Goal: Task Accomplishment & Management: Manage account settings

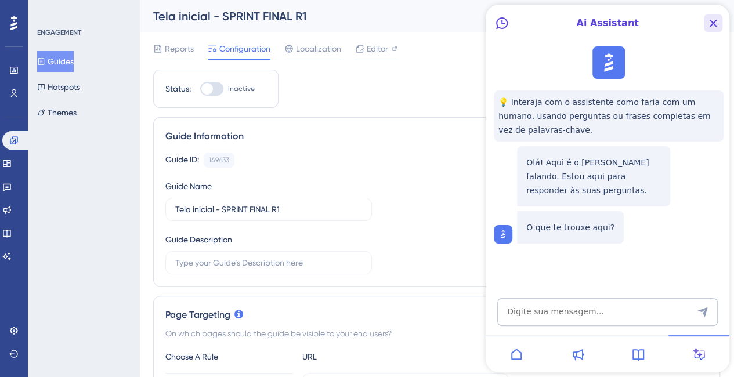
click at [716, 26] on icon "Close Button" at bounding box center [714, 24] width 8 height 8
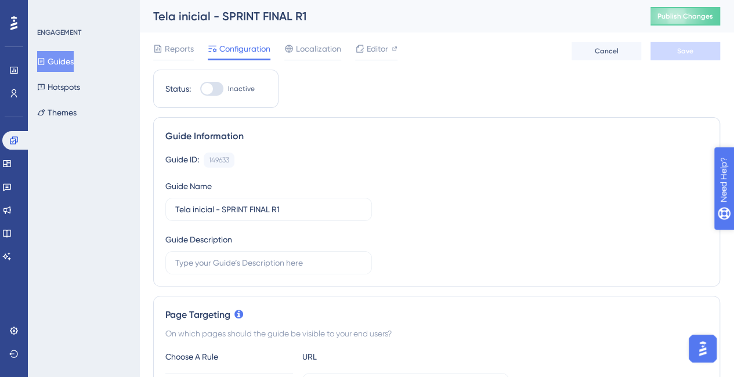
drag, startPoint x: 752, startPoint y: 238, endPoint x: 1445, endPoint y: 418, distance: 716.5
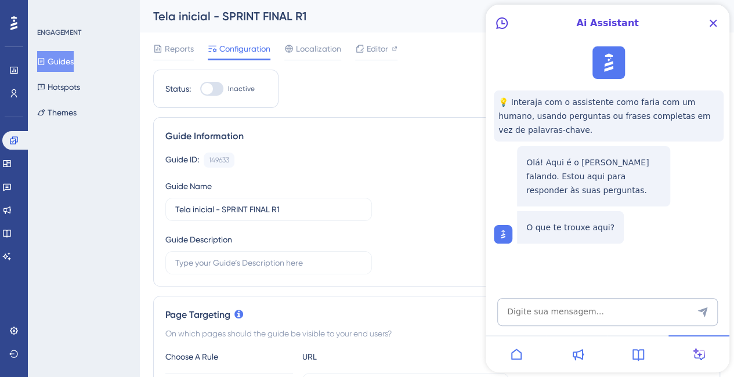
click at [508, 352] on div at bounding box center [516, 353] width 61 height 37
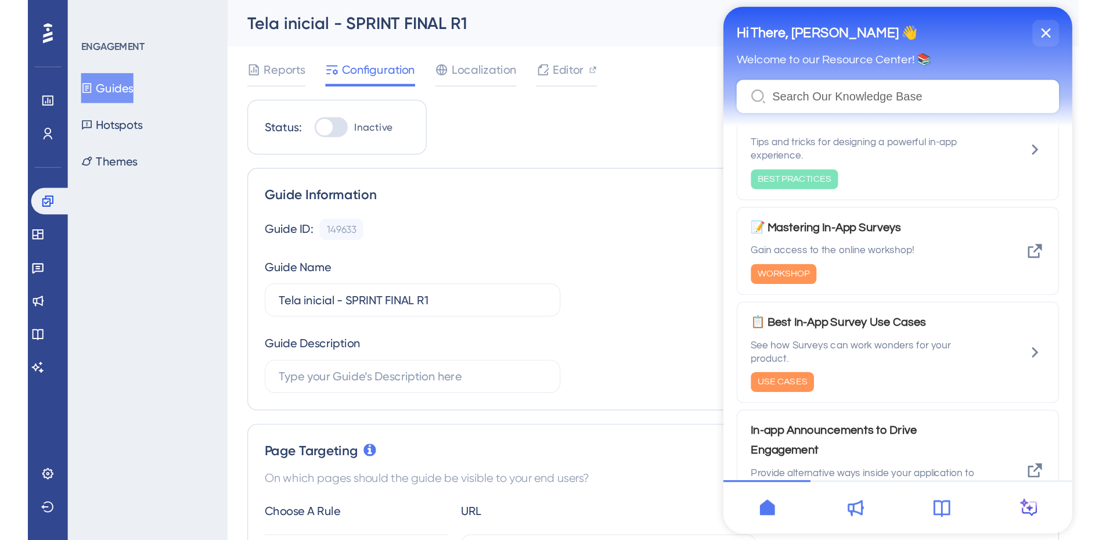
scroll to position [290, 0]
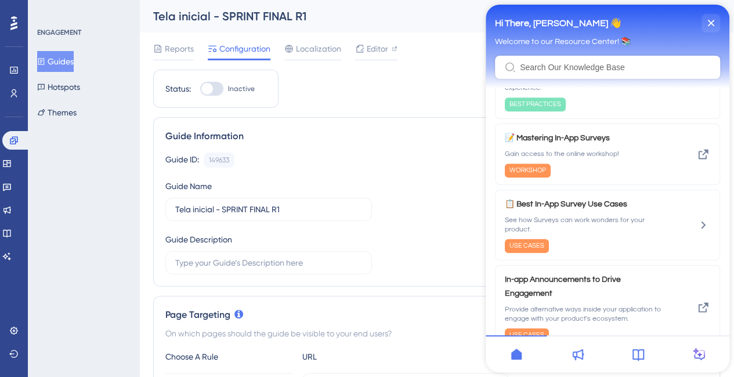
click at [633, 356] on icon at bounding box center [639, 355] width 12 height 12
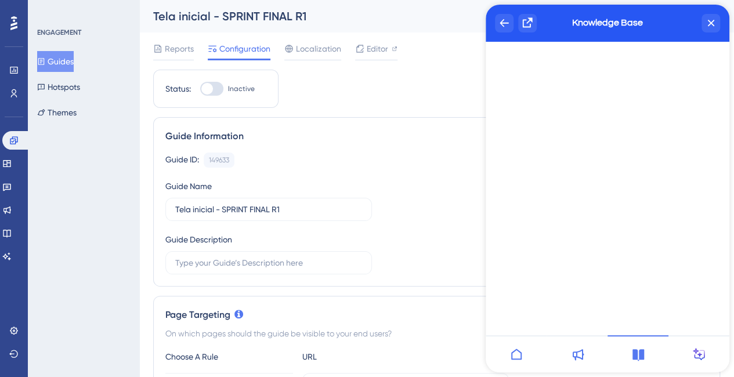
click at [705, 353] on icon at bounding box center [699, 355] width 14 height 14
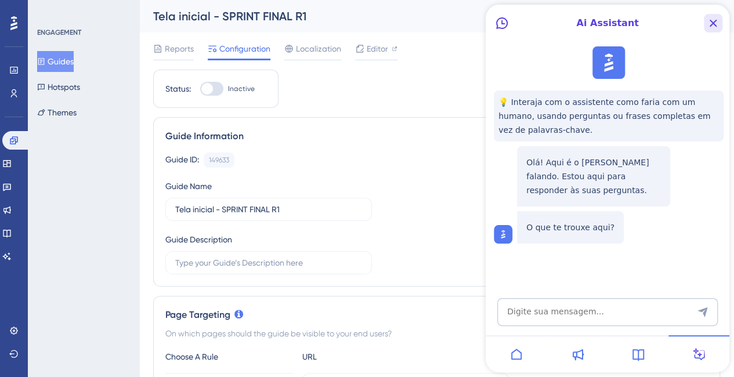
click at [716, 21] on icon "Close Button" at bounding box center [713, 23] width 14 height 14
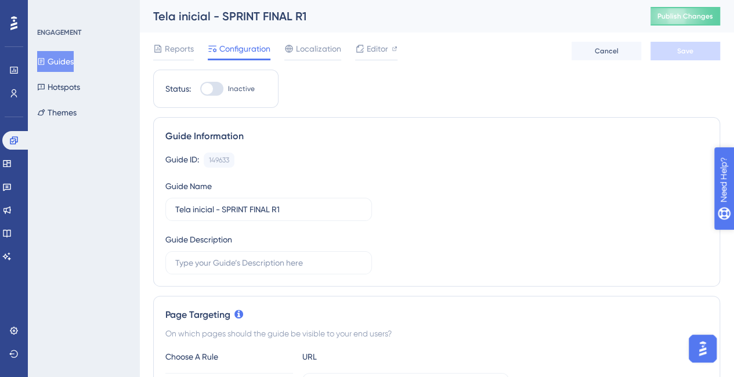
drag, startPoint x: 777, startPoint y: 243, endPoint x: 1442, endPoint y: 398, distance: 683.3
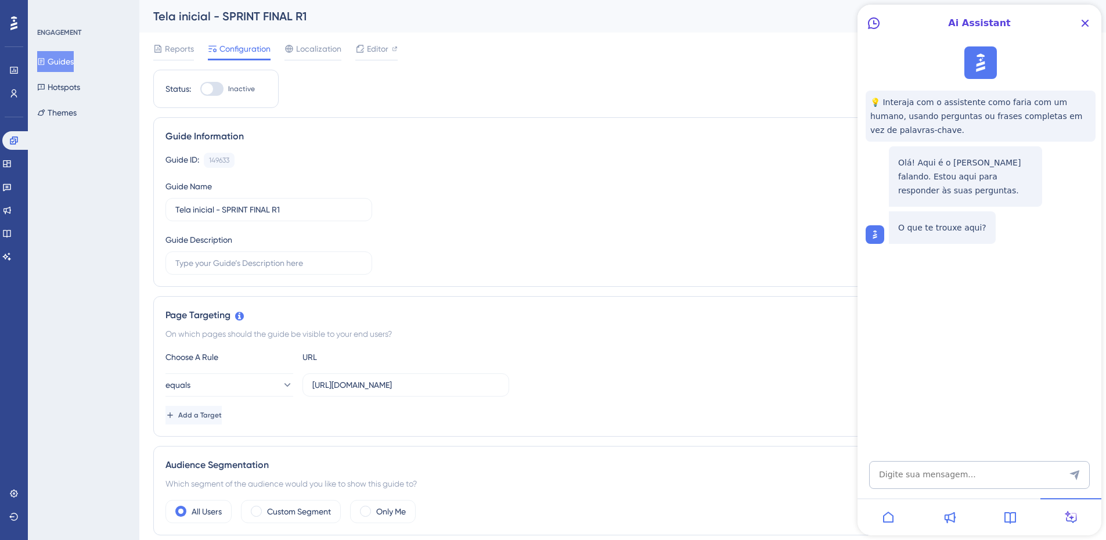
scroll to position [2221, 0]
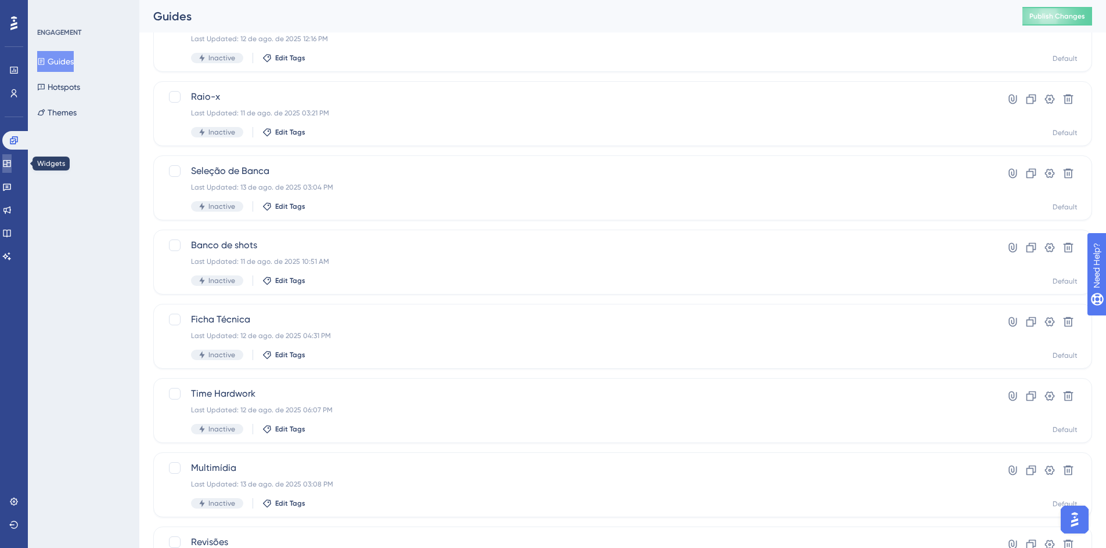
click at [10, 165] on icon at bounding box center [7, 163] width 8 height 7
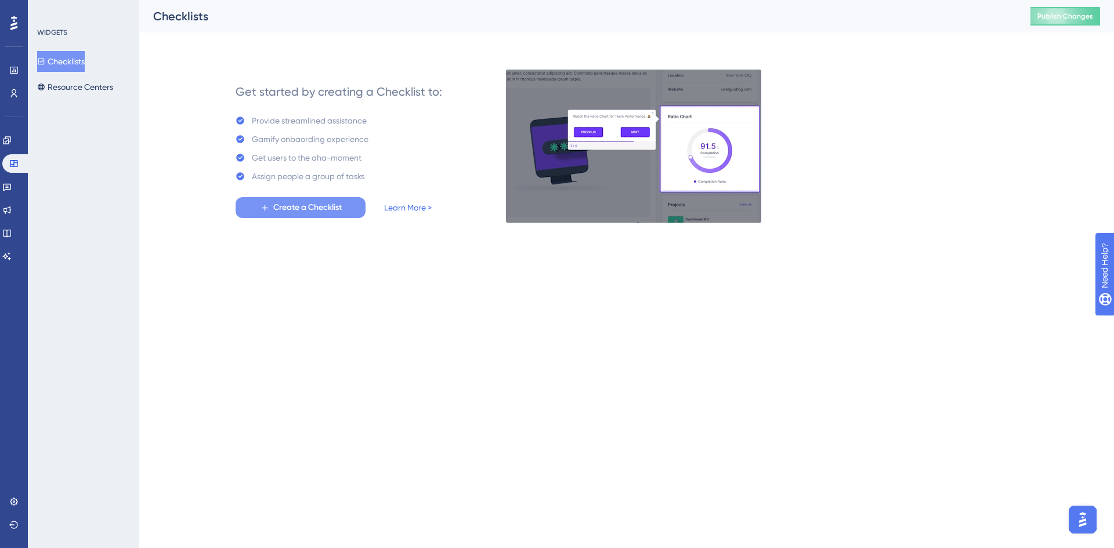
click at [325, 210] on span "Create a Checklist" at bounding box center [307, 208] width 68 height 14
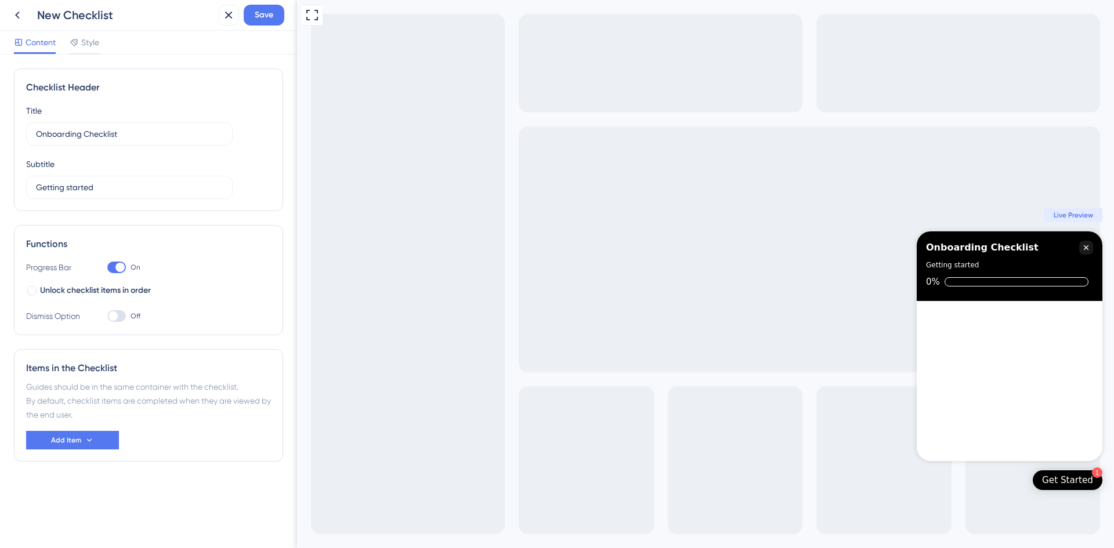
click at [141, 121] on div "Title Onboarding Checklist" at bounding box center [129, 125] width 207 height 42
click at [151, 127] on label "Onboarding Checklist" at bounding box center [129, 133] width 207 height 23
click at [151, 128] on input "Onboarding Checklist" at bounding box center [129, 134] width 187 height 13
type input "Onboarding SPRINT FINAL R1"
click at [101, 385] on button "Add Item" at bounding box center [72, 440] width 93 height 19
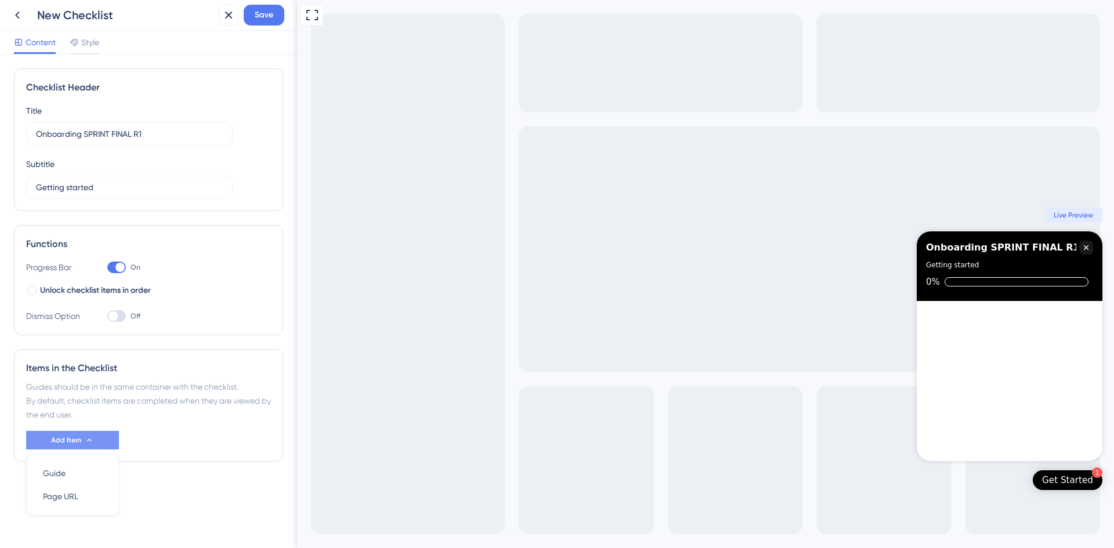
scroll to position [14, 0]
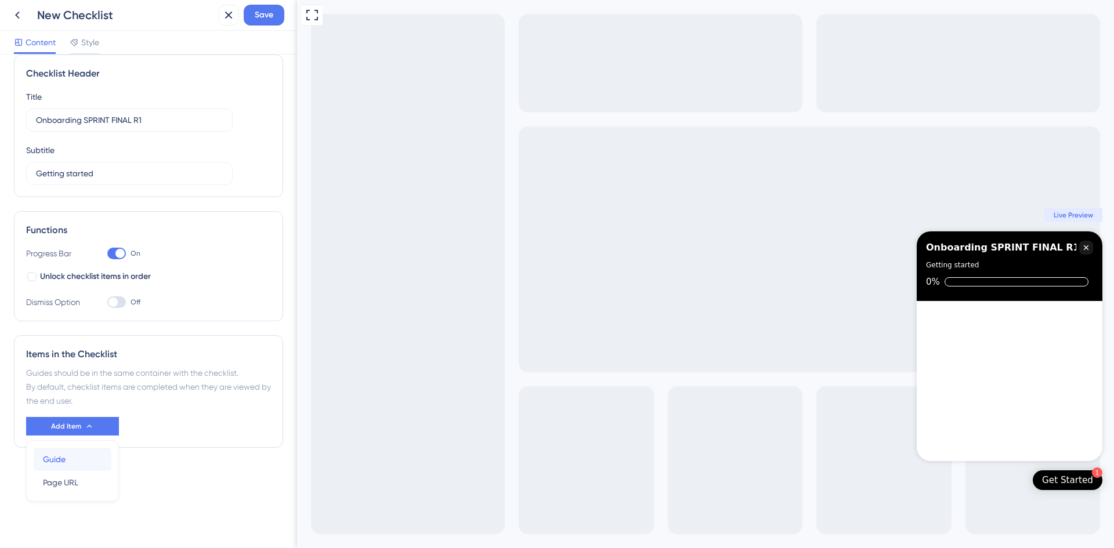
click at [60, 385] on div "Guide Guide" at bounding box center [72, 459] width 59 height 23
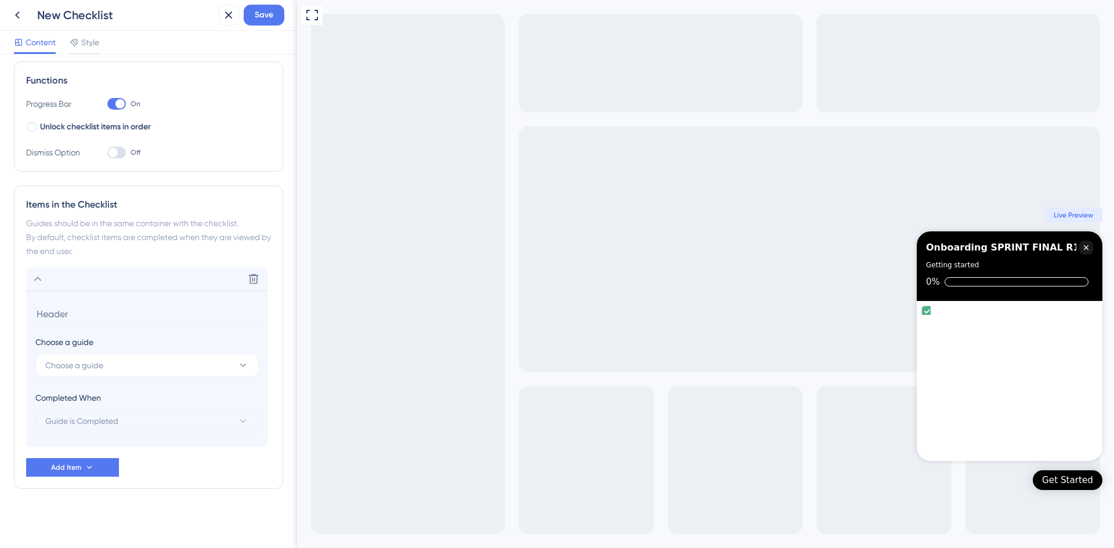
scroll to position [165, 0]
click at [117, 365] on button "Choose a guide" at bounding box center [146, 364] width 223 height 23
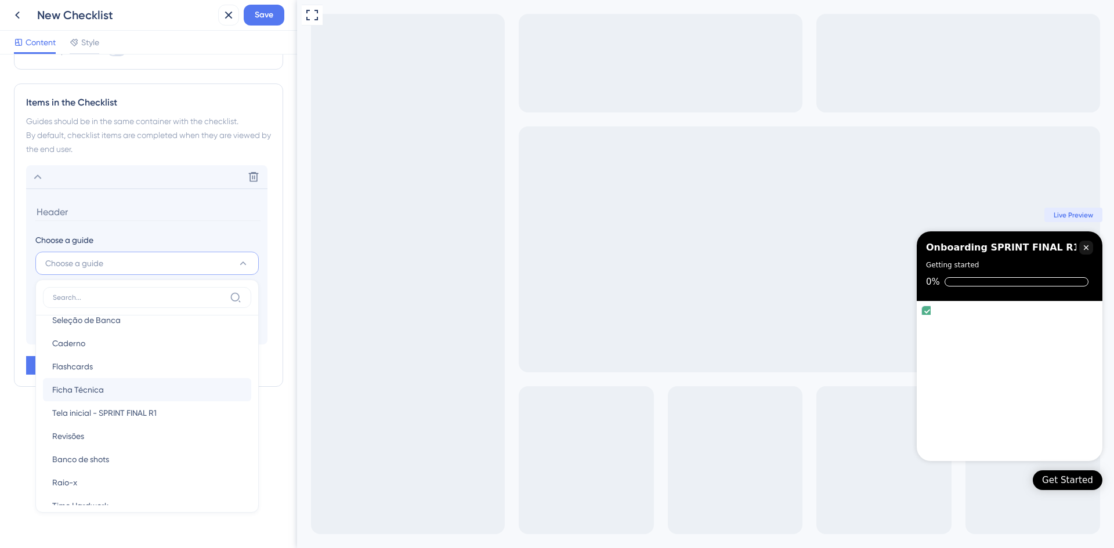
scroll to position [56, 0]
click at [154, 385] on span "Tela inicial - SPRINT FINAL R1" at bounding box center [104, 394] width 104 height 14
type input "Tela inicial - SPRINT FINAL R1"
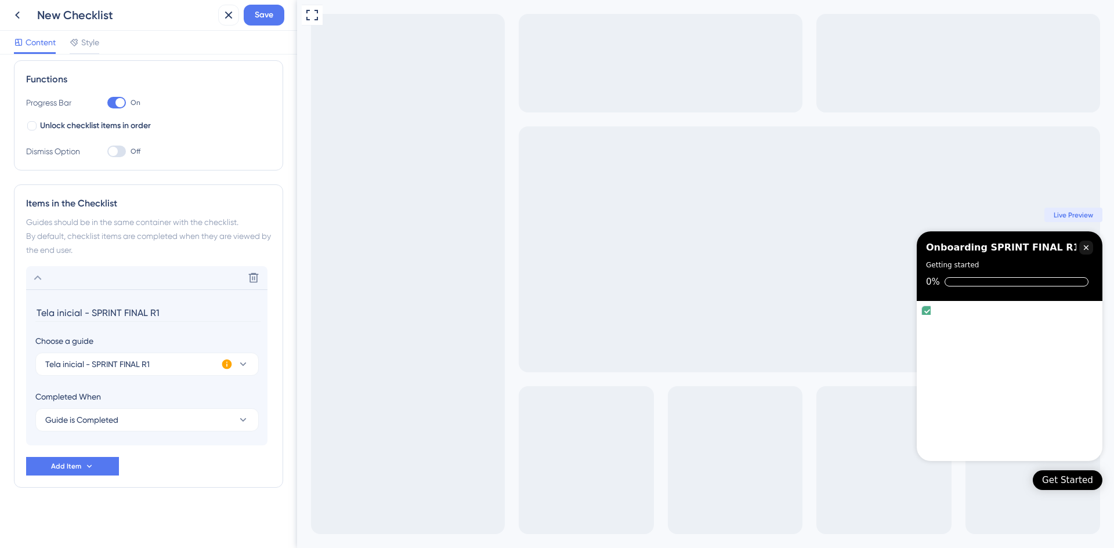
scroll to position [165, 0]
click at [131, 385] on button "Guide is Completed" at bounding box center [146, 420] width 223 height 23
click at [109, 385] on div "Goal is Reached Goal is Reached" at bounding box center [147, 478] width 190 height 23
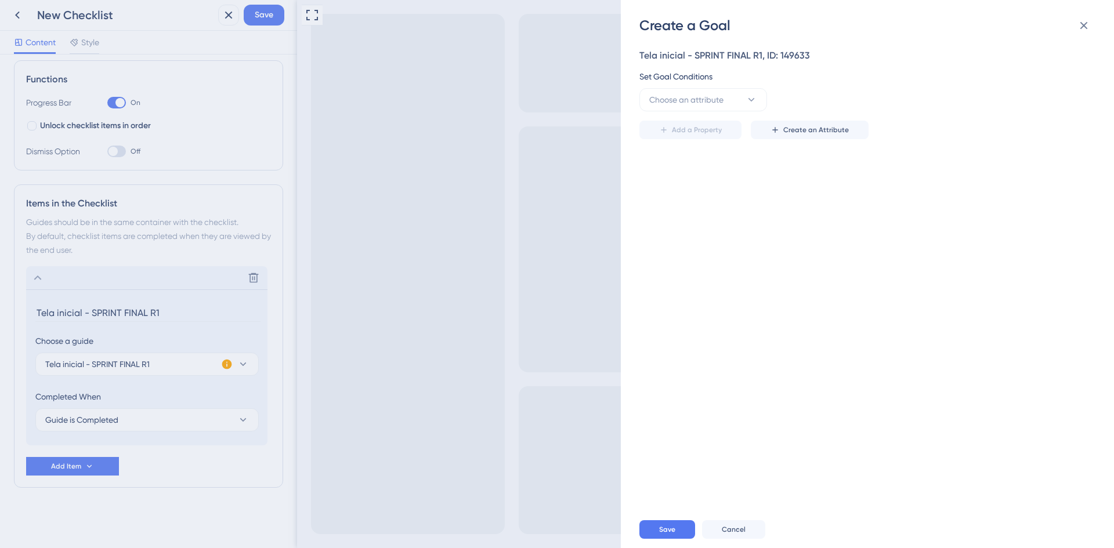
click at [135, 385] on div "Create a Goal Tela inicial - SPRINT FINAL R1, ID: 149633 Set Goal Conditions Ch…" at bounding box center [557, 274] width 1114 height 548
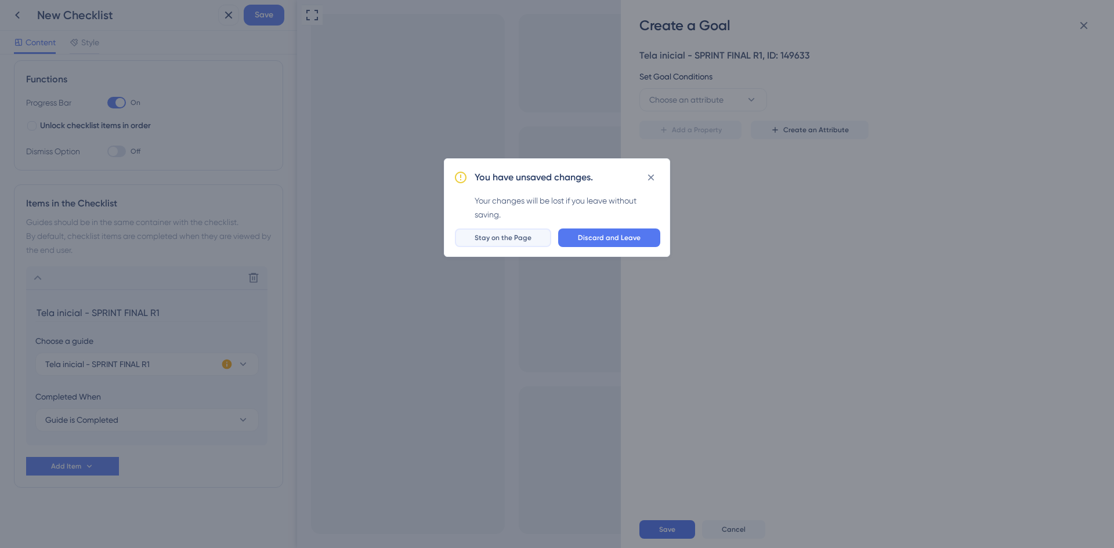
click at [538, 244] on button "Stay on the Page" at bounding box center [503, 238] width 96 height 19
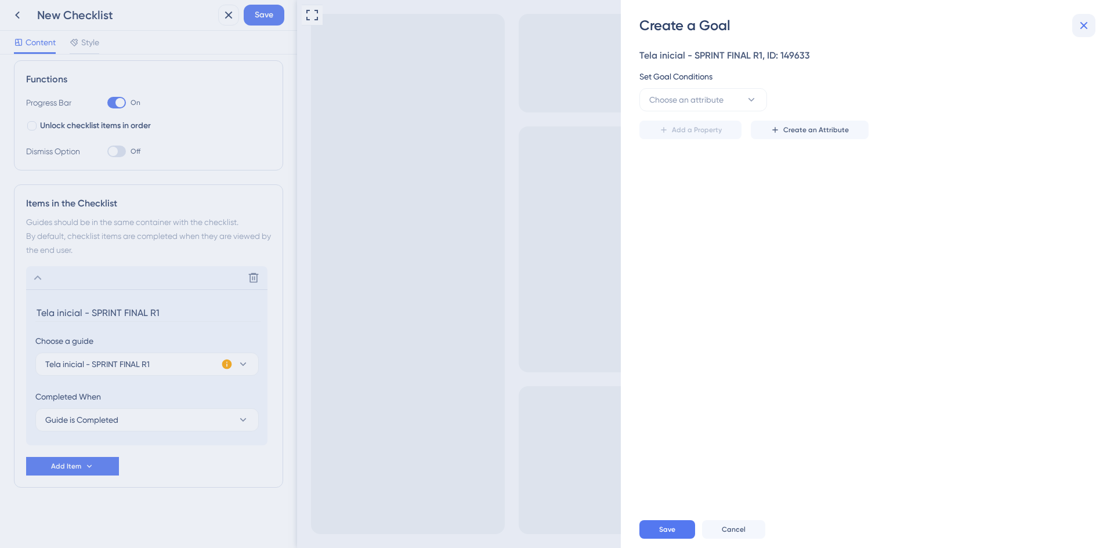
click at [734, 28] on button at bounding box center [1084, 25] width 23 height 23
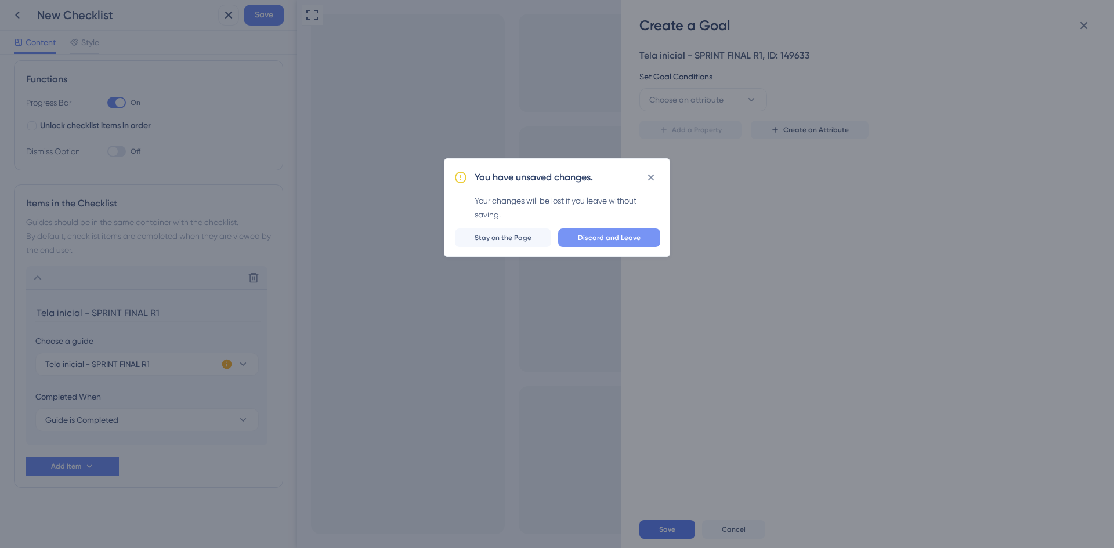
click at [641, 243] on button "Discard and Leave" at bounding box center [609, 238] width 102 height 19
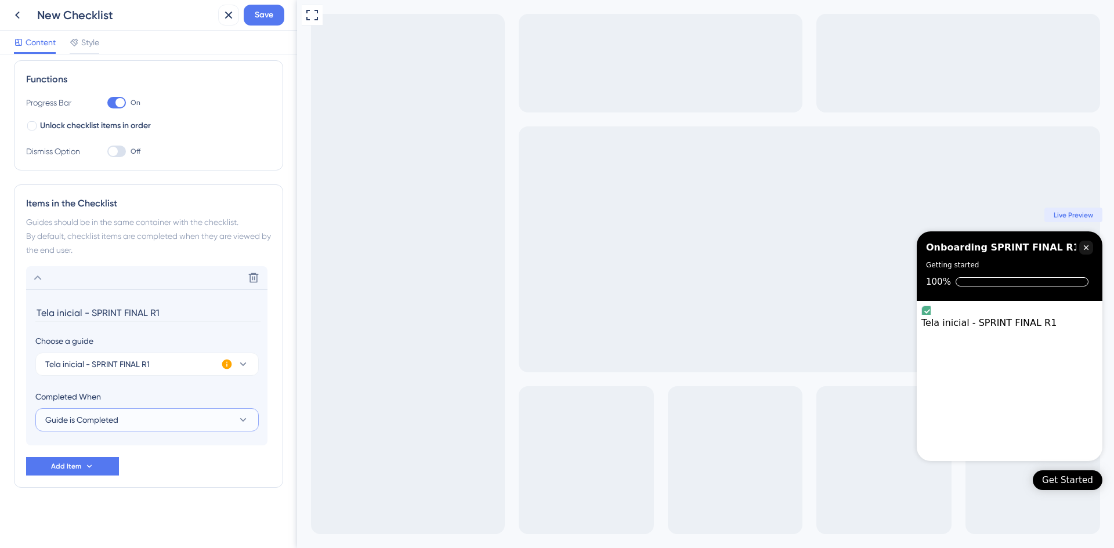
click at [116, 385] on span "Guide is Completed" at bounding box center [81, 420] width 73 height 14
click at [273, 385] on div "Items in the Checklist Guides should be in the same container with the checklis…" at bounding box center [148, 337] width 269 height 304
click at [84, 385] on button "Add Item" at bounding box center [72, 466] width 93 height 19
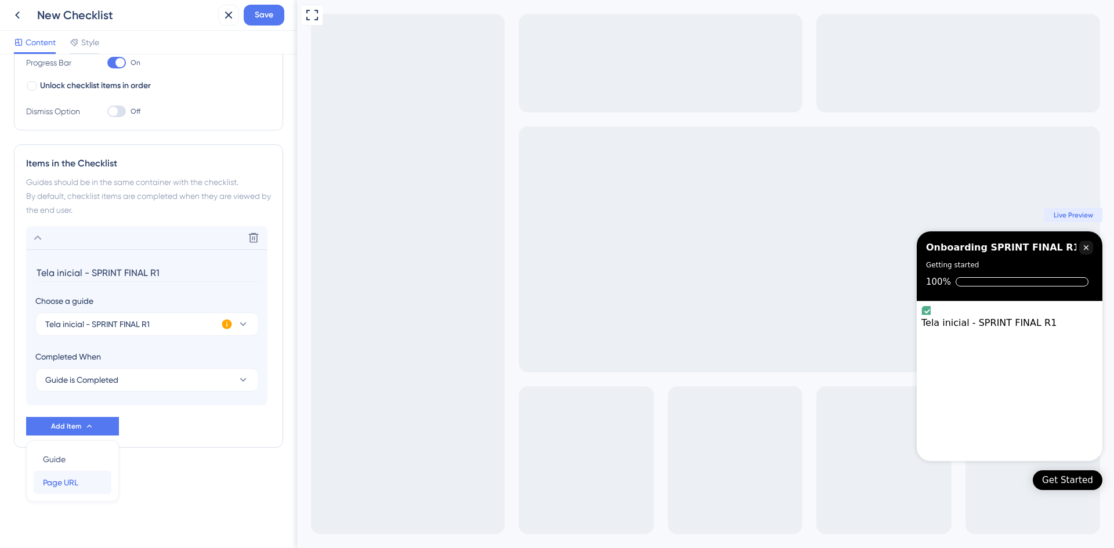
click at [67, 385] on div "Page URL Page URL" at bounding box center [72, 482] width 59 height 23
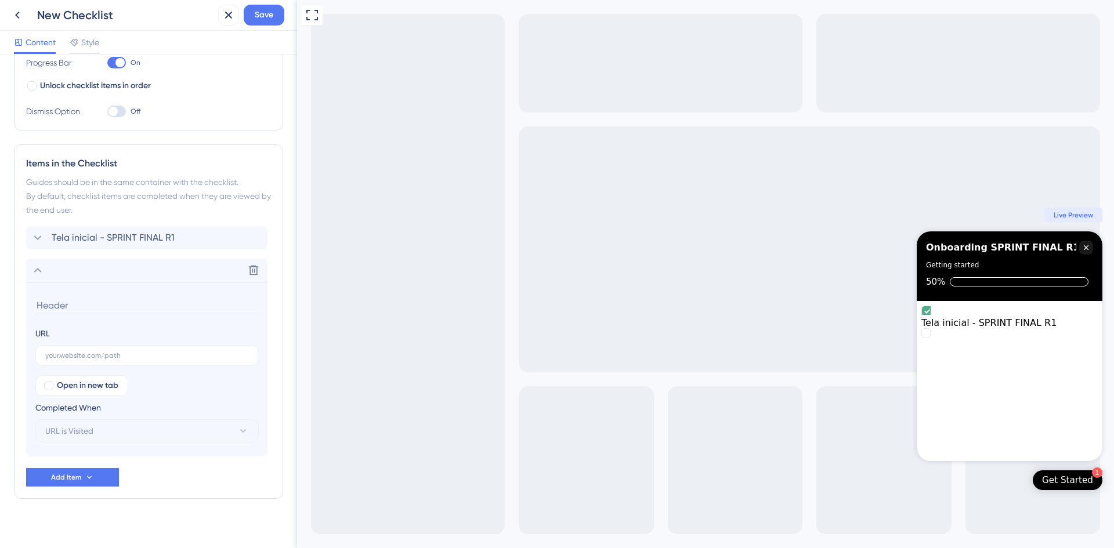
scroll to position [216, 0]
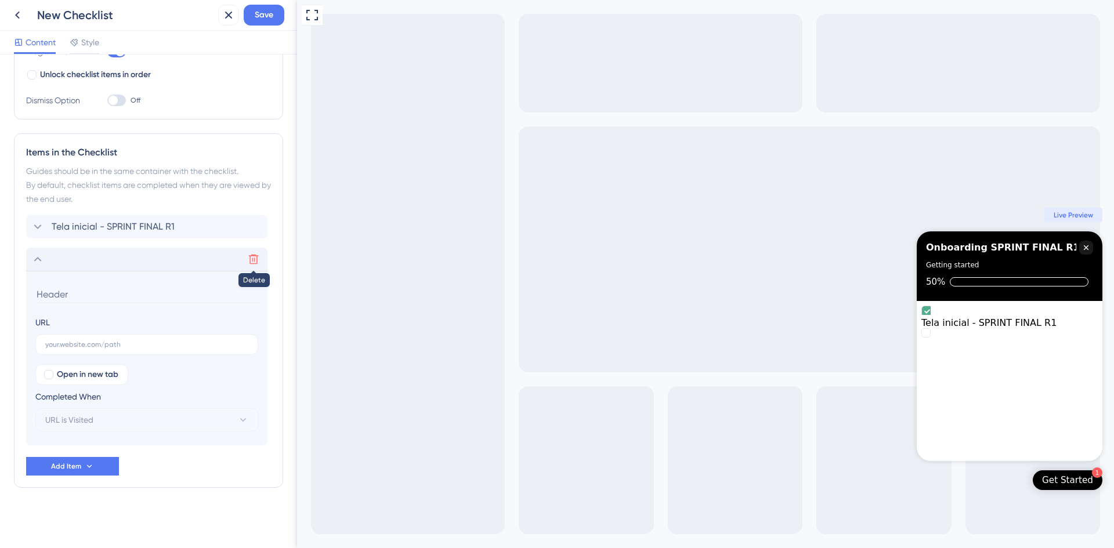
click at [255, 265] on button at bounding box center [253, 259] width 19 height 19
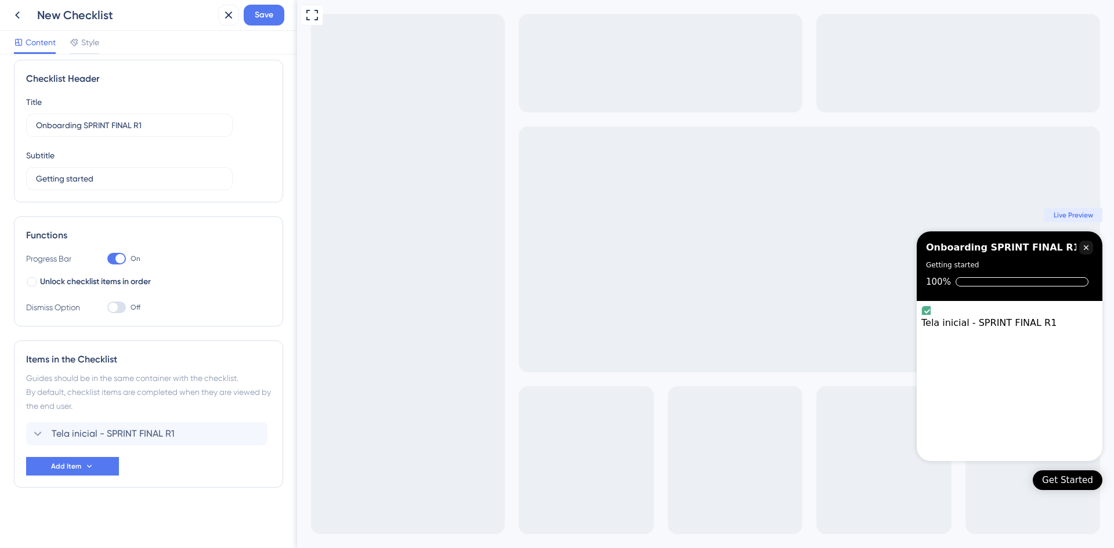
scroll to position [9, 0]
click at [79, 385] on span "Add Item" at bounding box center [66, 466] width 30 height 9
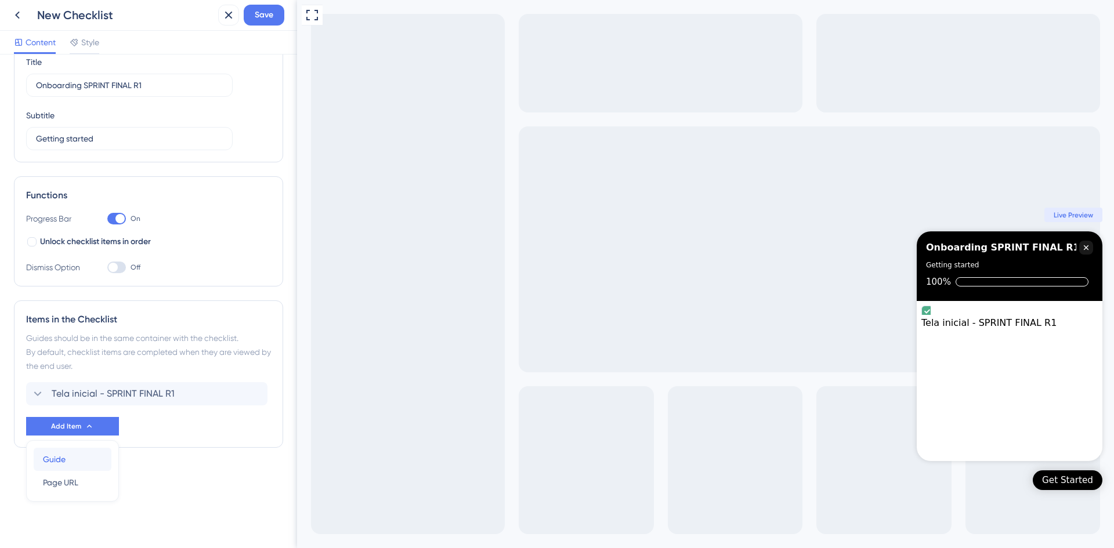
click at [61, 385] on span "Guide" at bounding box center [54, 460] width 23 height 14
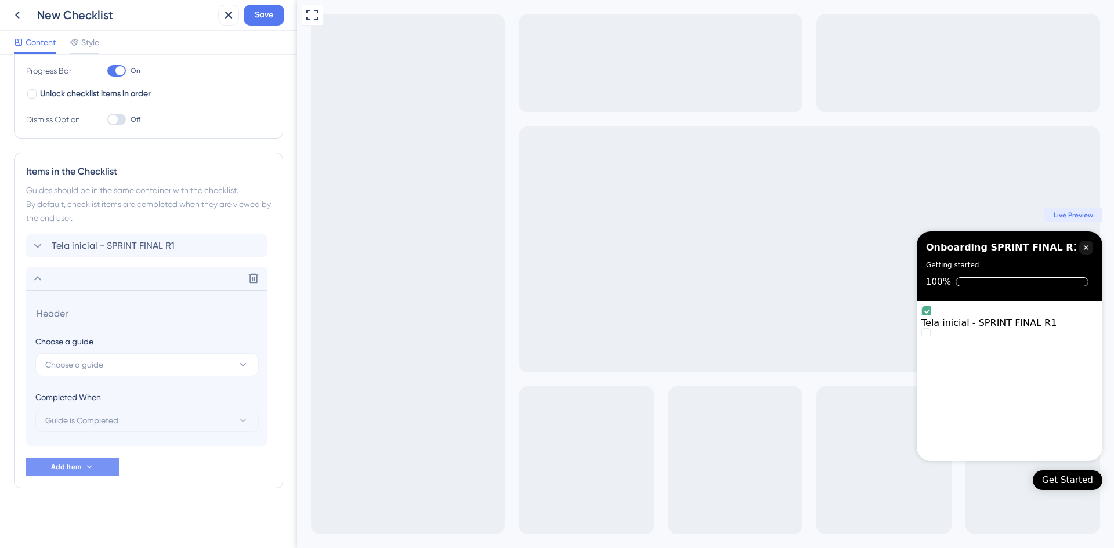
scroll to position [197, 0]
click at [161, 367] on button "Choose a guide" at bounding box center [146, 364] width 223 height 23
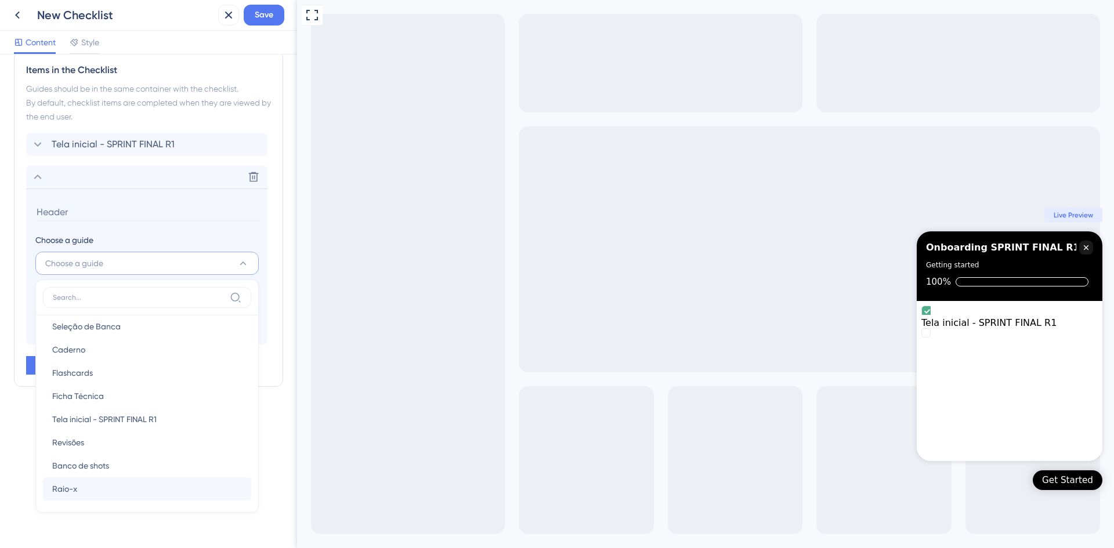
scroll to position [56, 0]
click at [80, 385] on span "Revisões" at bounding box center [68, 417] width 32 height 14
type input "Revisões"
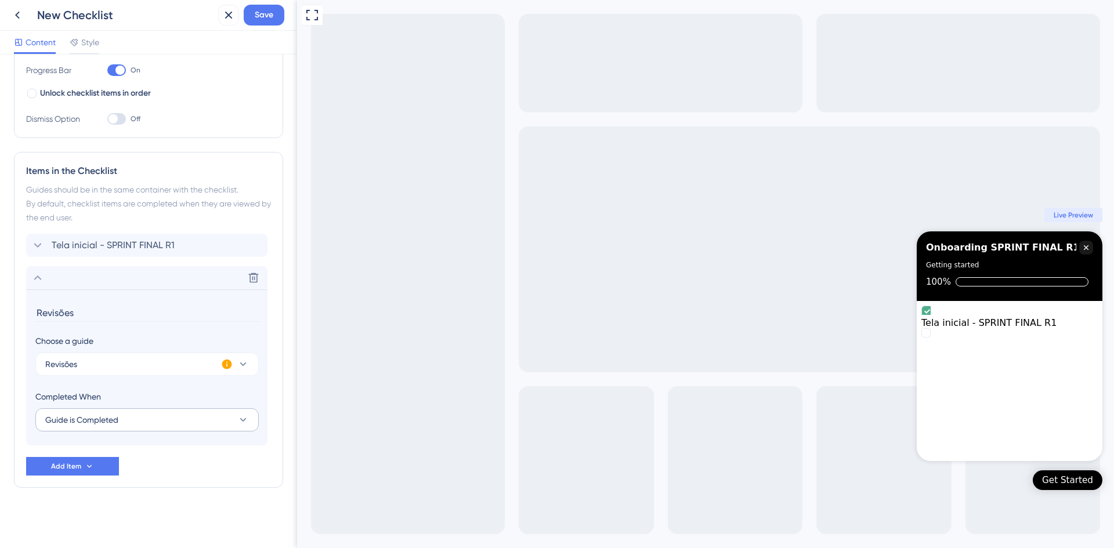
scroll to position [197, 0]
click at [63, 385] on span "Add Item" at bounding box center [66, 466] width 30 height 9
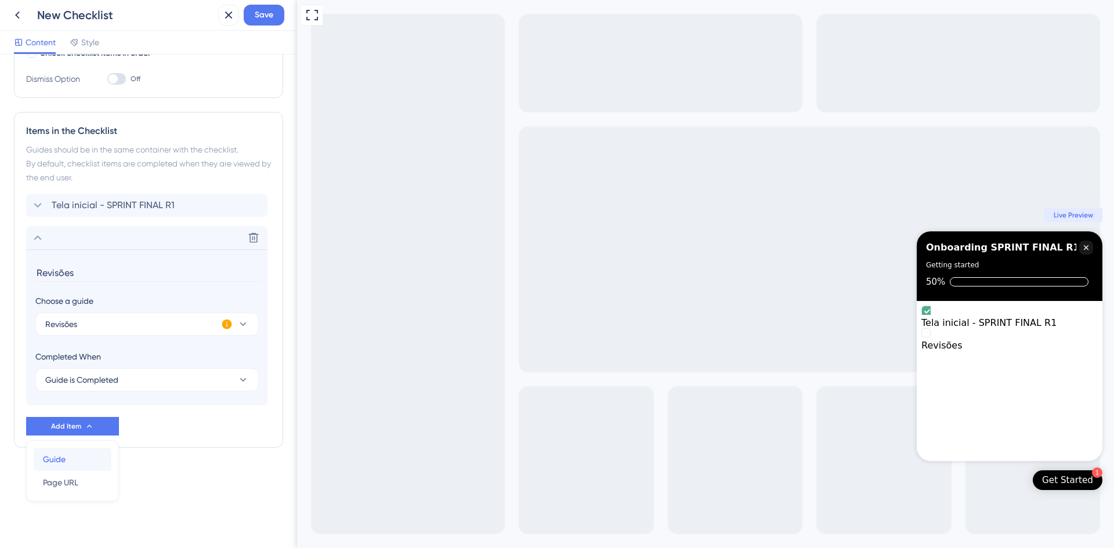
click at [78, 385] on div "Guide Guide" at bounding box center [72, 459] width 59 height 23
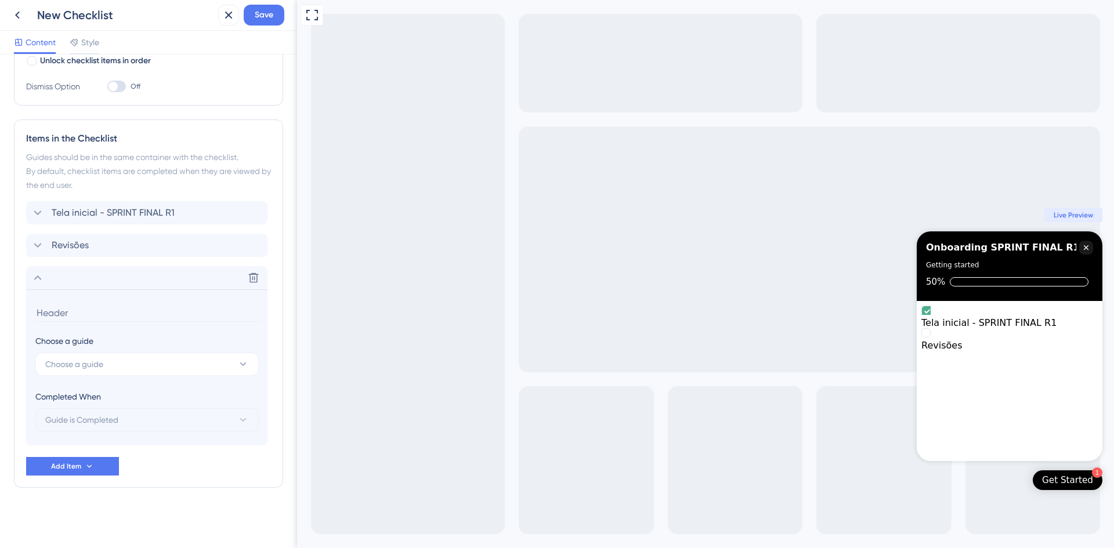
scroll to position [230, 0]
click at [169, 369] on button "Choose a guide" at bounding box center [146, 364] width 223 height 23
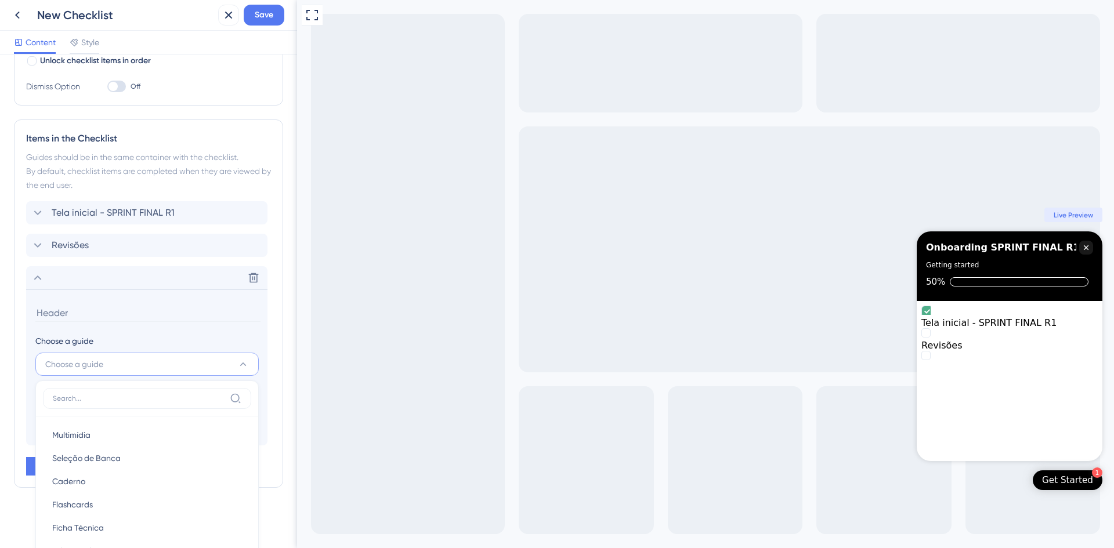
scroll to position [331, 0]
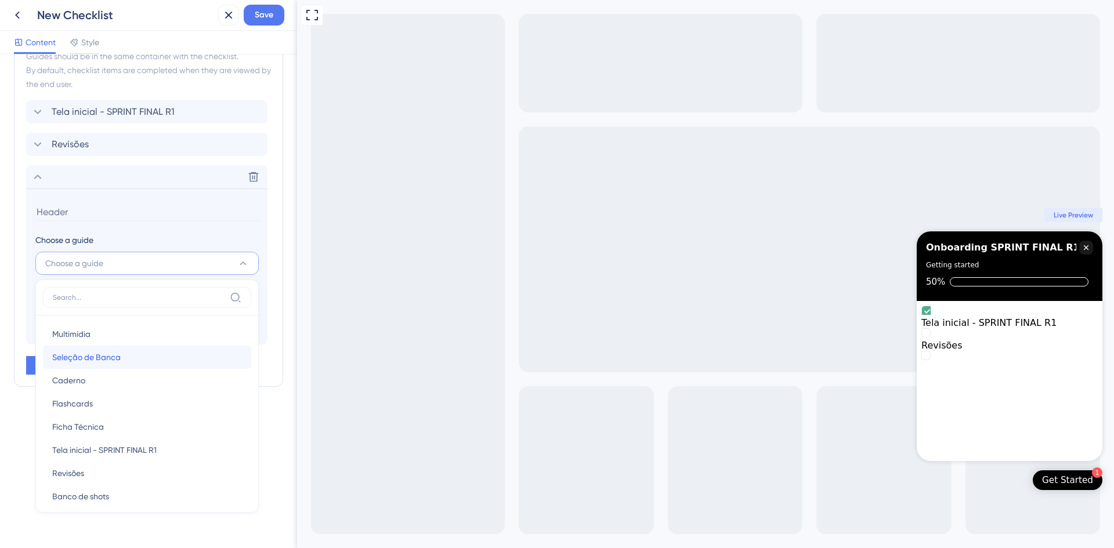
click at [122, 356] on div "Seleção de Banca Seleção de Banca" at bounding box center [147, 357] width 190 height 23
type input "Seleção de Banca"
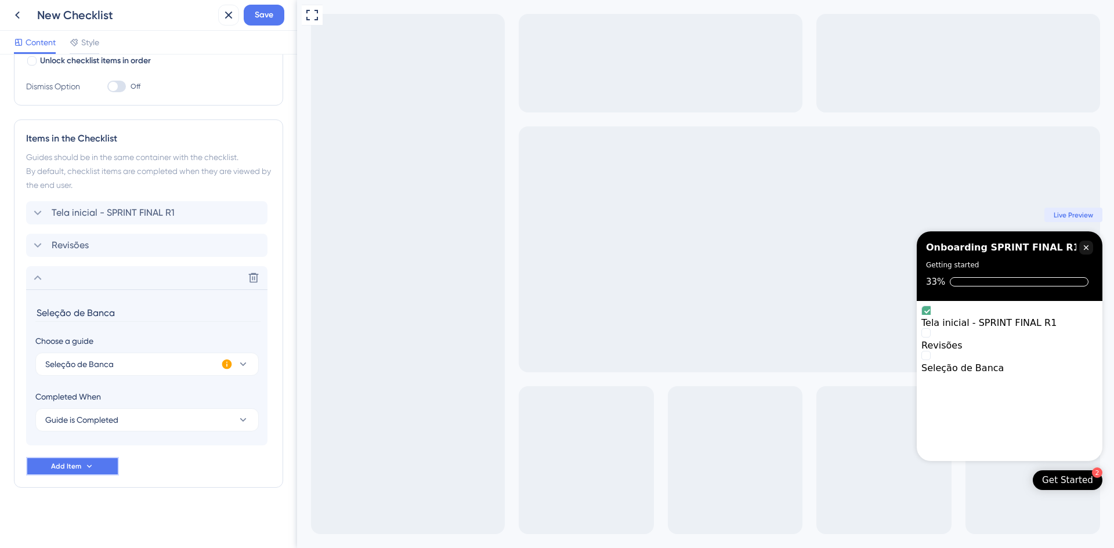
click at [96, 385] on button "Add Item" at bounding box center [72, 466] width 93 height 19
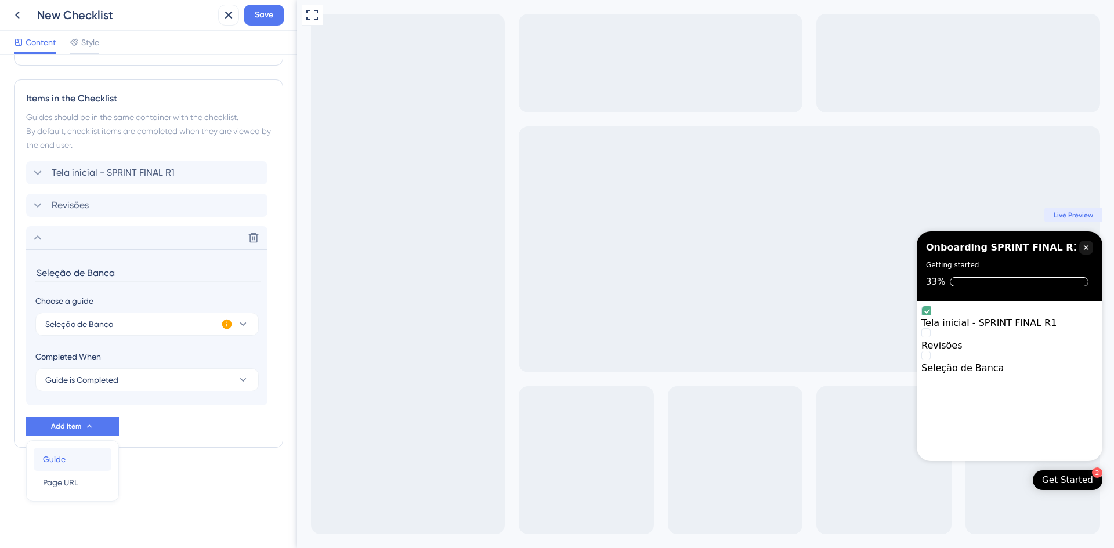
click at [89, 385] on div "Guide Guide" at bounding box center [72, 459] width 59 height 23
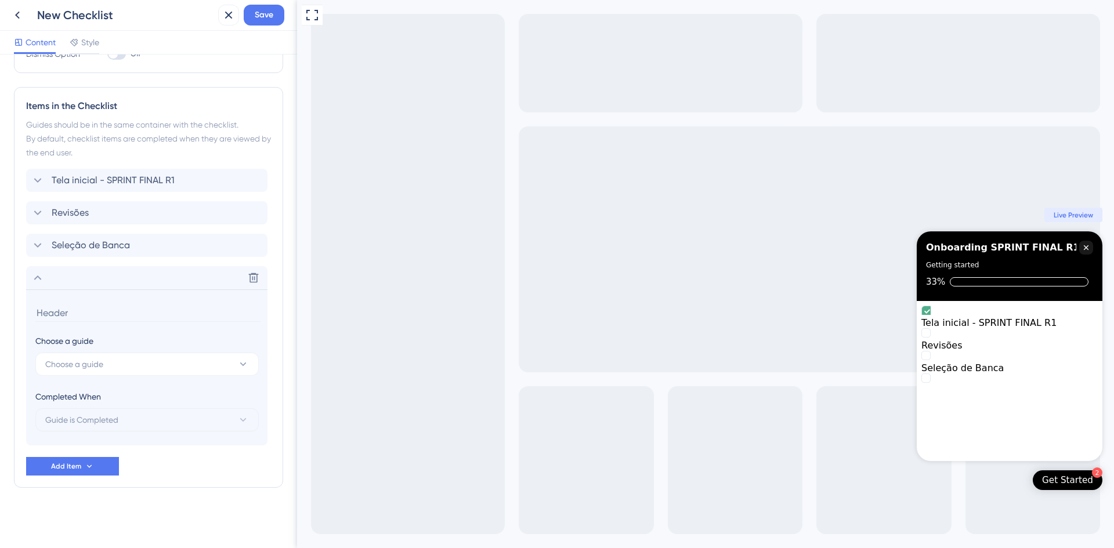
scroll to position [262, 0]
click at [145, 368] on button "Choose a guide" at bounding box center [146, 364] width 223 height 23
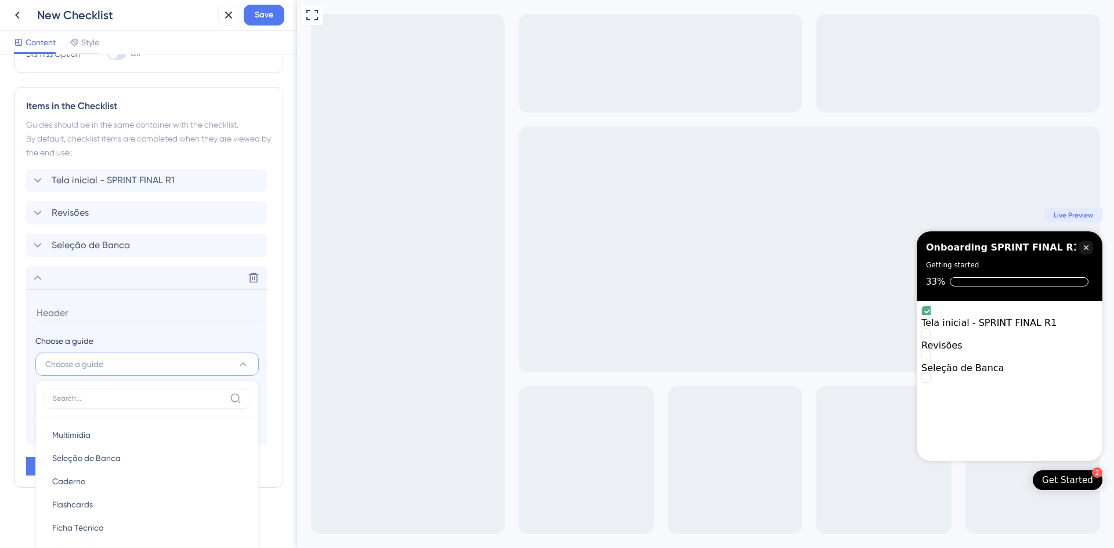
scroll to position [363, 0]
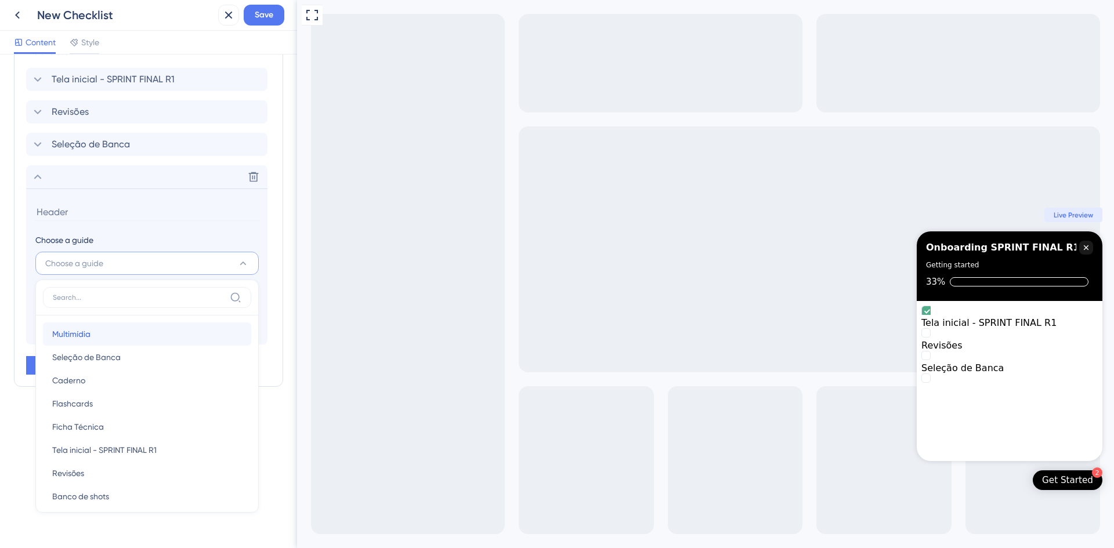
click at [111, 339] on div "Multimídia Multimídia" at bounding box center [147, 334] width 190 height 23
type input "Multimídia"
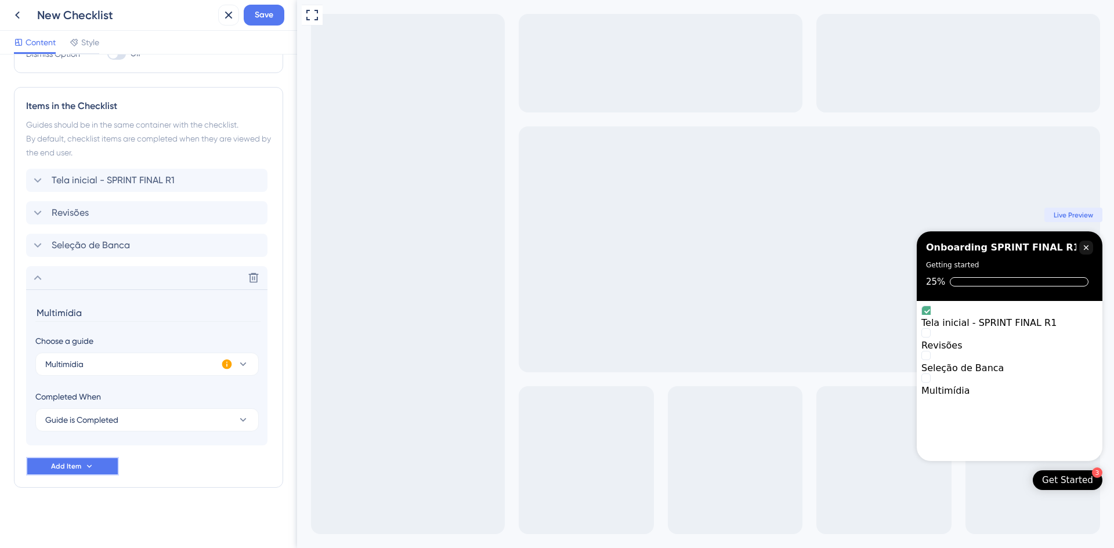
click at [88, 385] on button "Add Item" at bounding box center [72, 466] width 93 height 19
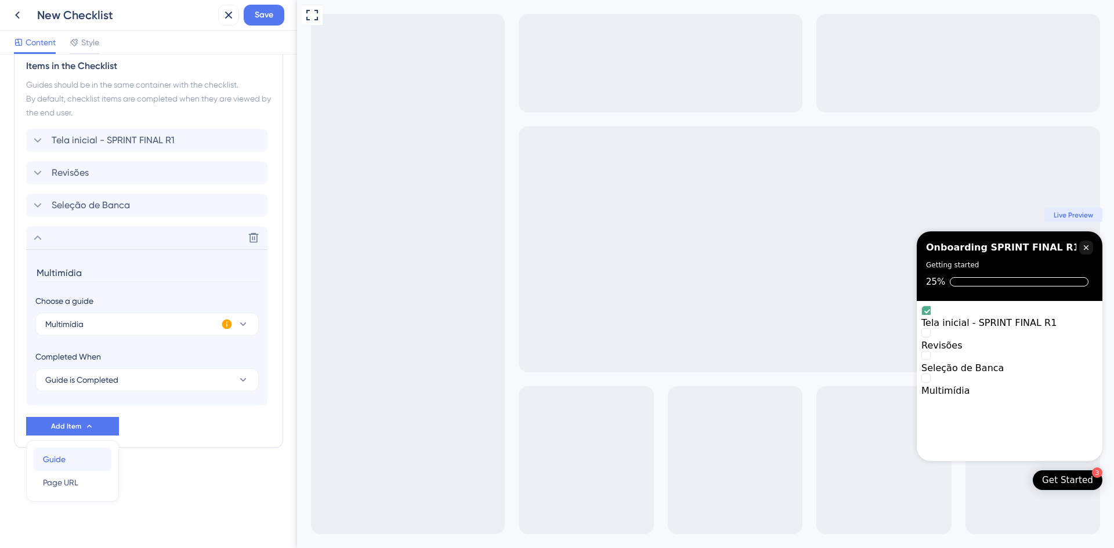
click at [68, 385] on div "Guide Guide" at bounding box center [72, 459] width 59 height 23
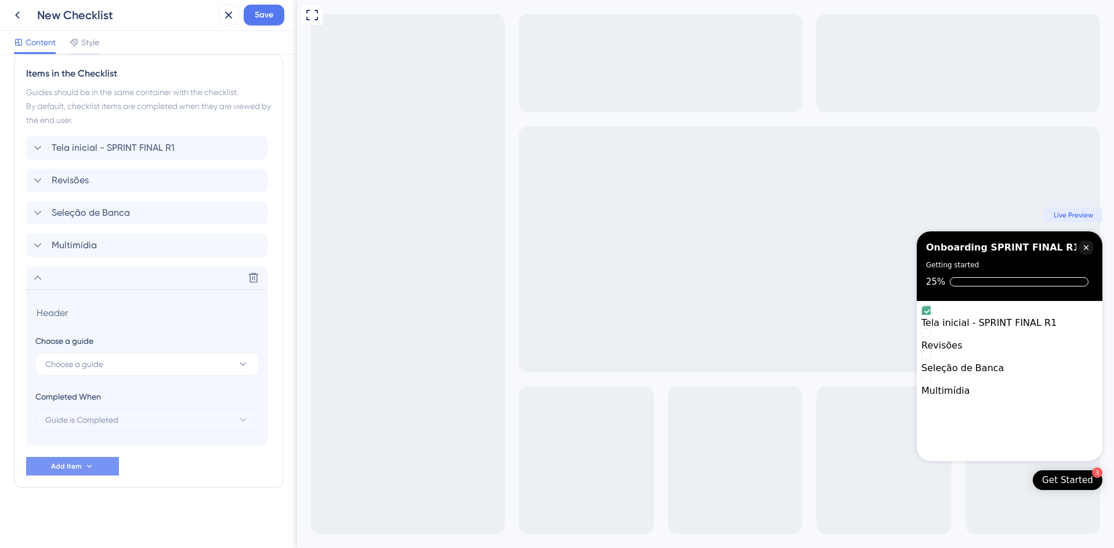
scroll to position [295, 0]
click at [197, 360] on button "Choose a guide" at bounding box center [146, 364] width 223 height 23
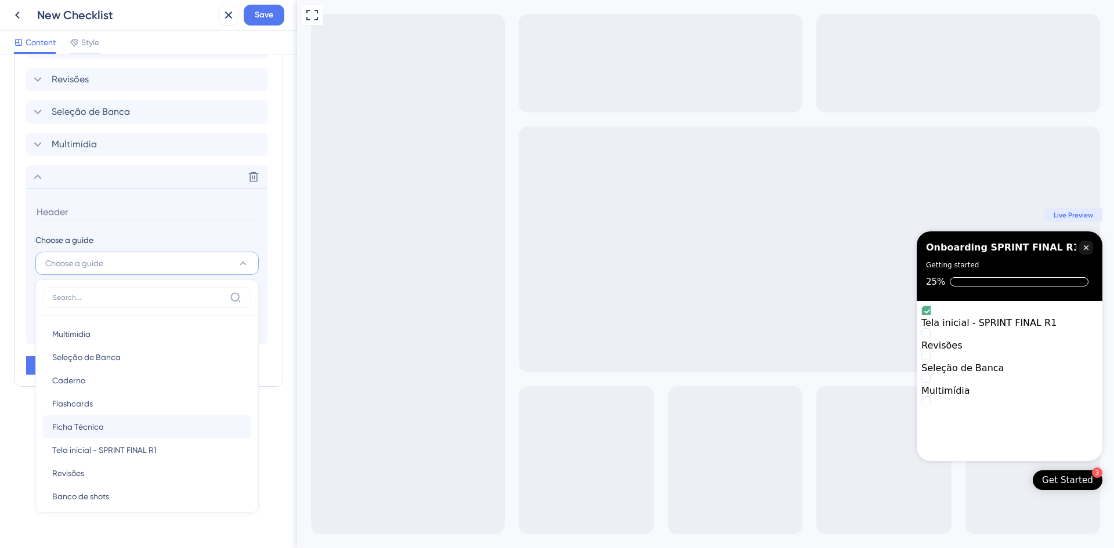
scroll to position [56, 0]
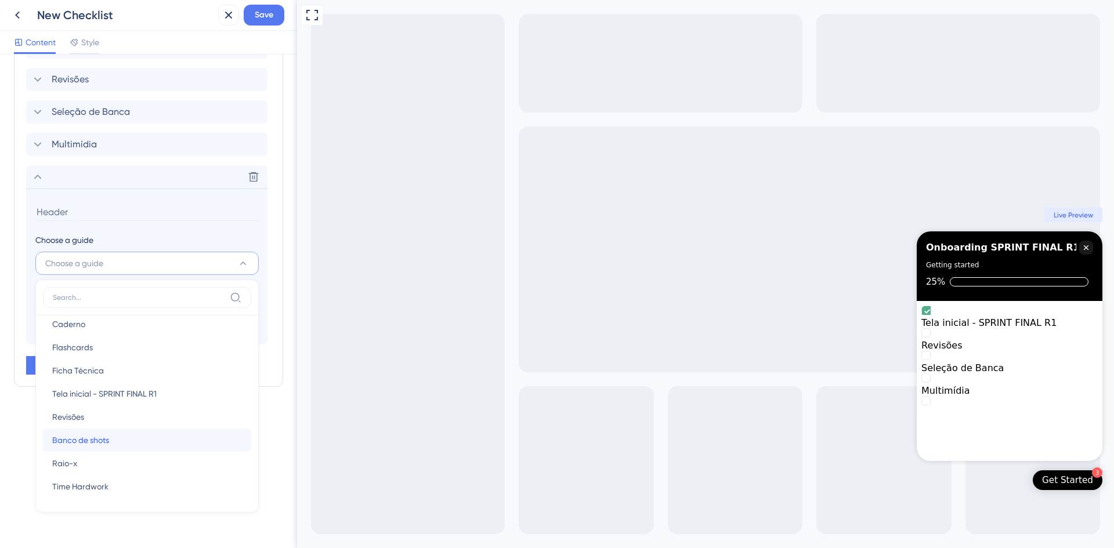
click at [102, 385] on div "Banco de shots Banco de shots" at bounding box center [147, 440] width 190 height 23
type input "Banco de shots"
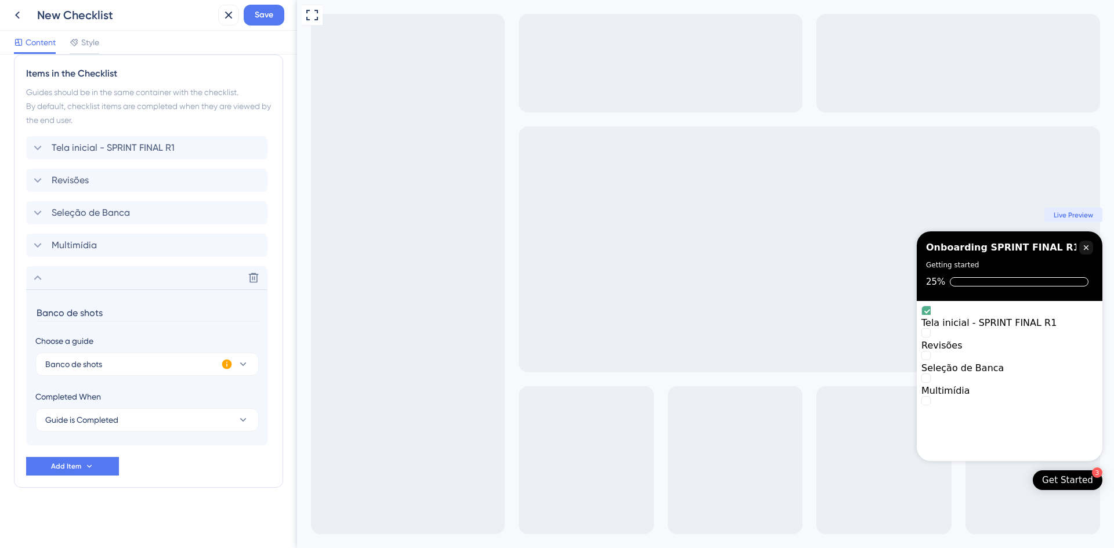
scroll to position [295, 0]
click at [86, 385] on icon at bounding box center [89, 466] width 9 height 9
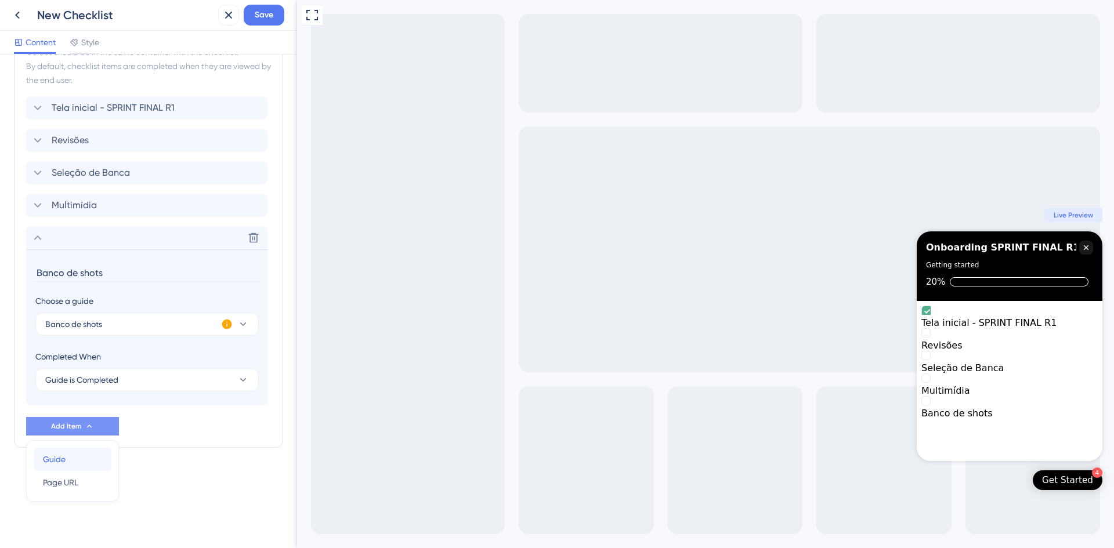
click at [73, 385] on div "Guide Guide" at bounding box center [72, 459] width 59 height 23
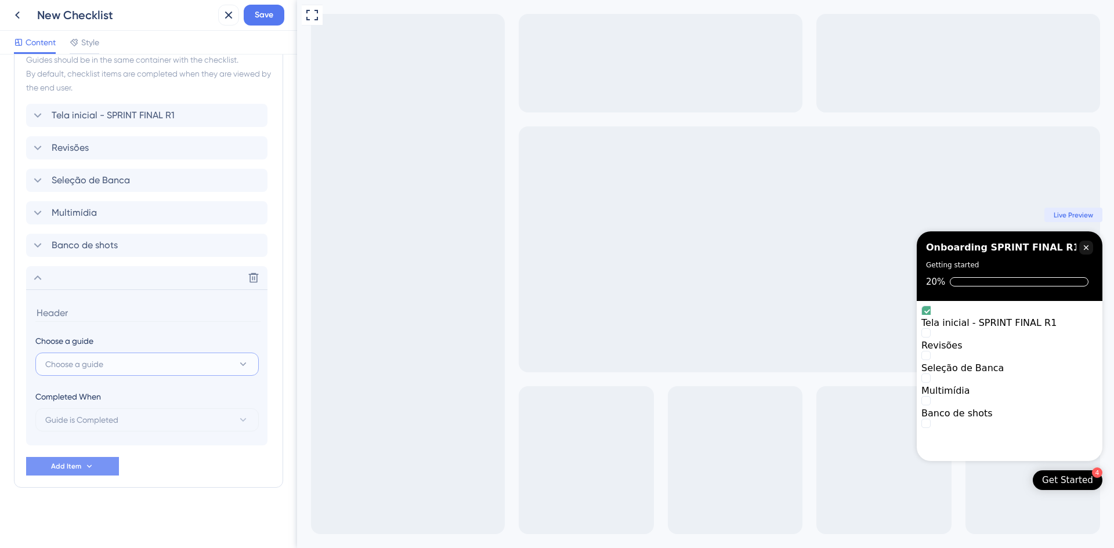
click at [195, 367] on button "Choose a guide" at bounding box center [146, 364] width 223 height 23
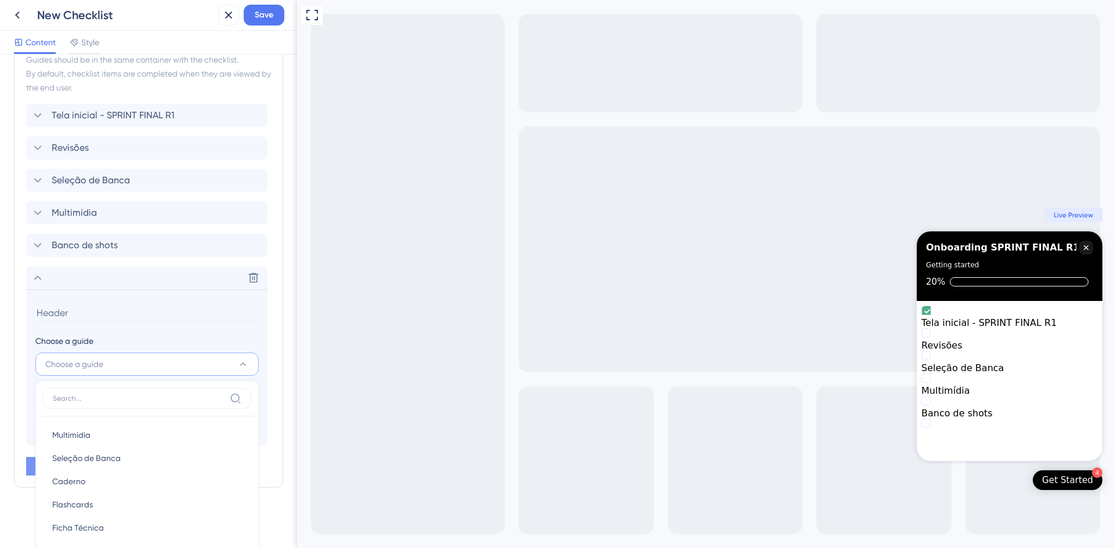
scroll to position [428, 0]
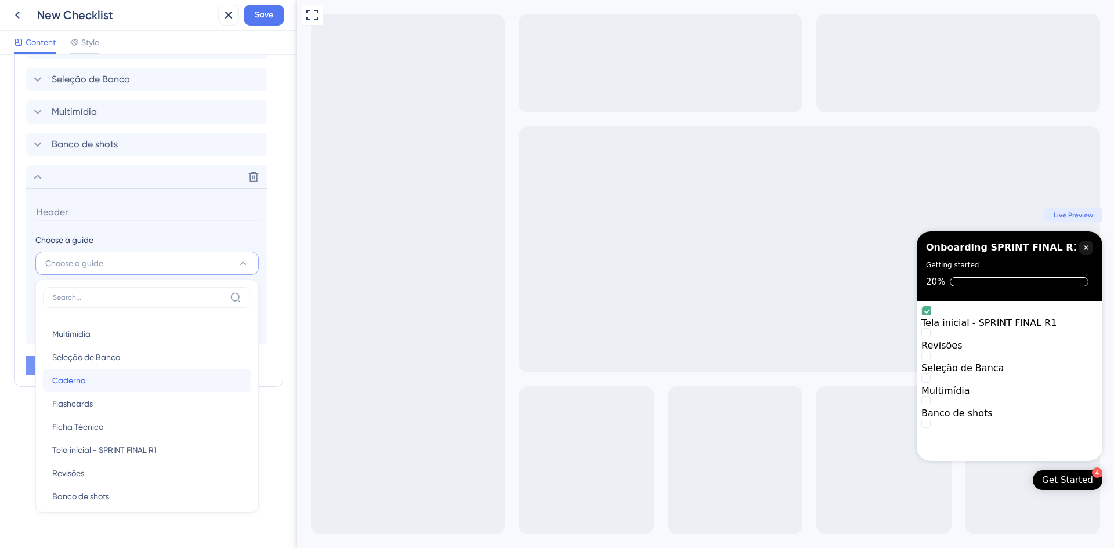
click at [129, 382] on div "Caderno Caderno" at bounding box center [147, 380] width 190 height 23
type input "Caderno"
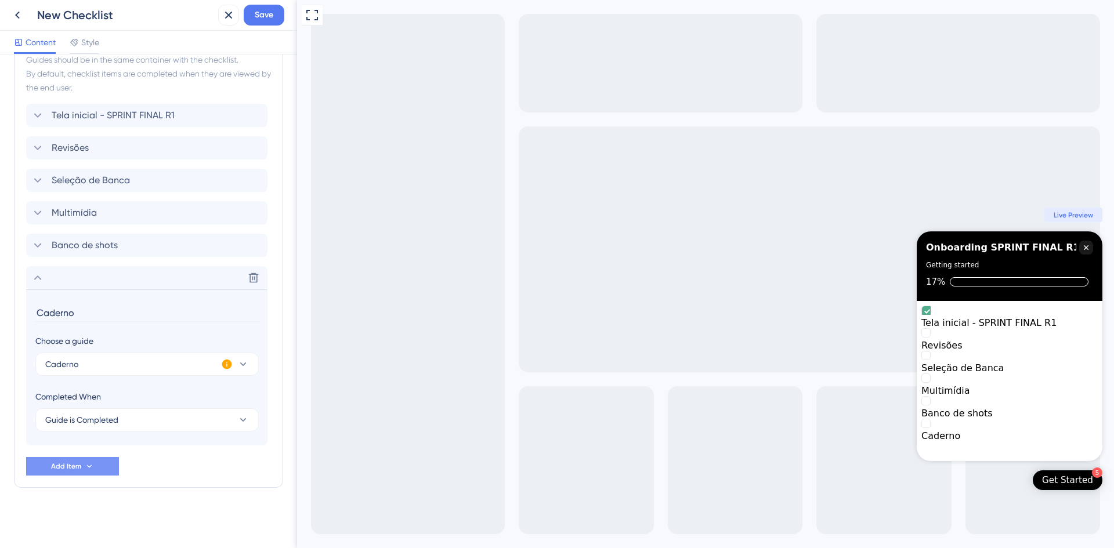
scroll to position [327, 0]
click at [98, 385] on button "Add Item" at bounding box center [72, 466] width 93 height 19
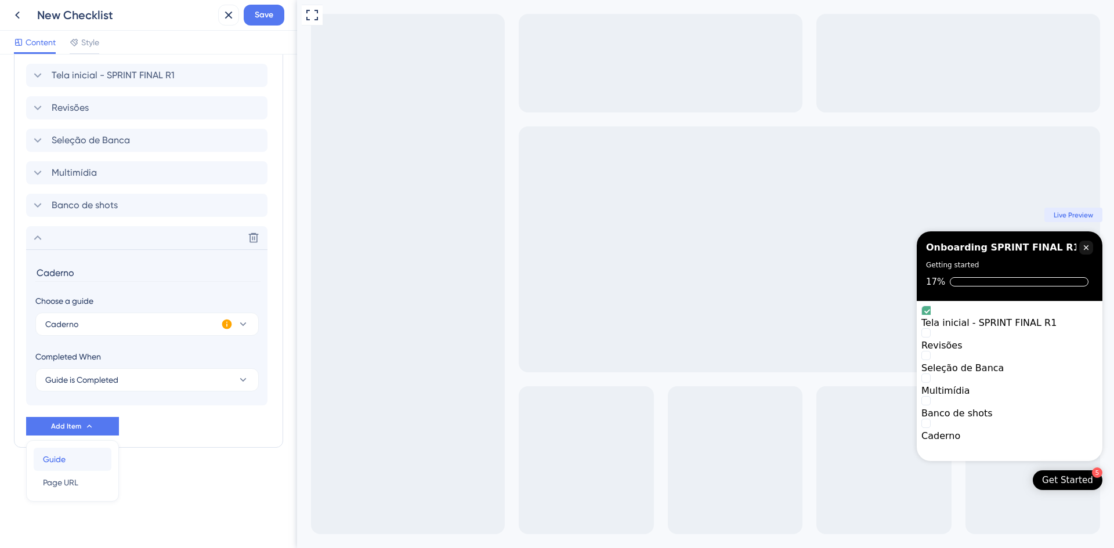
click at [82, 385] on div "Guide Guide" at bounding box center [72, 459] width 59 height 23
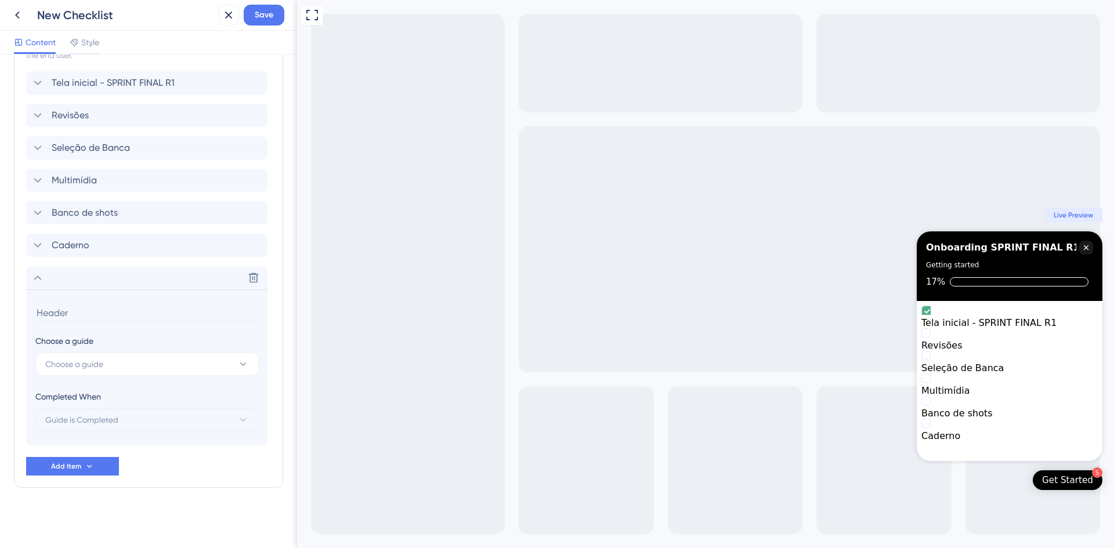
scroll to position [360, 0]
click at [158, 362] on button "Choose a guide" at bounding box center [146, 364] width 223 height 23
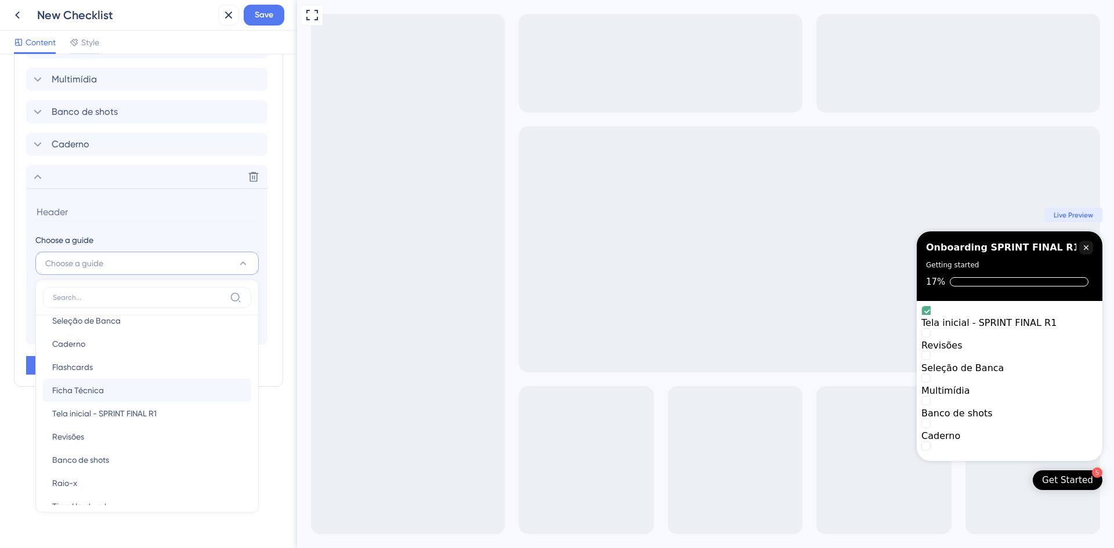
scroll to position [56, 0]
click at [88, 385] on div "Raio-x Raio-x" at bounding box center [147, 463] width 190 height 23
type input "Raio-x"
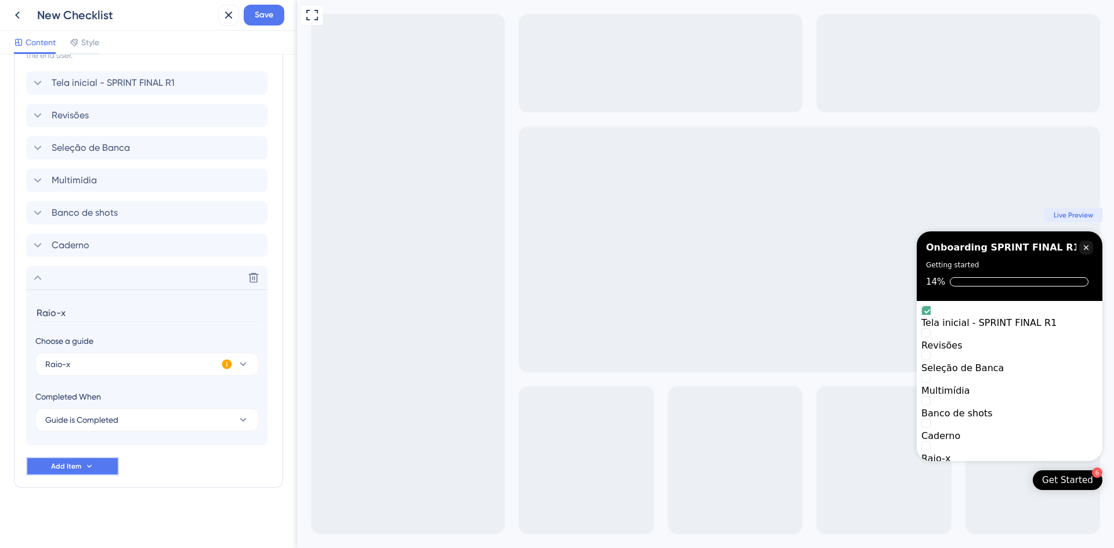
click at [89, 385] on icon at bounding box center [89, 466] width 9 height 9
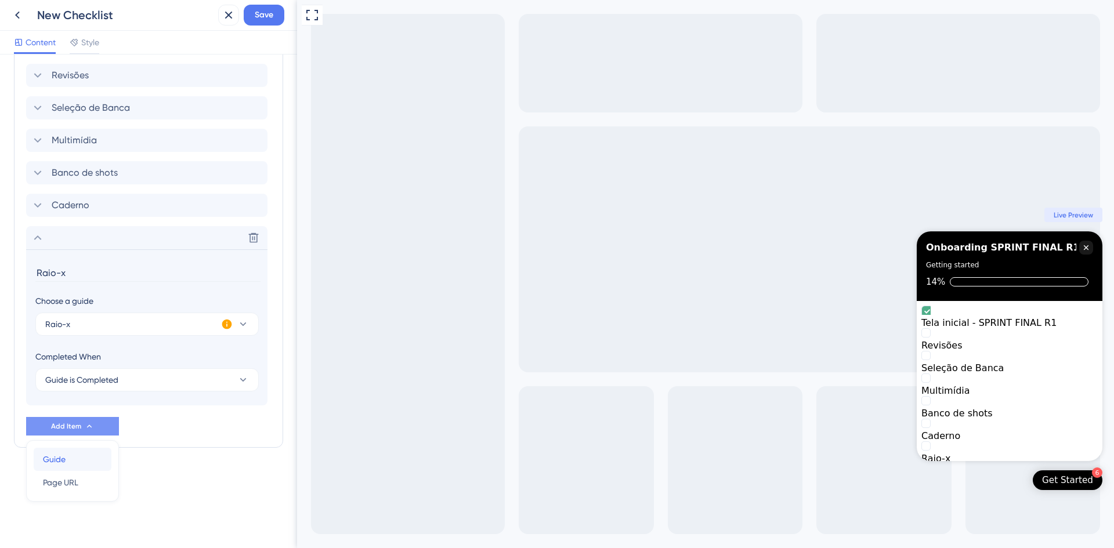
click at [95, 385] on div "Guide Guide" at bounding box center [72, 459] width 59 height 23
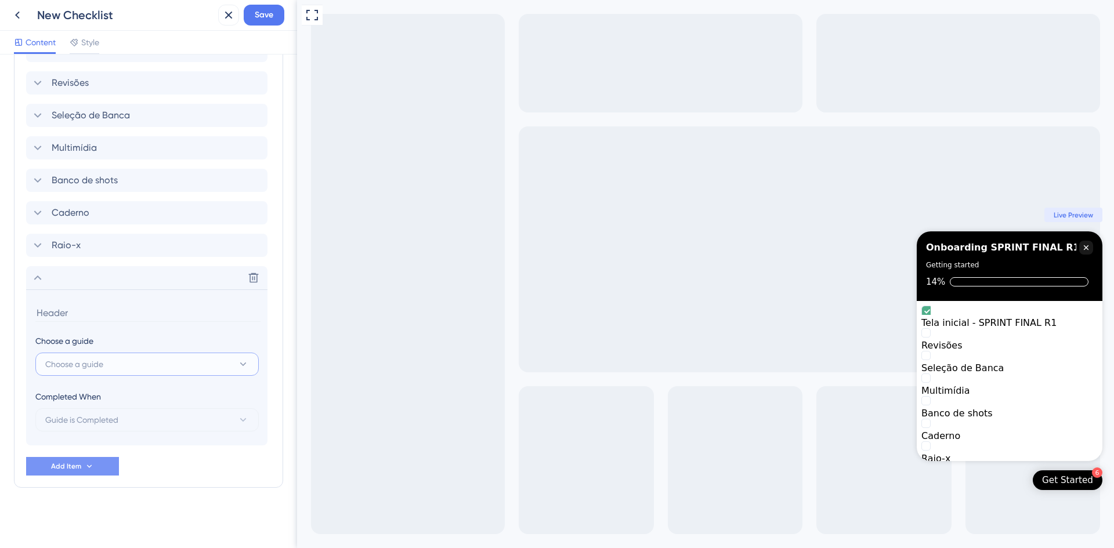
click at [183, 365] on button "Choose a guide" at bounding box center [146, 364] width 223 height 23
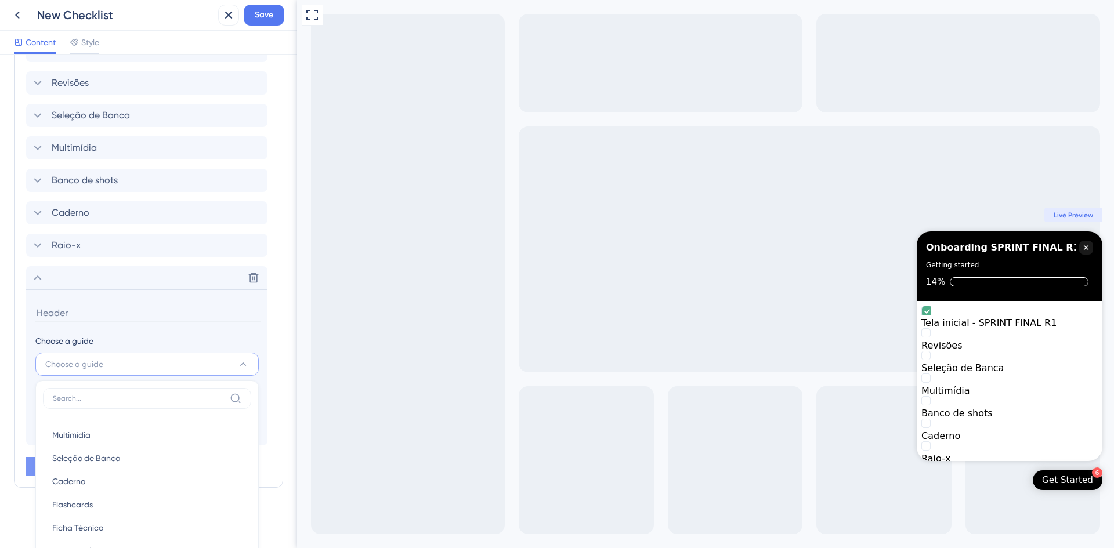
scroll to position [493, 0]
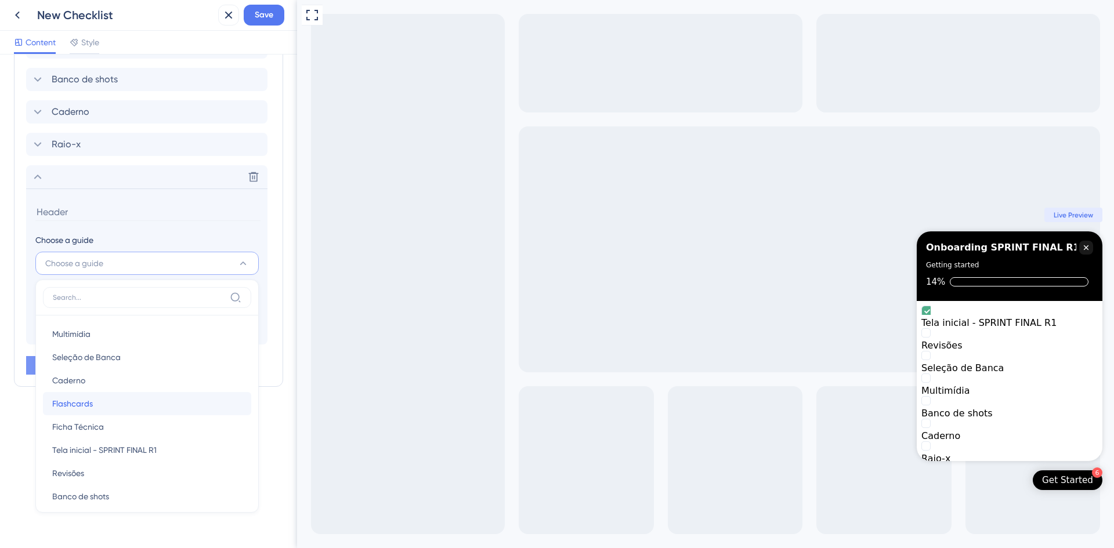
click at [120, 385] on div "Flashcards Flashcards" at bounding box center [147, 403] width 190 height 23
type input "Flashcards"
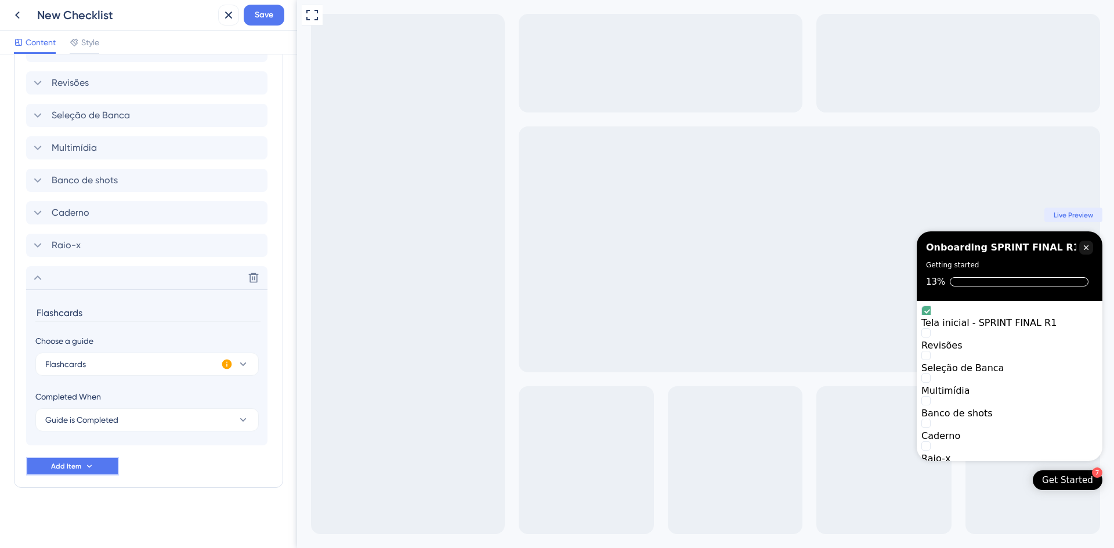
click at [91, 385] on icon at bounding box center [89, 466] width 9 height 9
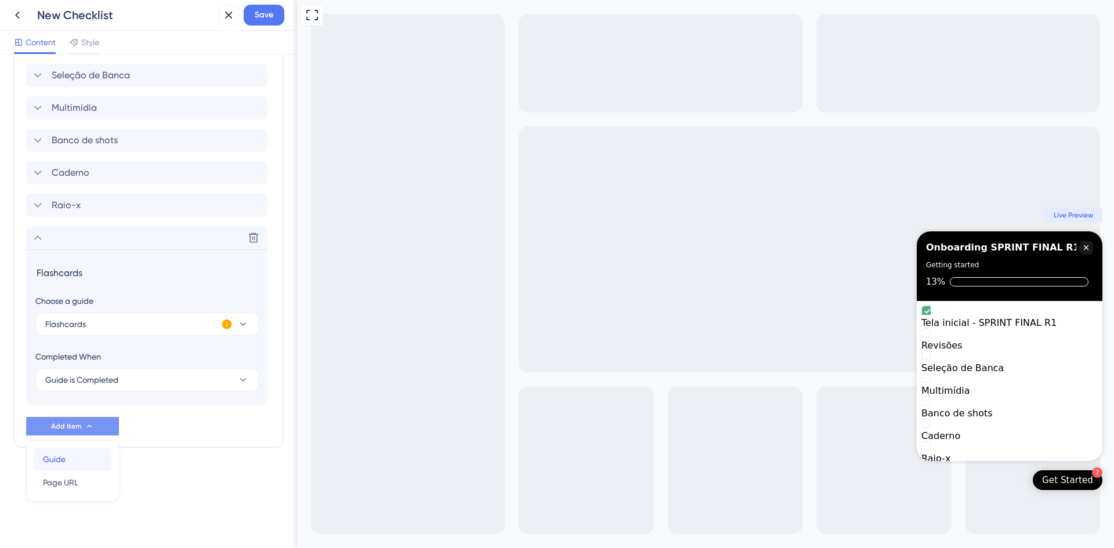
click at [78, 385] on div "Guide Guide" at bounding box center [72, 459] width 59 height 23
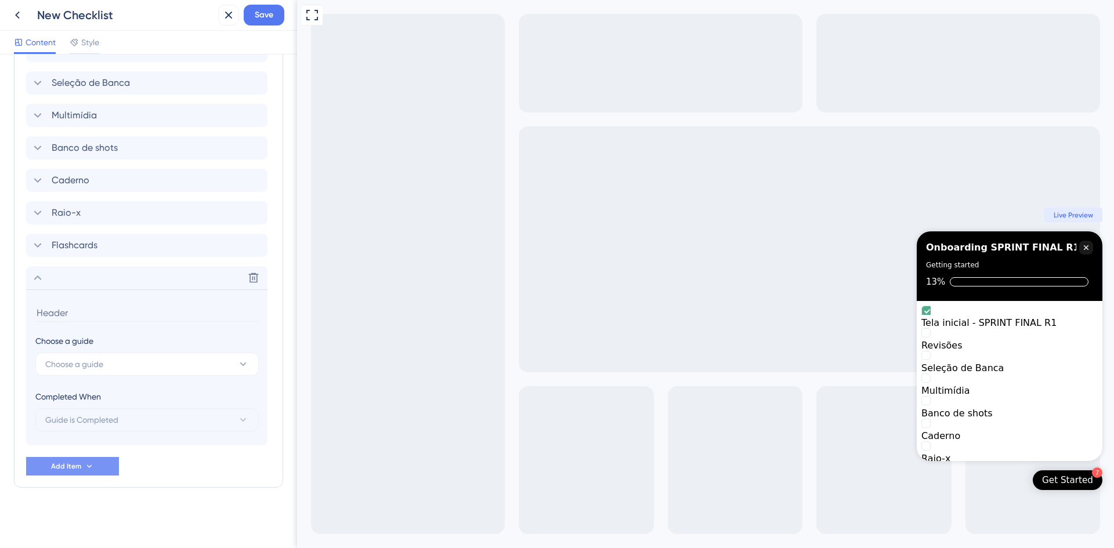
scroll to position [425, 0]
click at [162, 362] on button "Choose a guide" at bounding box center [146, 364] width 223 height 23
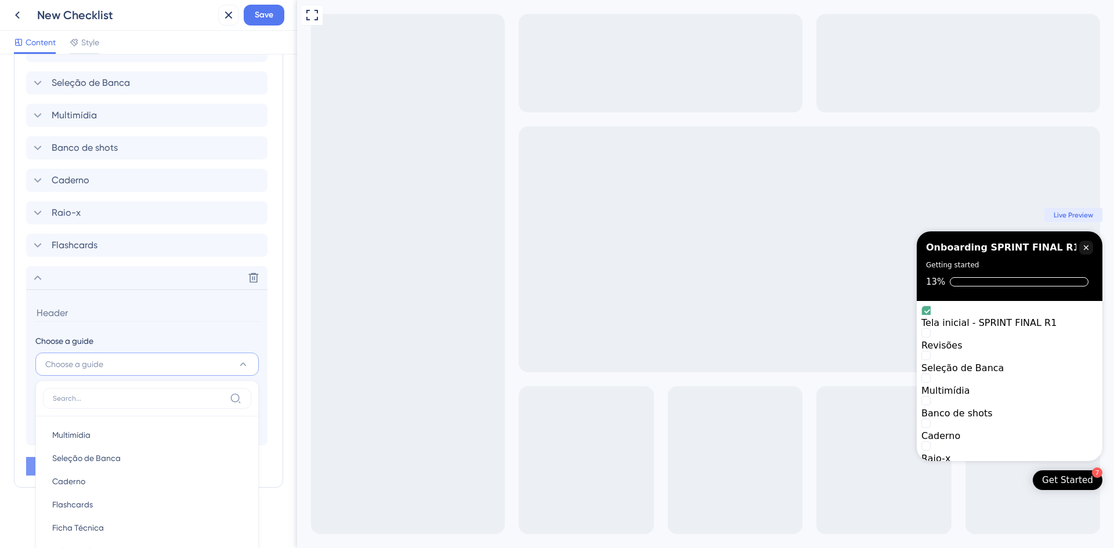
scroll to position [526, 0]
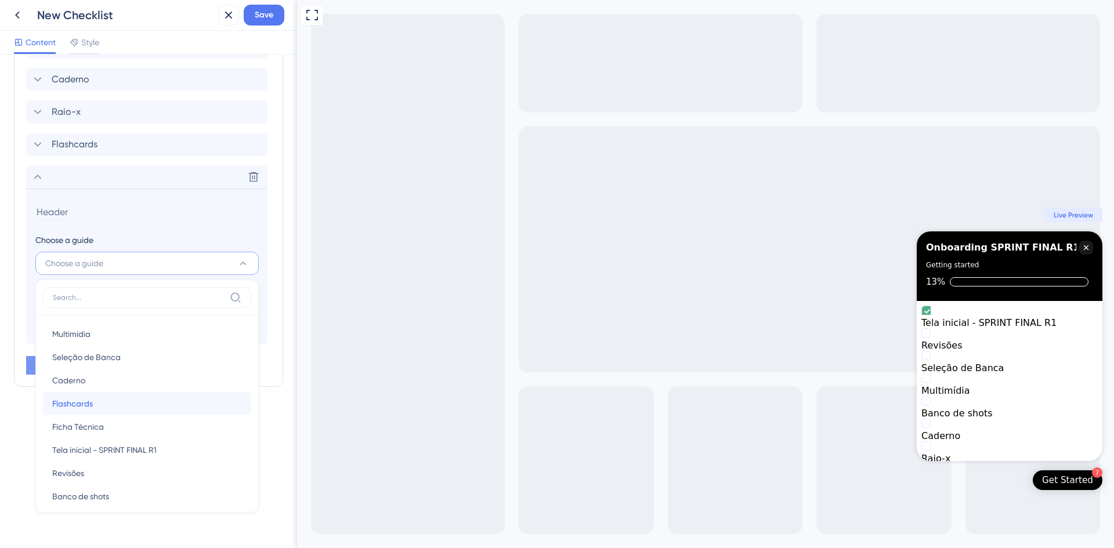
click at [96, 385] on div "Flashcards Flashcards" at bounding box center [147, 403] width 190 height 23
type input "Flashcards"
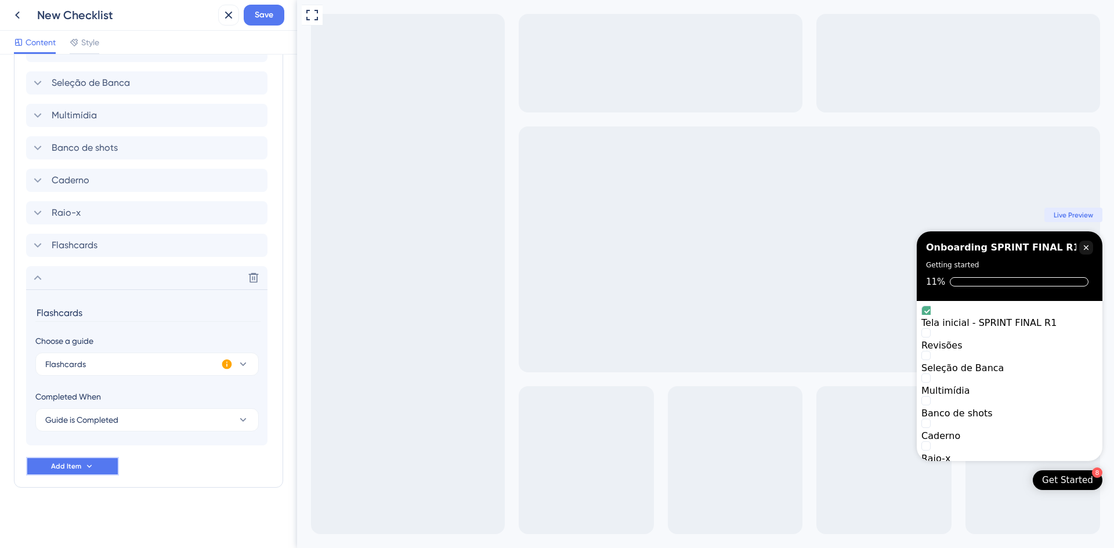
click at [93, 385] on icon at bounding box center [89, 466] width 9 height 9
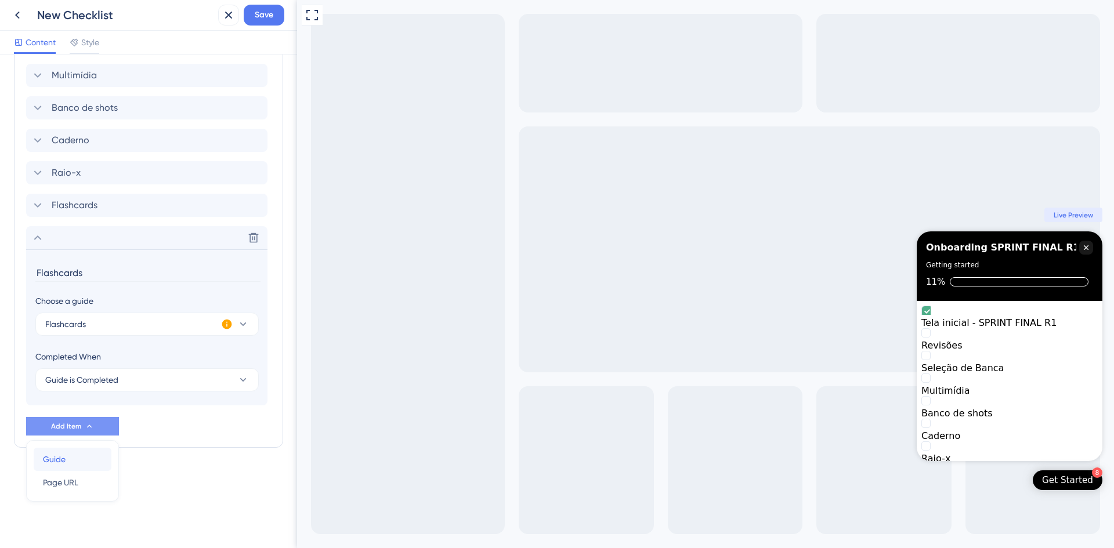
click at [77, 385] on div "Guide Guide" at bounding box center [72, 459] width 59 height 23
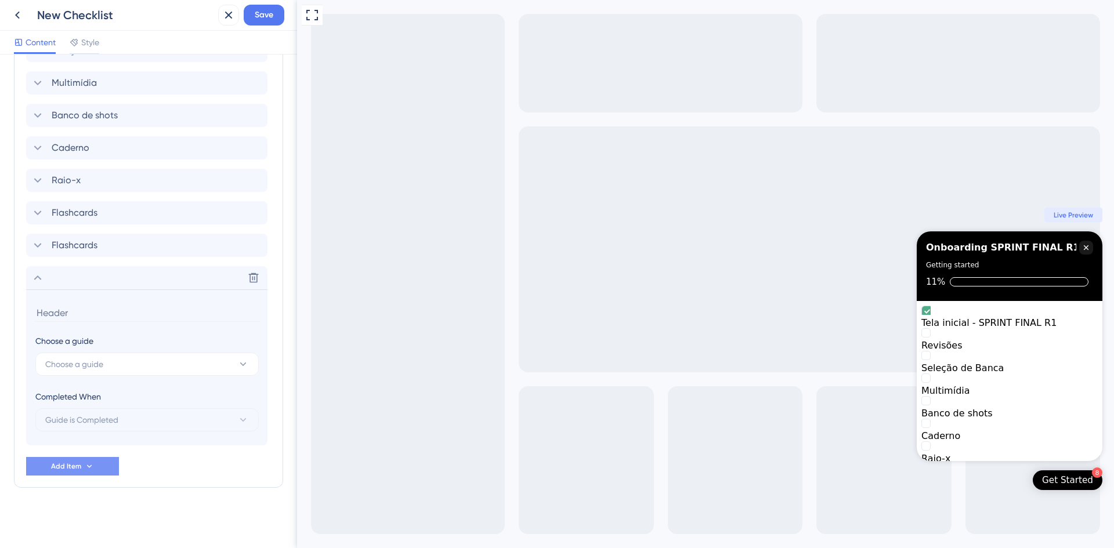
scroll to position [457, 0]
click at [156, 364] on button "Choose a guide" at bounding box center [146, 364] width 223 height 23
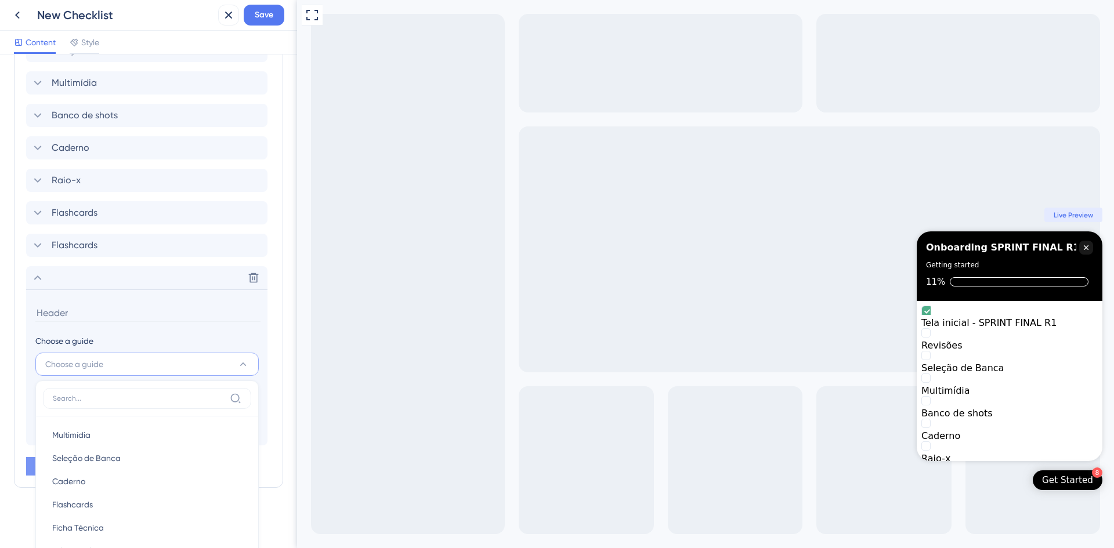
scroll to position [558, 0]
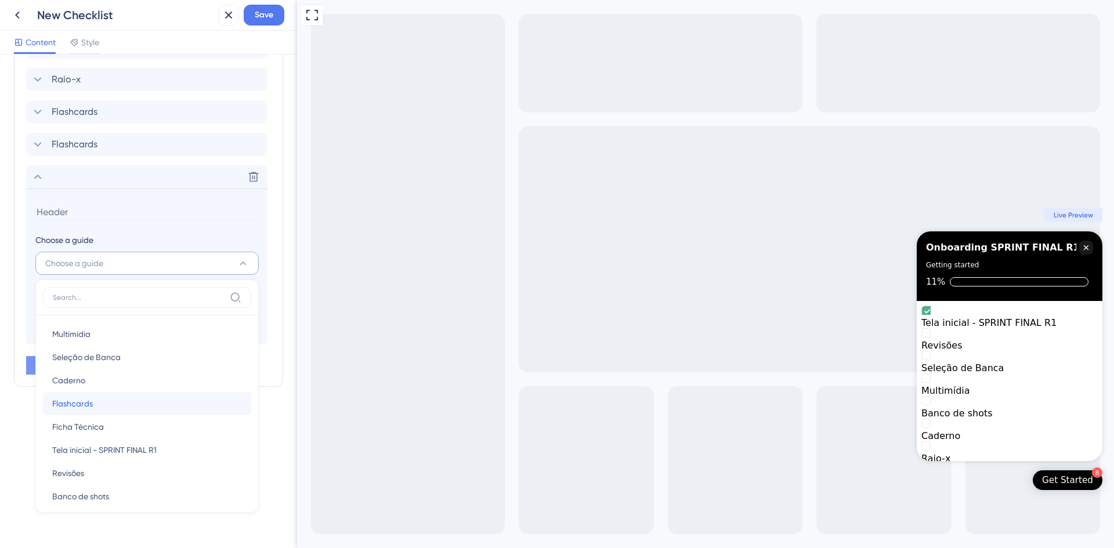
click at [112, 385] on div "Flashcards Flashcards" at bounding box center [147, 403] width 190 height 23
type input "Flashcards"
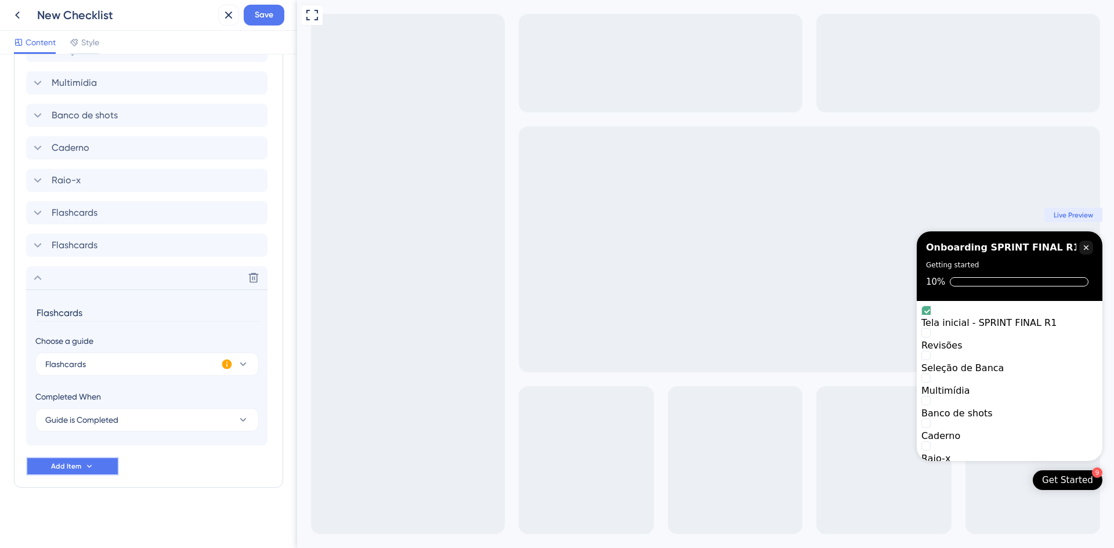
click at [88, 385] on button "Add Item" at bounding box center [72, 466] width 93 height 19
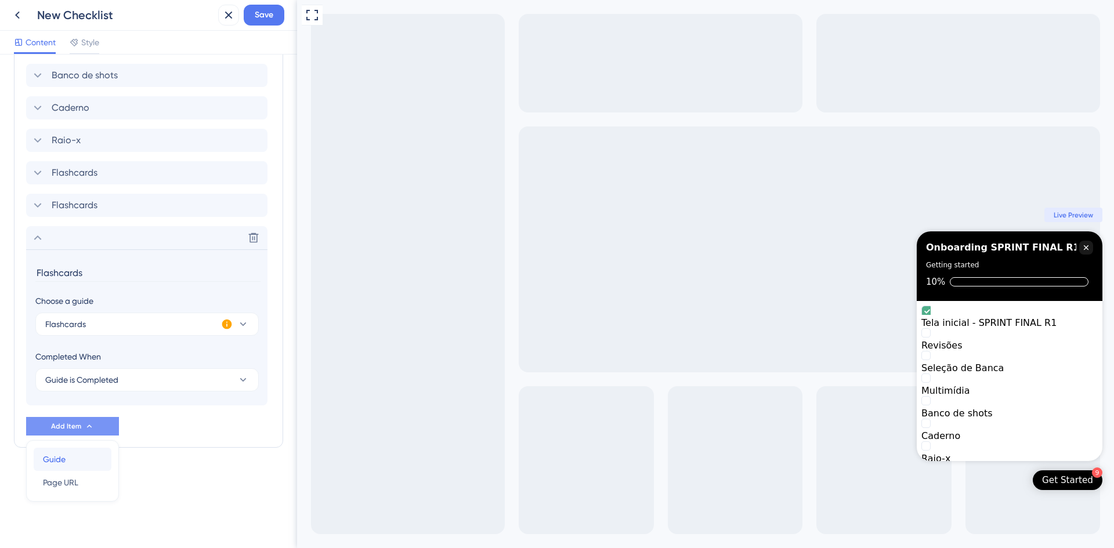
click at [69, 385] on div "Guide Guide" at bounding box center [72, 459] width 59 height 23
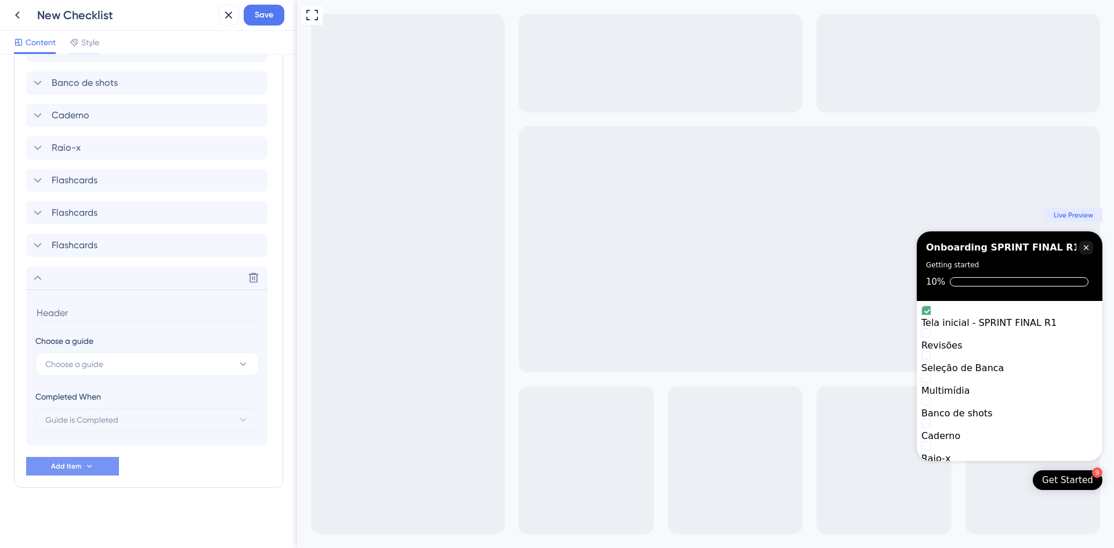
scroll to position [490, 0]
click at [176, 365] on button "Choose a guide" at bounding box center [146, 364] width 223 height 23
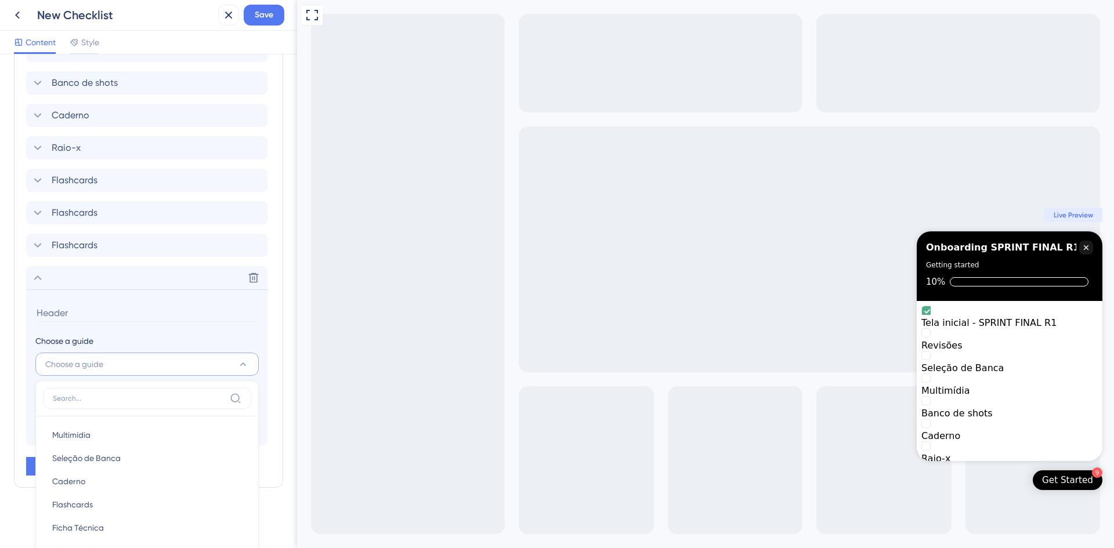
scroll to position [591, 0]
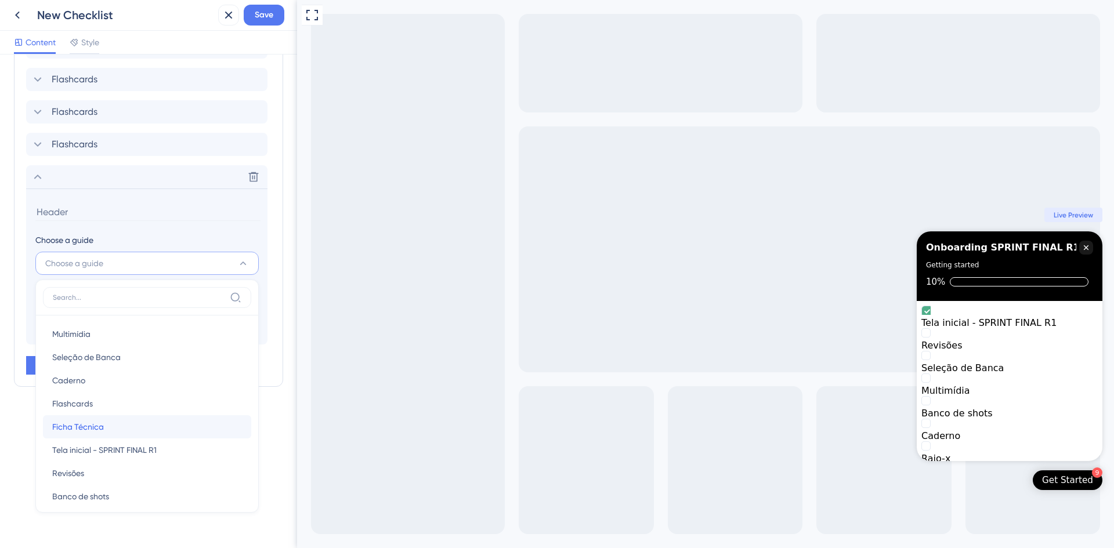
click at [111, 385] on div "Ficha Técnica Ficha Técnica" at bounding box center [147, 427] width 190 height 23
type input "Ficha Técnica"
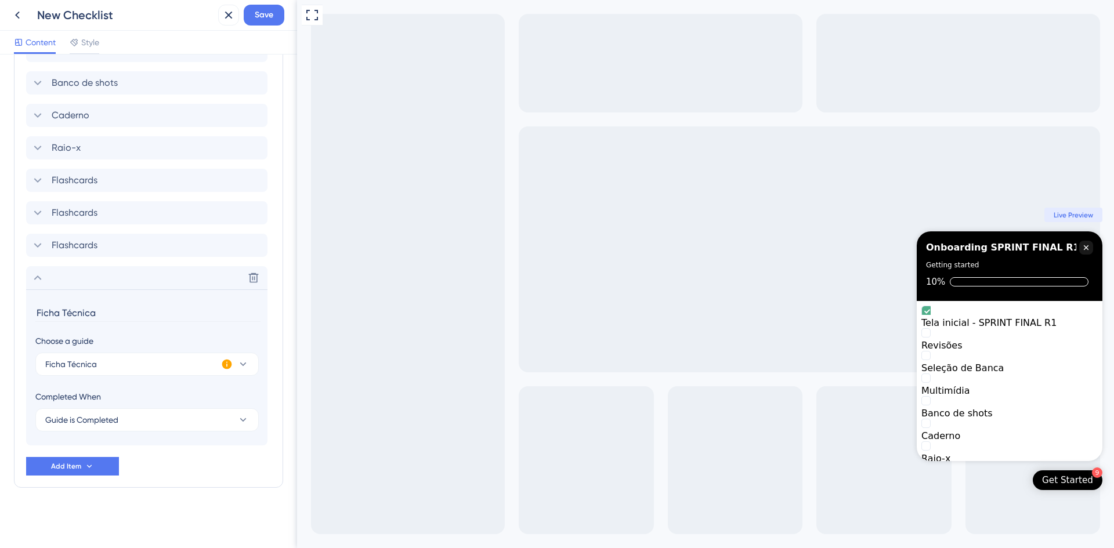
scroll to position [490, 0]
click at [85, 385] on icon at bounding box center [89, 466] width 9 height 9
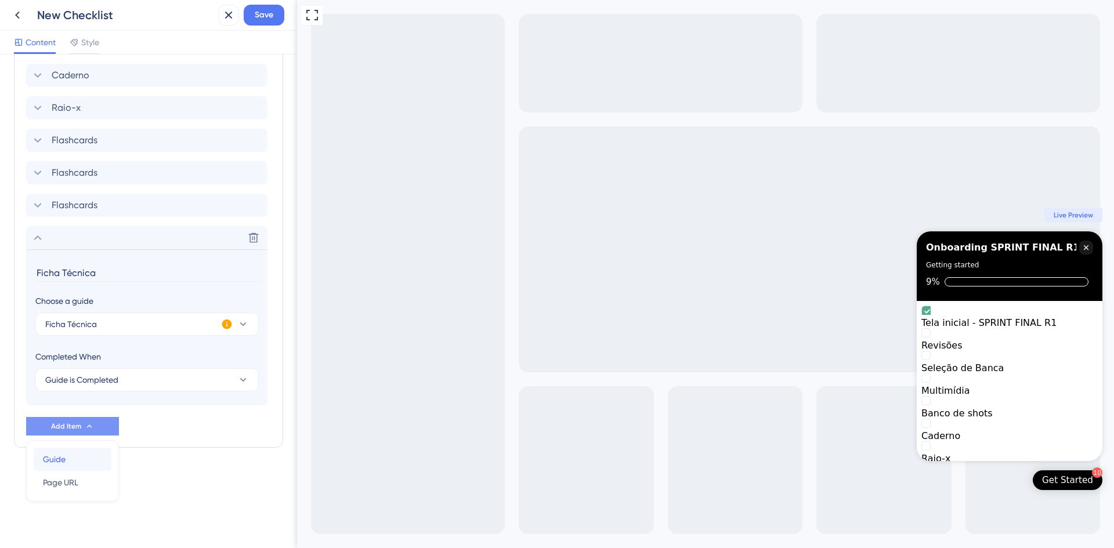
click at [84, 385] on div "Guide Guide" at bounding box center [72, 459] width 59 height 23
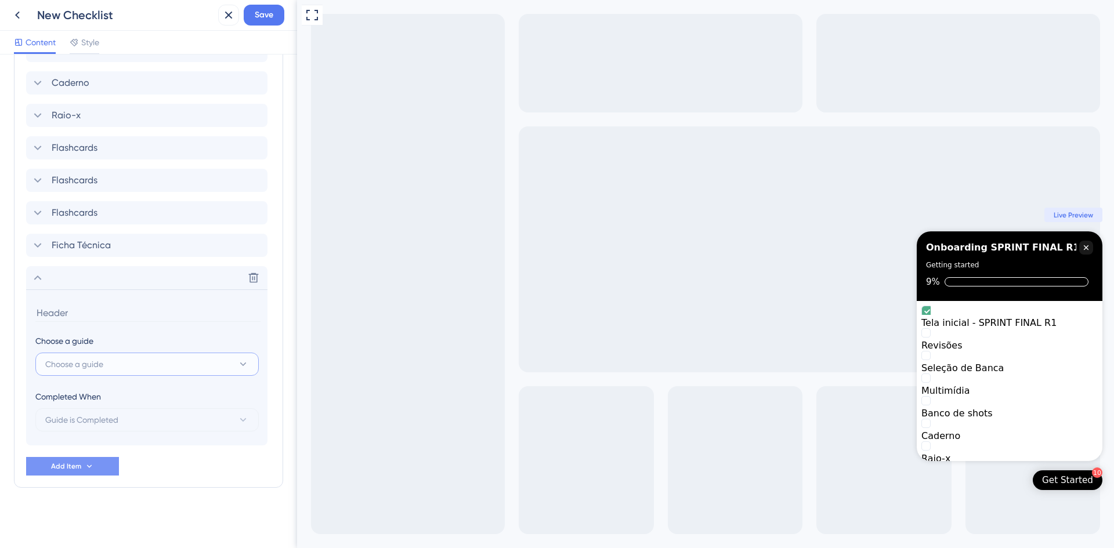
click at [150, 363] on button "Choose a guide" at bounding box center [146, 364] width 223 height 23
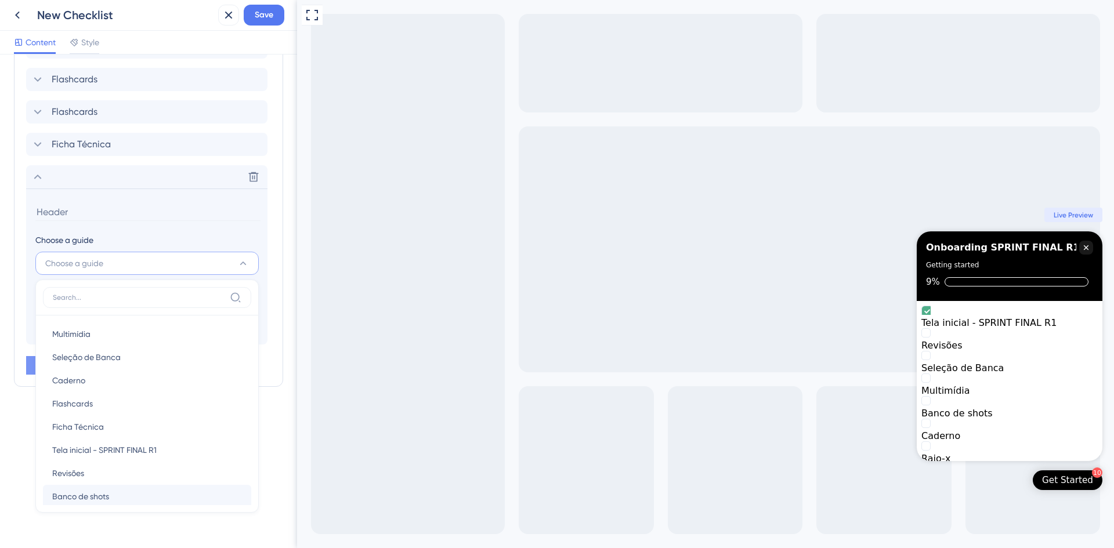
scroll to position [56, 0]
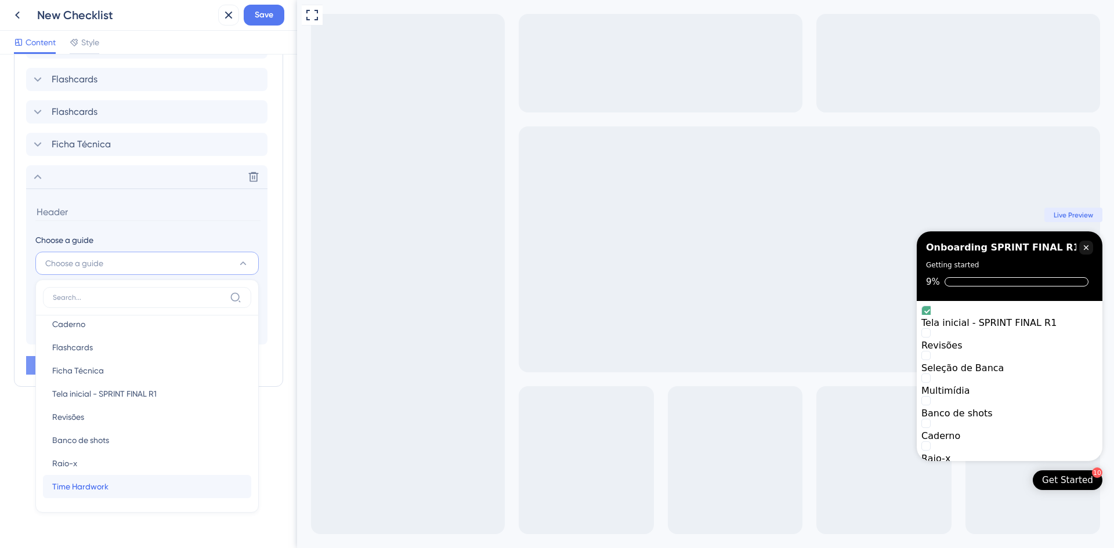
click at [100, 385] on span "Time Hardwork" at bounding box center [80, 487] width 56 height 14
type input "Time Hardwork"
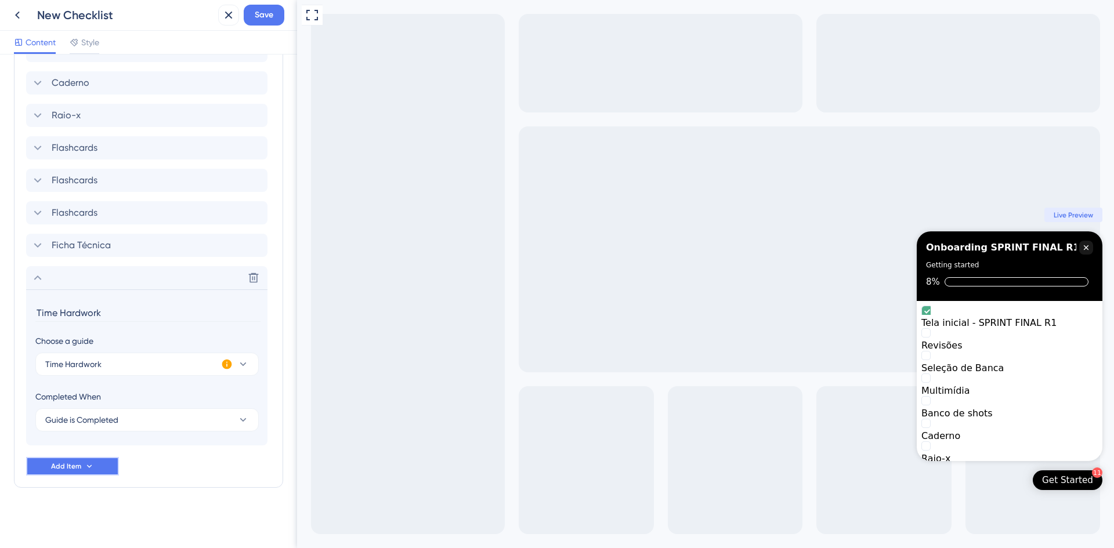
click at [95, 385] on button "Add Item" at bounding box center [72, 466] width 93 height 19
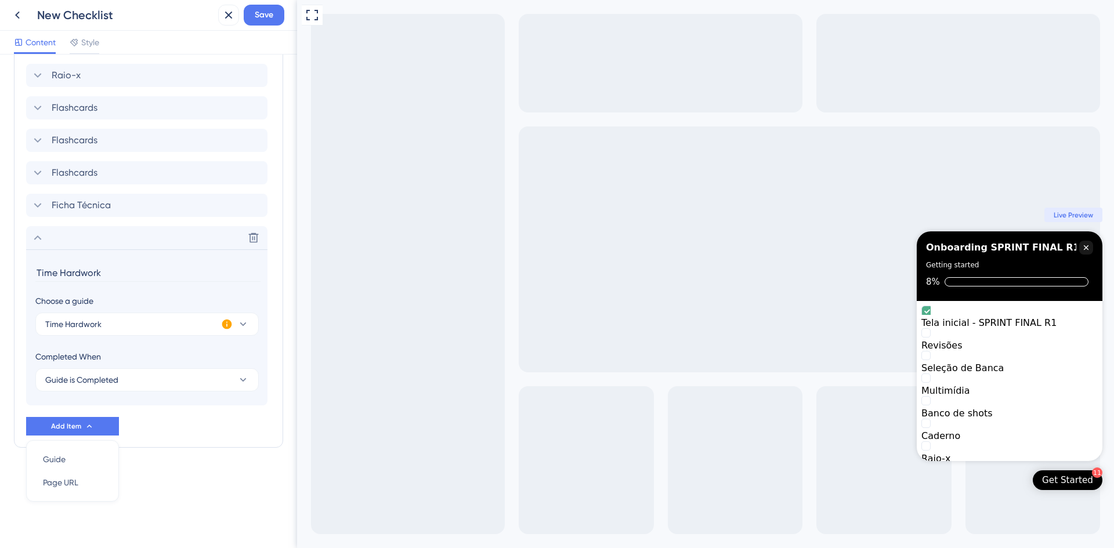
click at [193, 385] on div "Tela inicial - SPRINT FINAL R1 Revisões Seleção de Banca Multimídia Banco de sh…" at bounding box center [148, 152] width 245 height 567
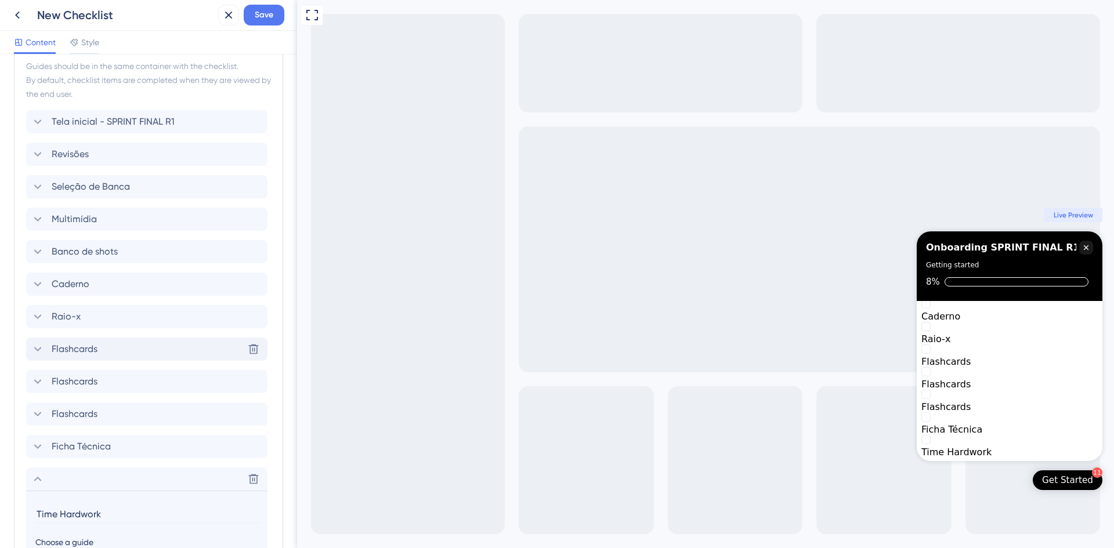
scroll to position [348, 0]
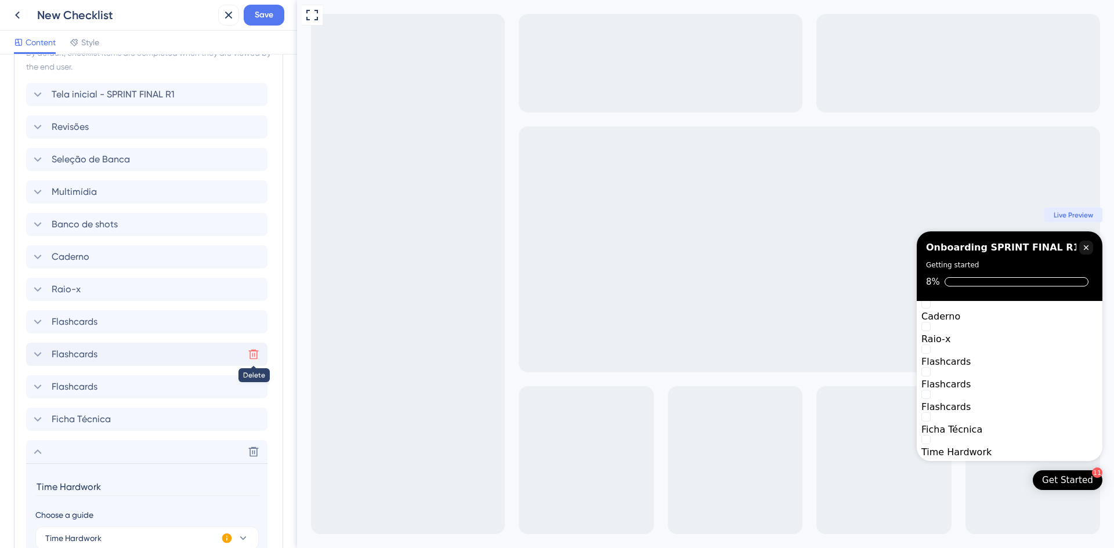
click at [252, 353] on icon at bounding box center [254, 355] width 12 height 12
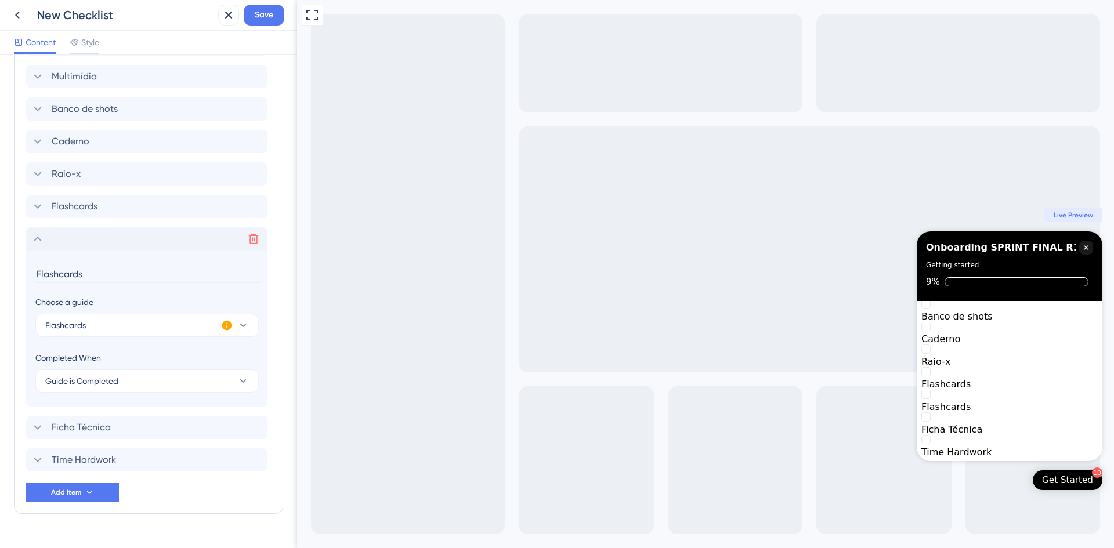
scroll to position [490, 0]
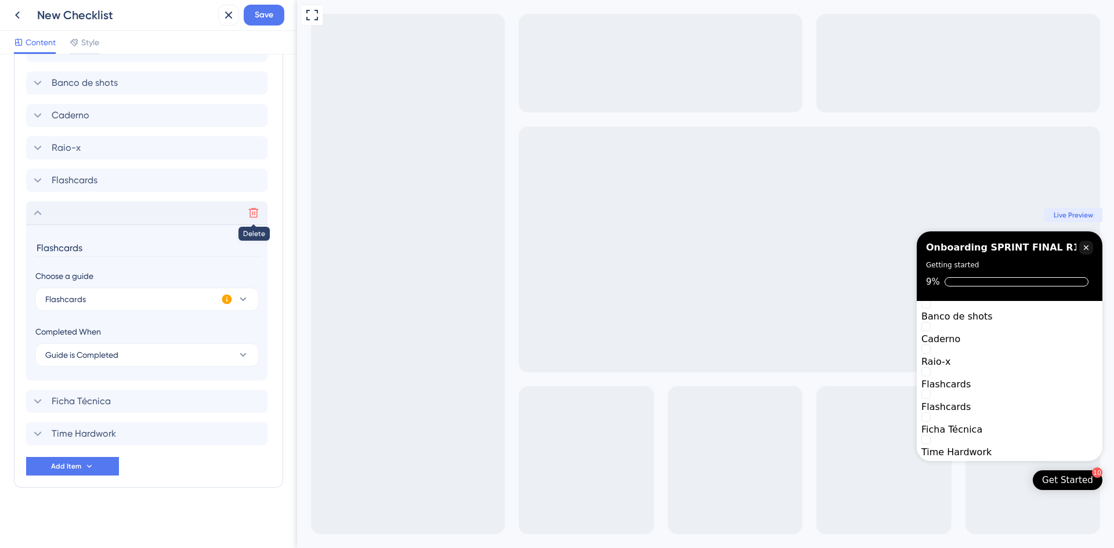
click at [258, 214] on icon at bounding box center [254, 213] width 12 height 12
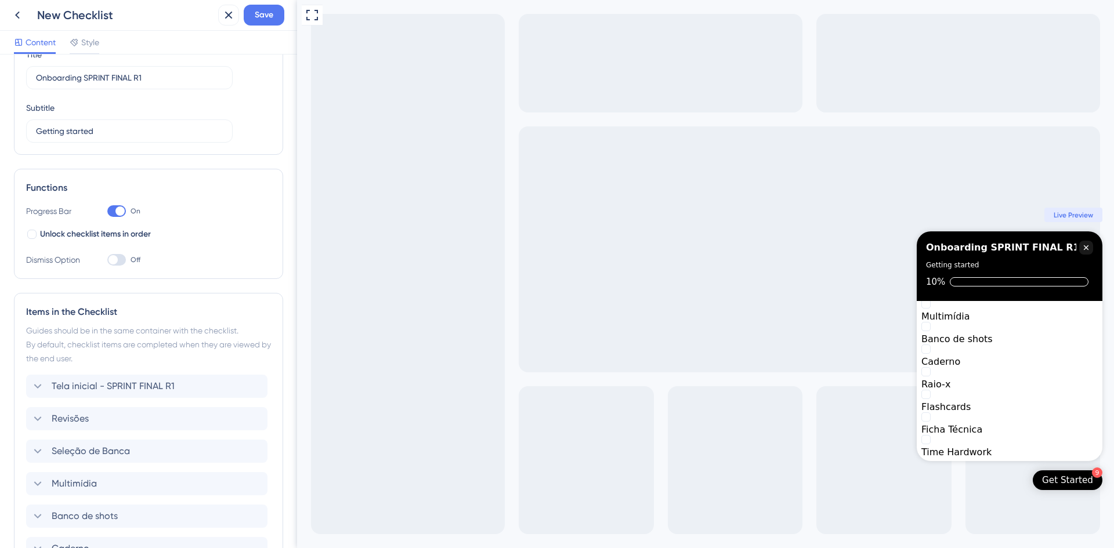
scroll to position [11, 0]
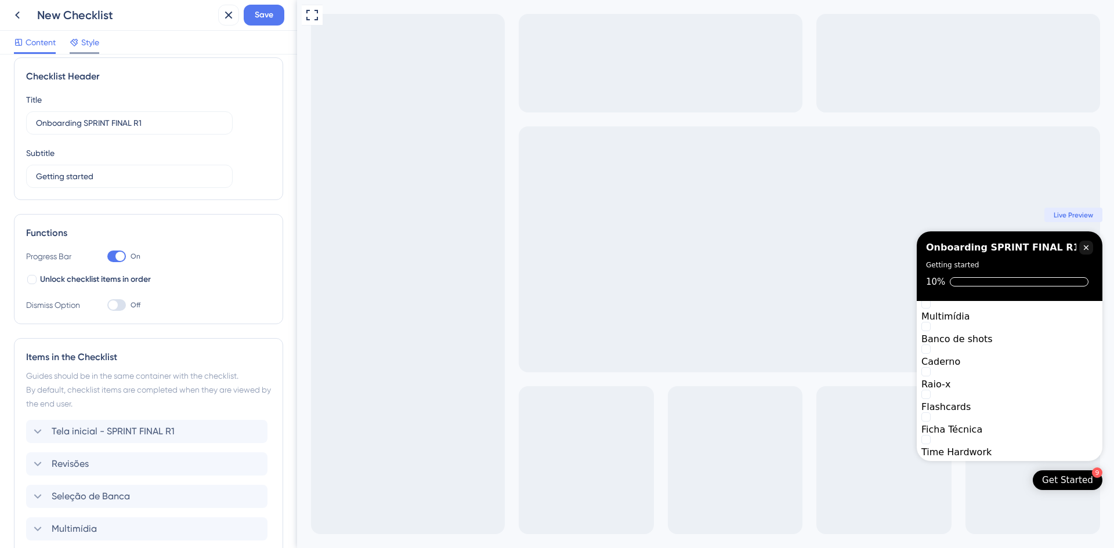
click at [93, 45] on span "Style" at bounding box center [90, 42] width 18 height 14
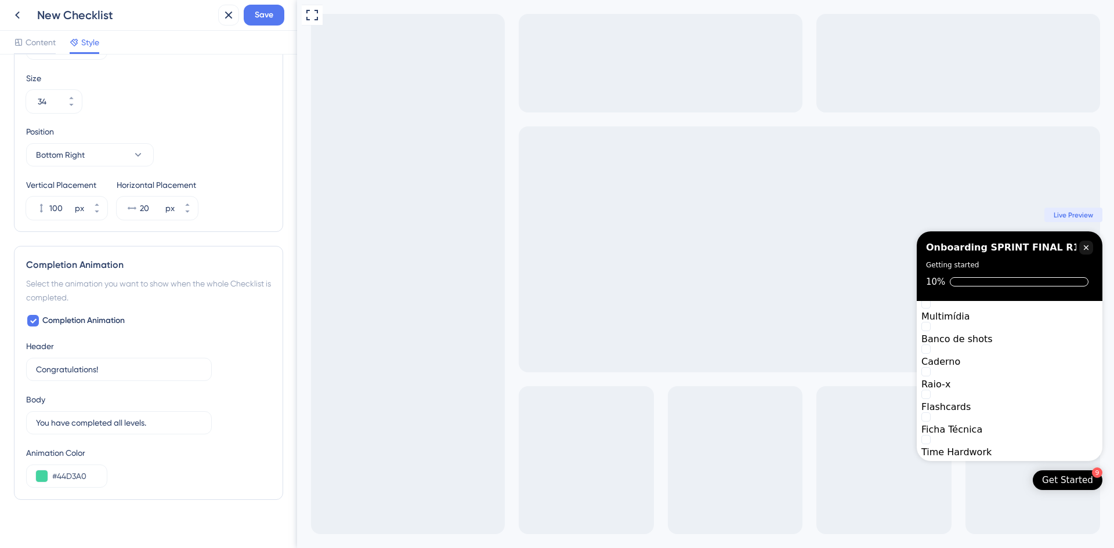
scroll to position [501, 0]
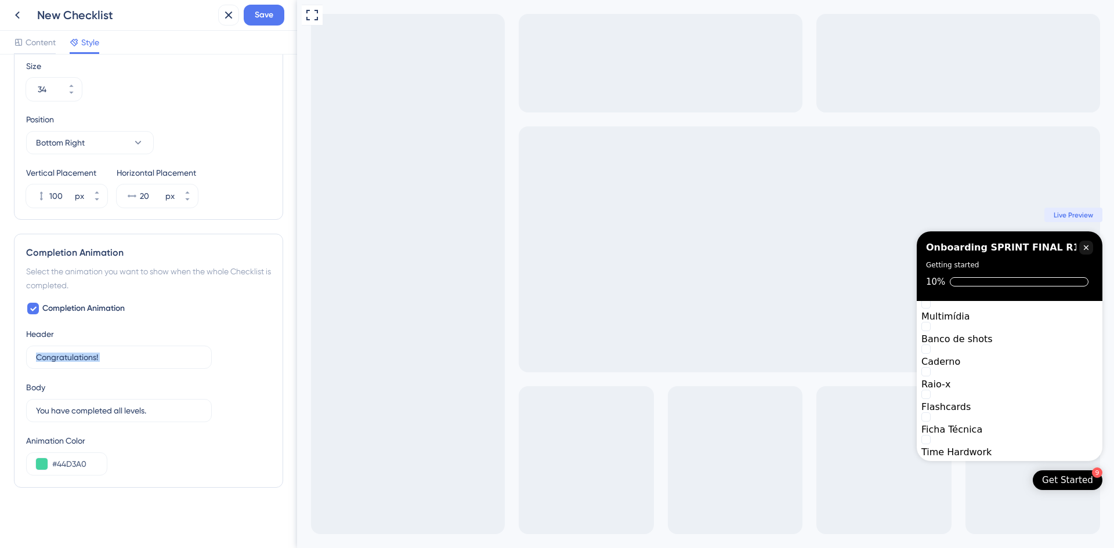
drag, startPoint x: 149, startPoint y: 350, endPoint x: 0, endPoint y: 344, distance: 149.3
click at [0, 344] on div "Color & Typography Header Color #000000 Header Text Color #FFFFFF Header Style …" at bounding box center [148, 302] width 297 height 494
click at [93, 355] on input "Congratulations!" at bounding box center [113, 357] width 155 height 13
click at [114, 355] on input "Congratulations!" at bounding box center [113, 357] width 155 height 13
type input "C"
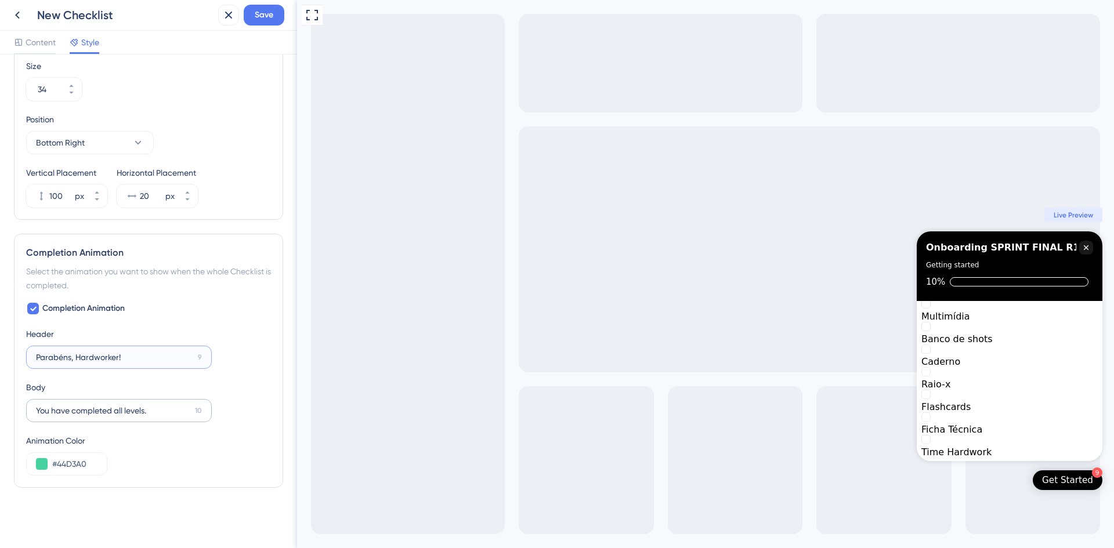
type input "Parabéns, Hardworker!"
click at [147, 385] on label "You have completed all levels. 10" at bounding box center [119, 410] width 186 height 23
click at [147, 385] on input "You have completed all levels." at bounding box center [113, 411] width 154 height 13
drag, startPoint x: 161, startPoint y: 416, endPoint x: 8, endPoint y: 416, distance: 153.8
click at [8, 385] on div "Color & Typography Header Color #000000 Header Text Color #FFFFFF Header Style …" at bounding box center [148, 302] width 297 height 494
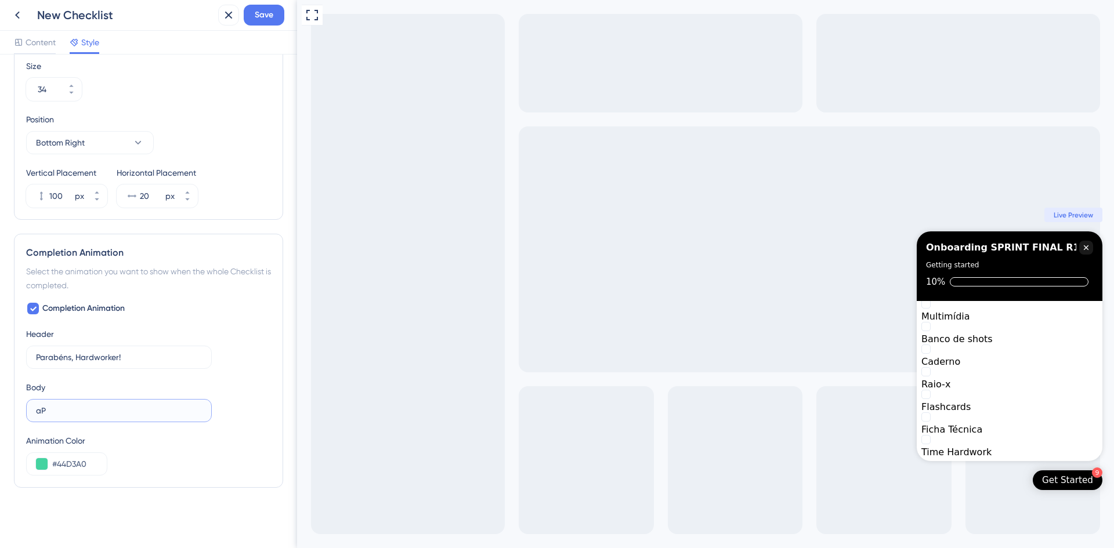
type input "a"
drag, startPoint x: 157, startPoint y: 411, endPoint x: 73, endPoint y: 411, distance: 84.7
click at [73, 385] on input "Aproveite seus estudos." at bounding box center [114, 411] width 156 height 13
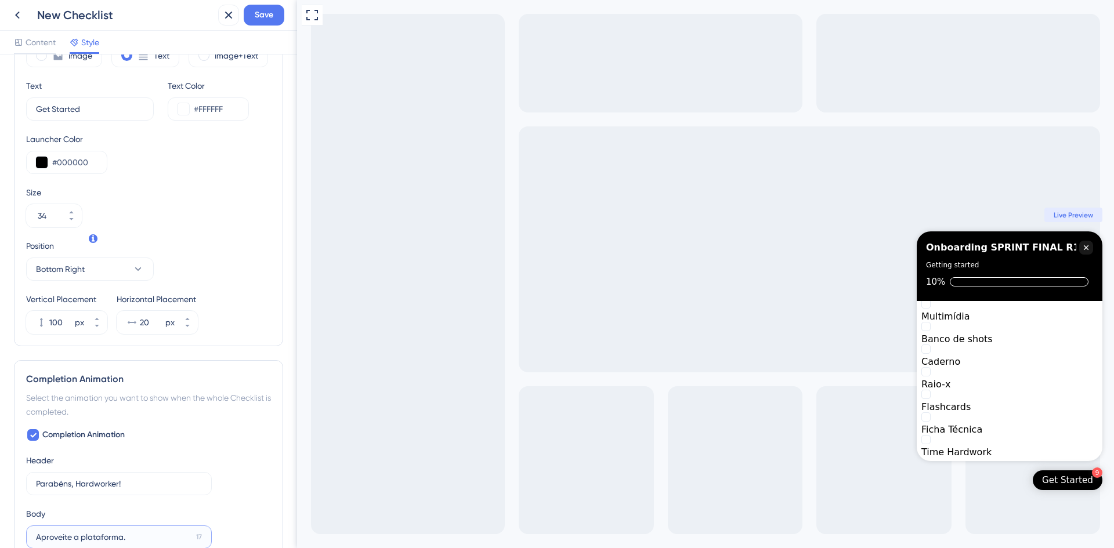
scroll to position [211, 0]
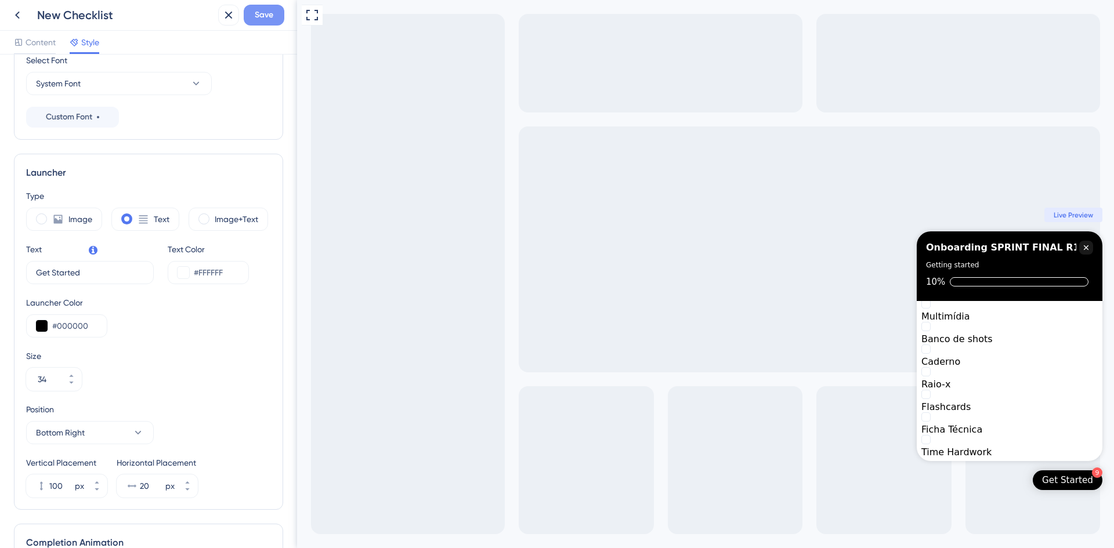
type input "Aproveite a plataforma."
click at [265, 12] on span "Save" at bounding box center [264, 15] width 19 height 14
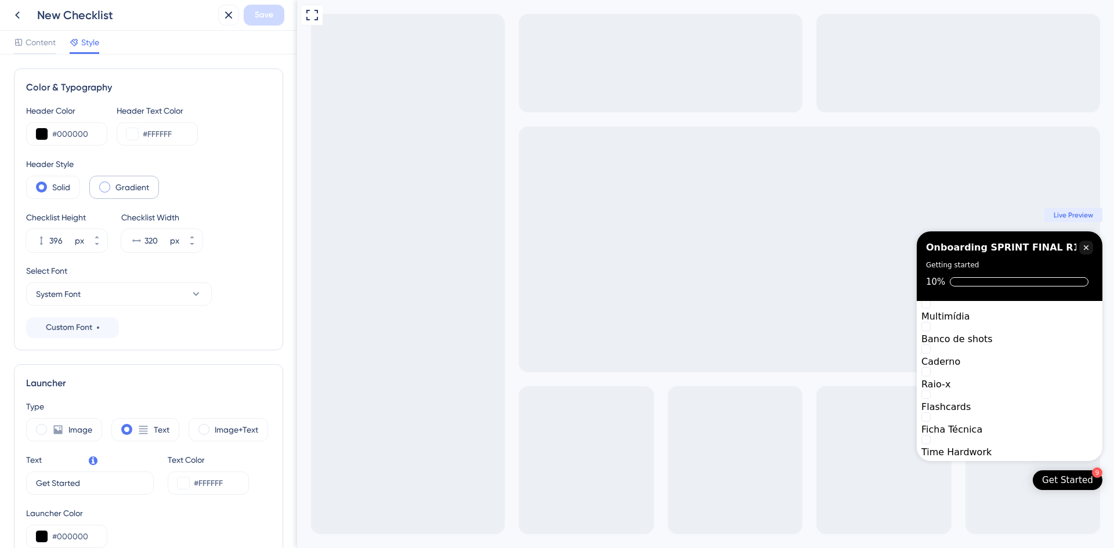
click at [109, 187] on span at bounding box center [104, 187] width 11 height 11
click at [114, 183] on input "radio" at bounding box center [114, 183] width 0 height 0
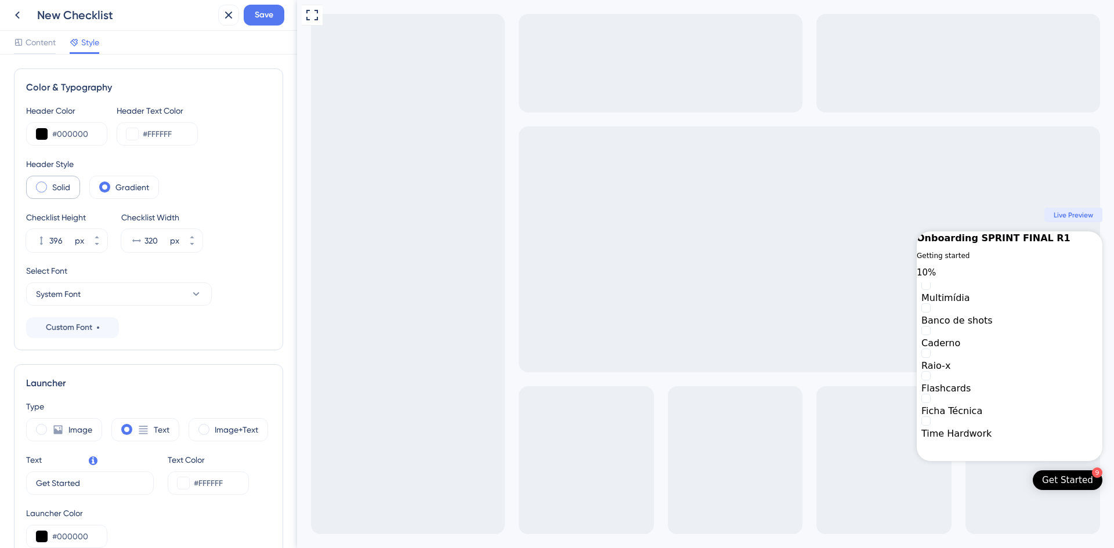
click at [50, 189] on div "Solid" at bounding box center [53, 187] width 54 height 23
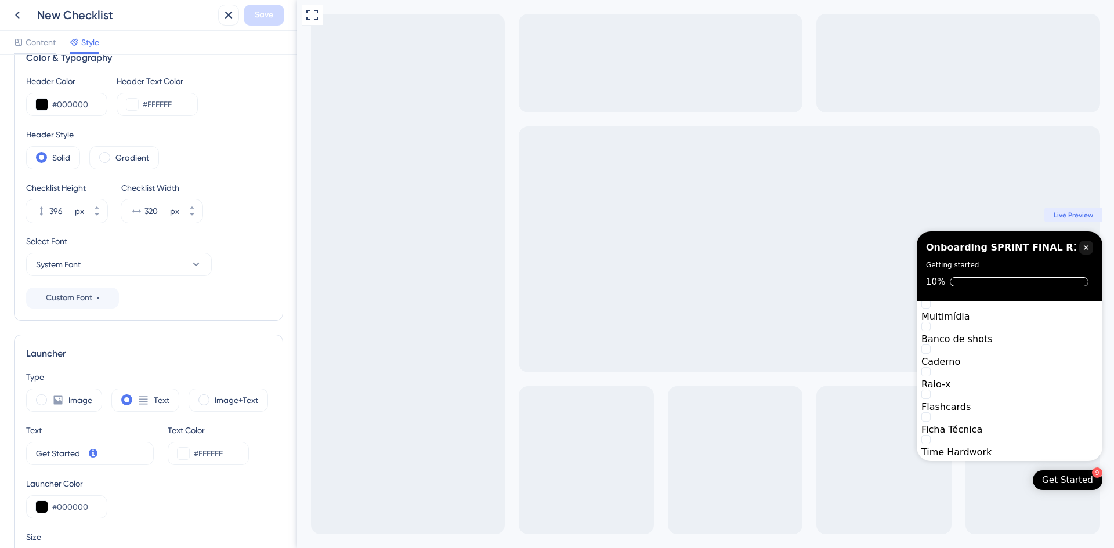
scroll to position [58, 0]
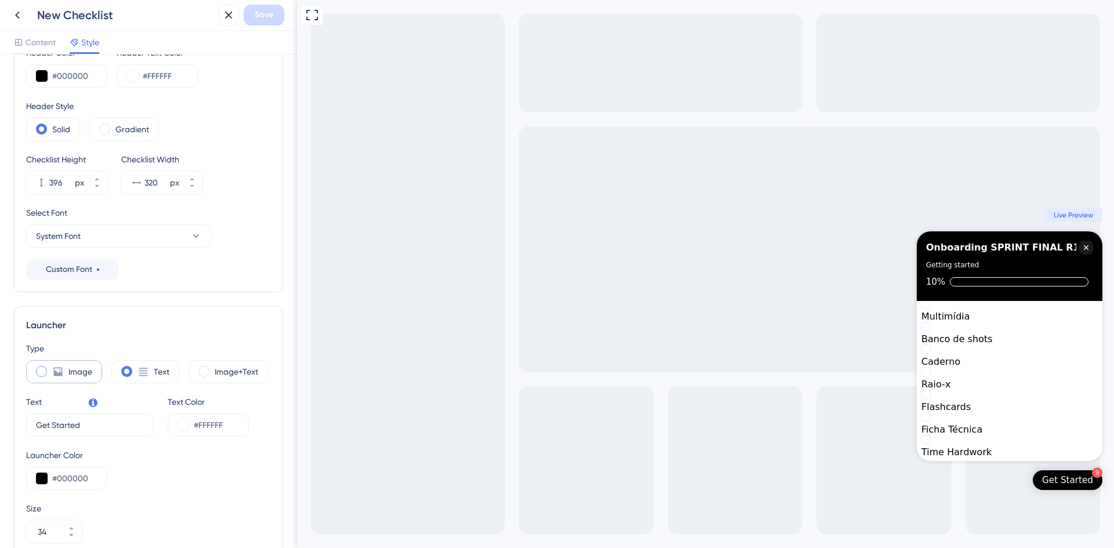
click at [54, 371] on icon at bounding box center [58, 372] width 9 height 9
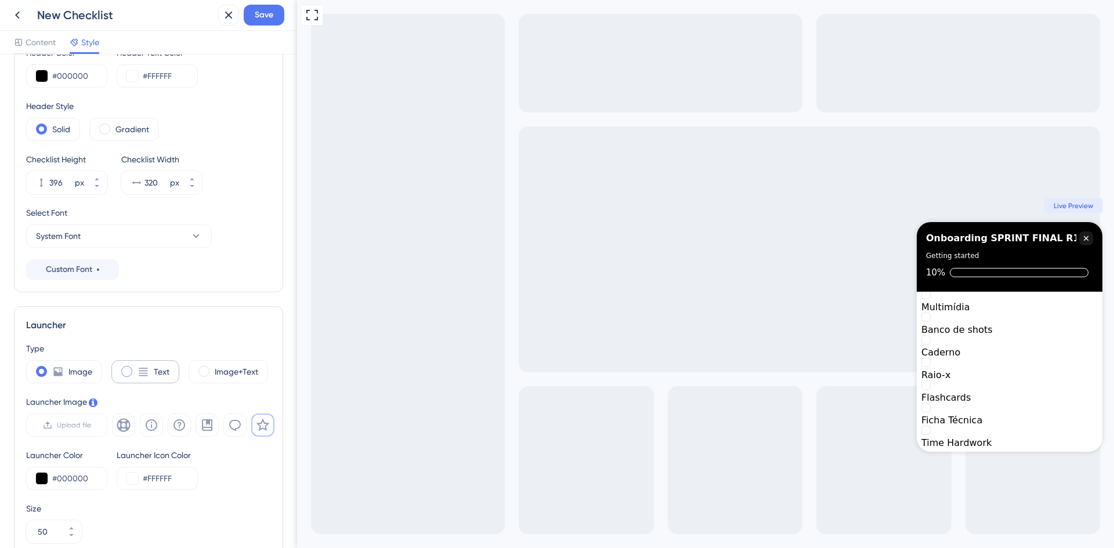
click at [136, 366] on div "Text" at bounding box center [145, 371] width 68 height 23
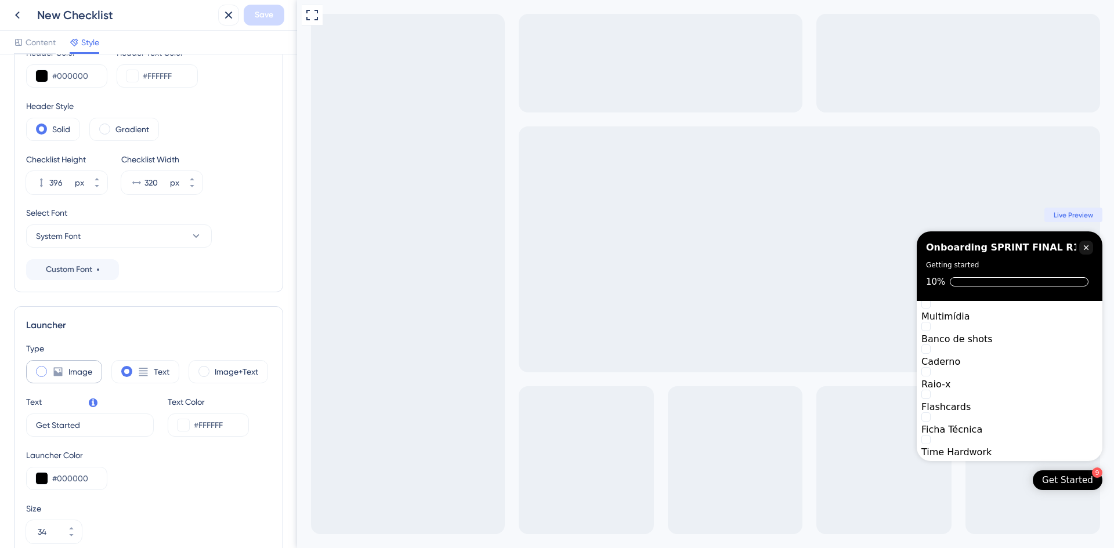
click at [59, 375] on icon at bounding box center [58, 372] width 9 height 9
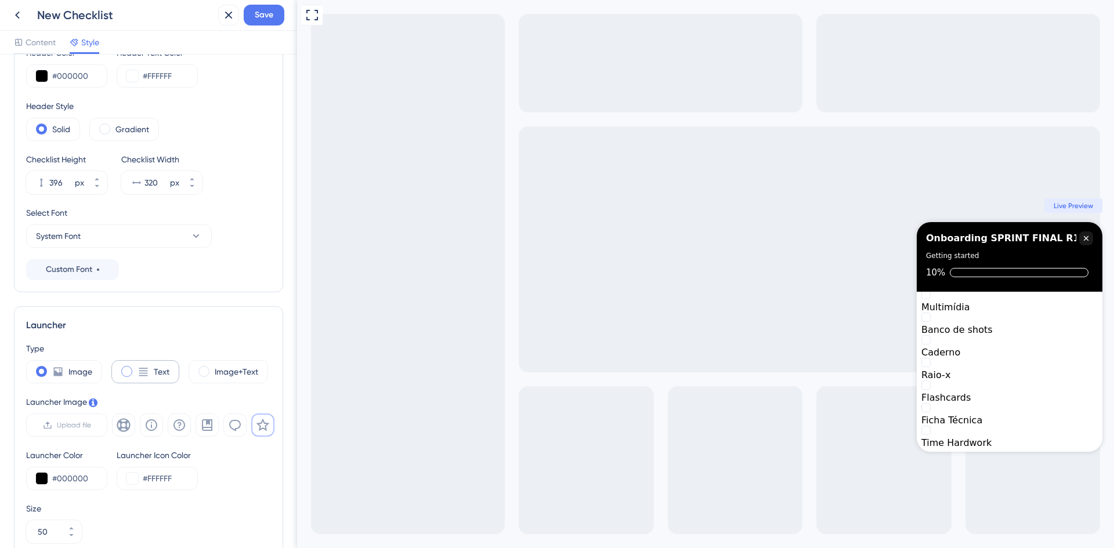
click at [138, 375] on icon at bounding box center [144, 372] width 12 height 12
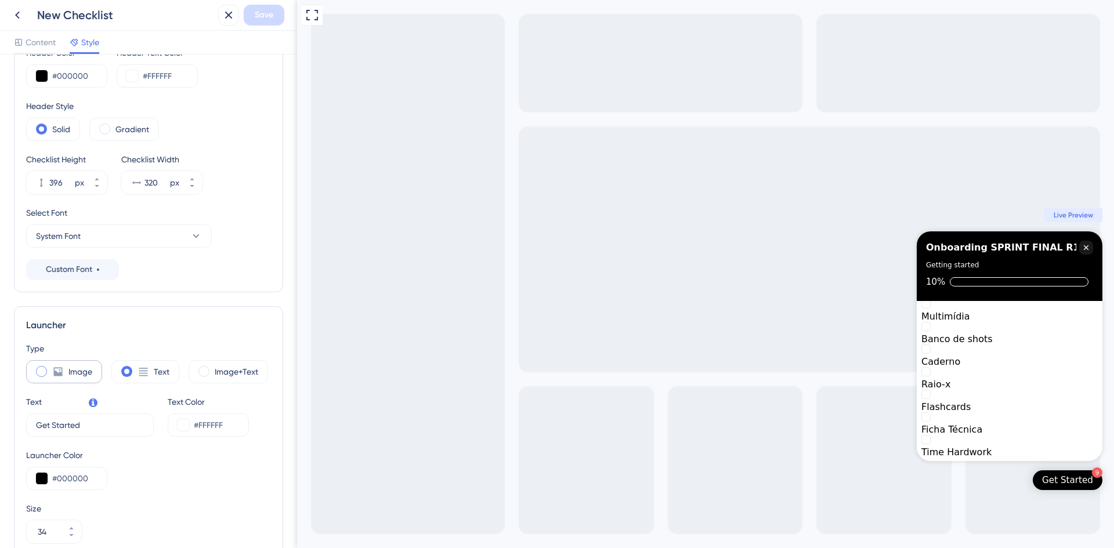
click at [38, 379] on div "Image" at bounding box center [64, 371] width 76 height 23
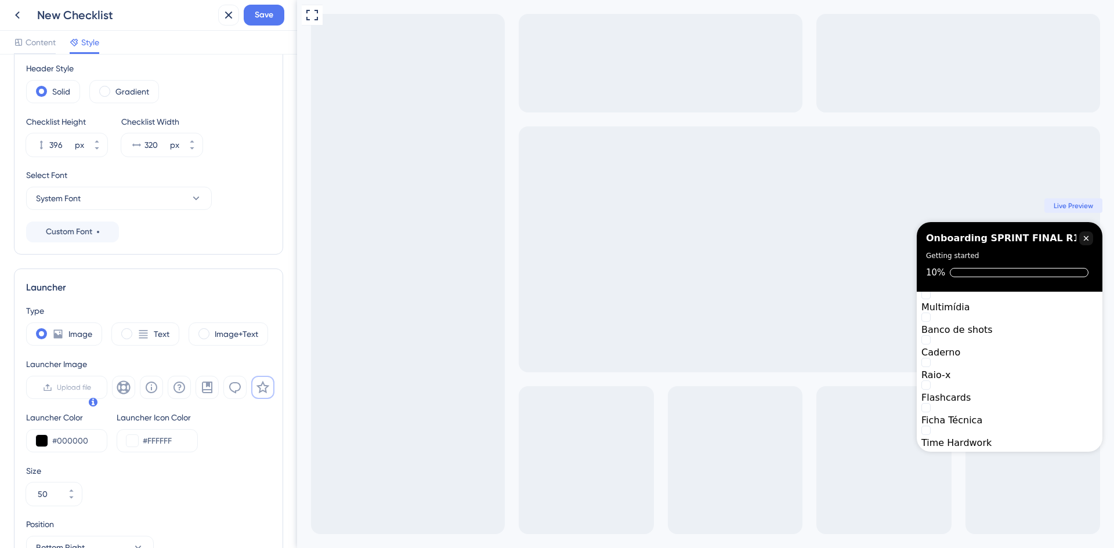
scroll to position [116, 0]
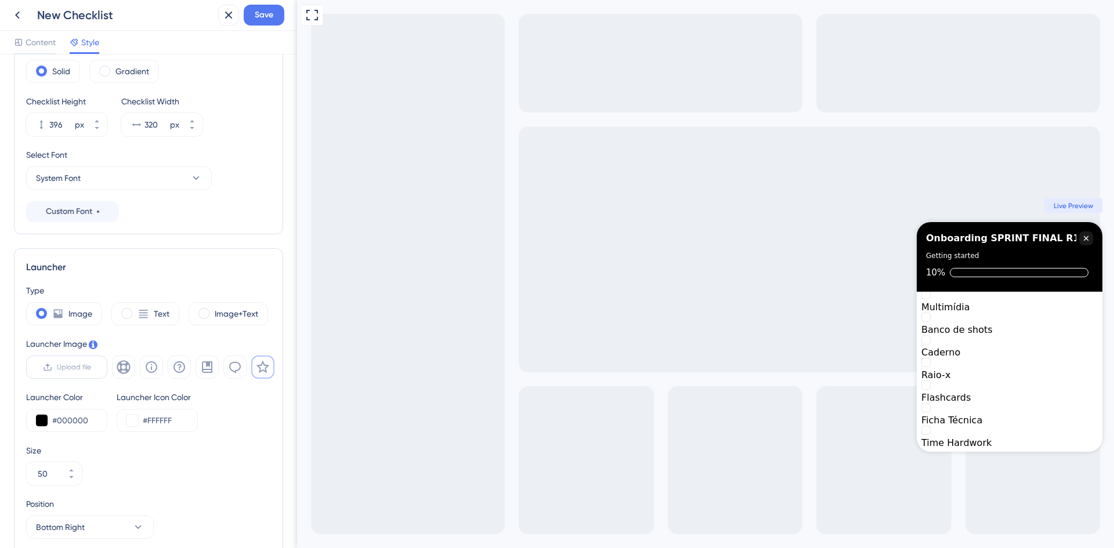
click at [69, 364] on span "Upload file" at bounding box center [74, 367] width 34 height 9
click at [91, 367] on input "Upload file" at bounding box center [91, 367] width 0 height 0
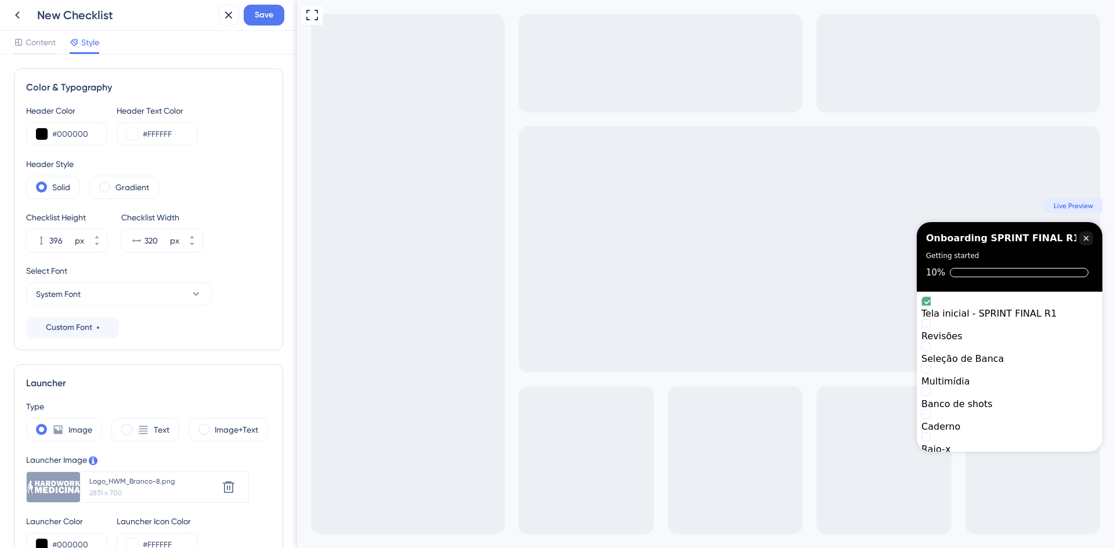
scroll to position [174, 0]
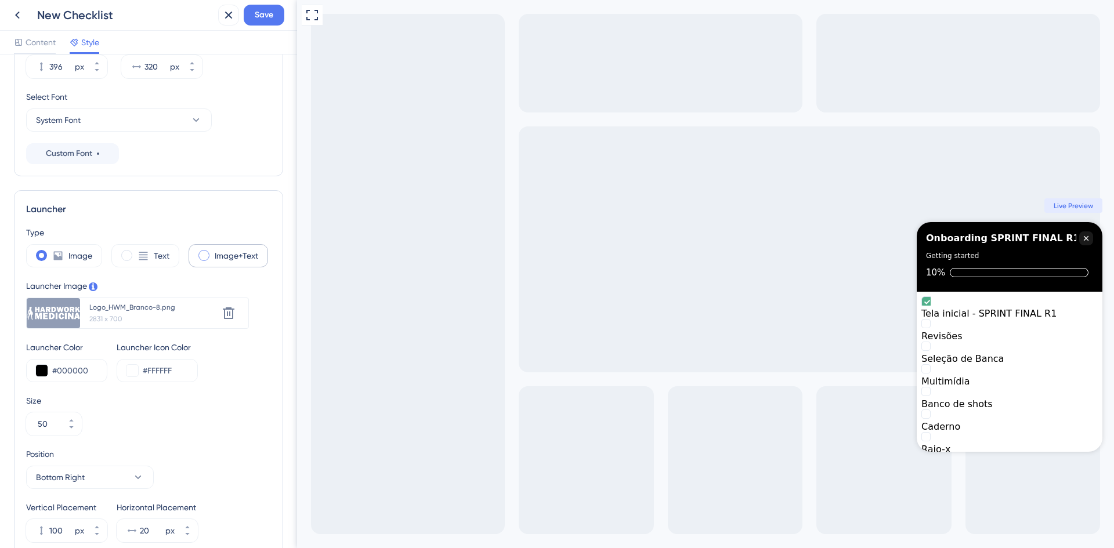
click at [207, 258] on span at bounding box center [203, 255] width 11 height 11
click at [213, 252] on input "radio" at bounding box center [213, 252] width 0 height 0
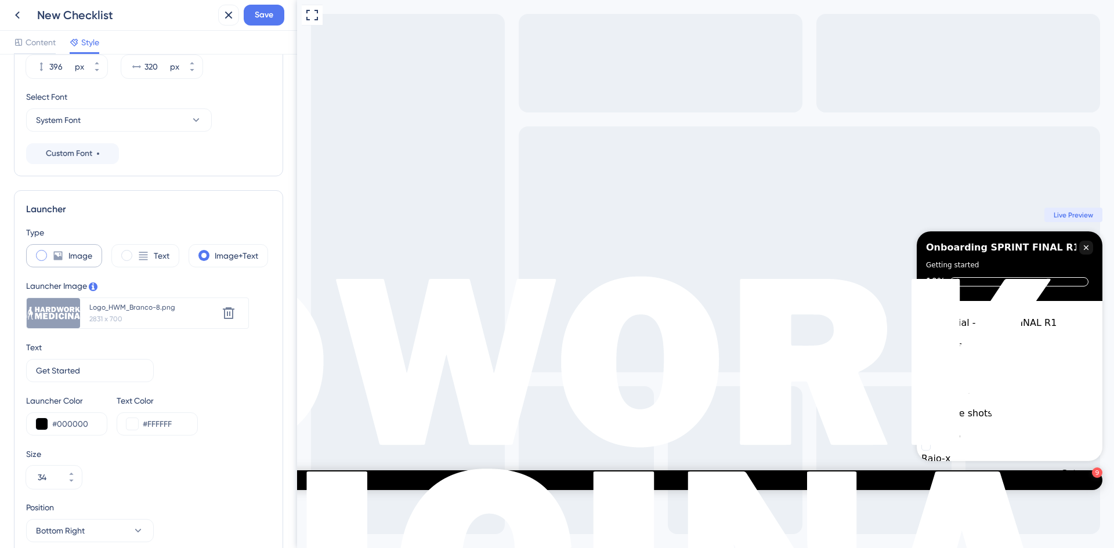
click at [46, 254] on span at bounding box center [41, 255] width 11 height 11
click at [50, 252] on input "radio" at bounding box center [50, 252] width 0 height 0
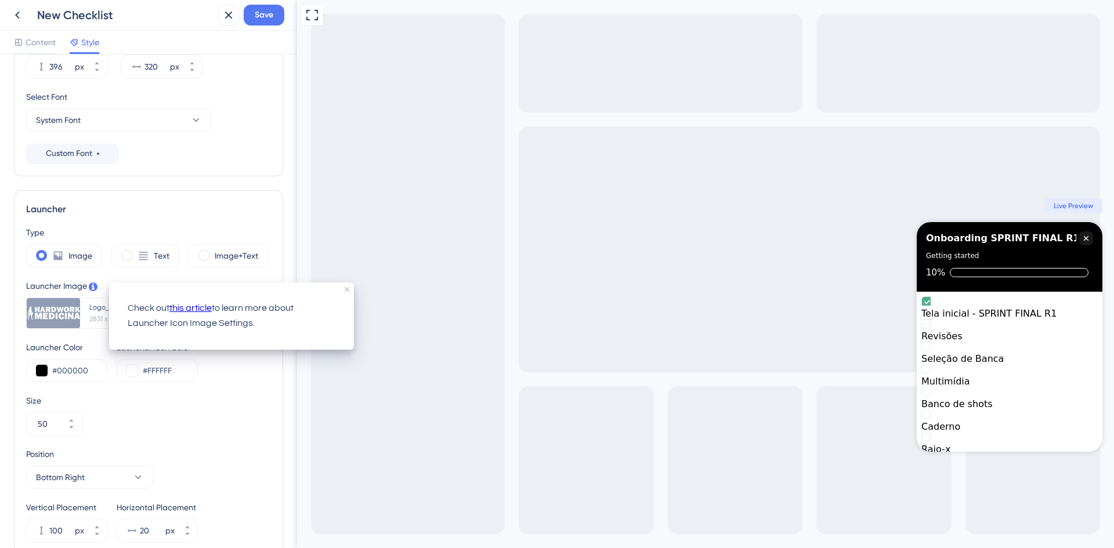
scroll to position [0, 0]
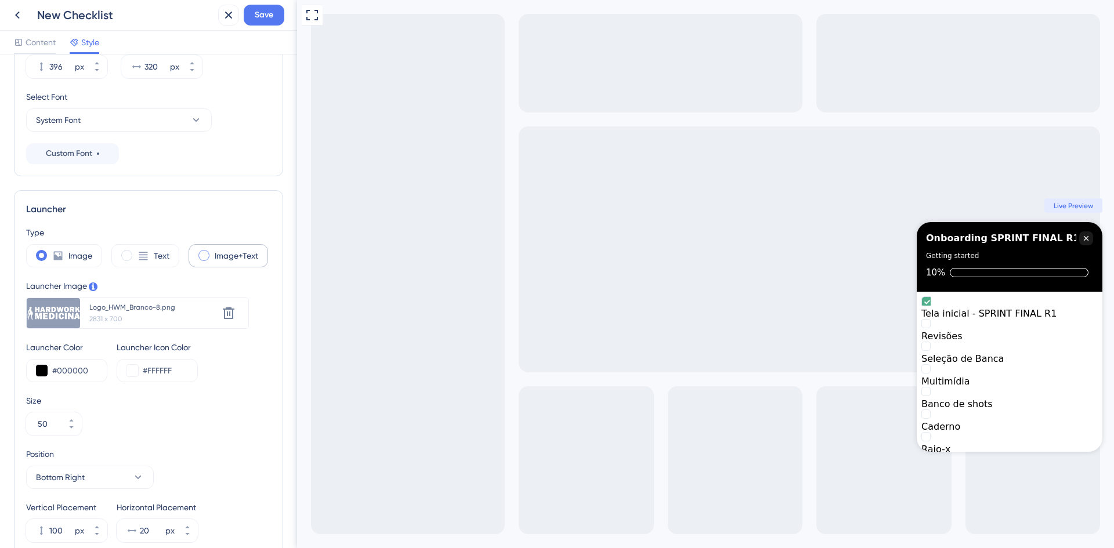
click at [207, 254] on span at bounding box center [203, 255] width 11 height 11
click at [213, 252] on input "radio" at bounding box center [213, 252] width 0 height 0
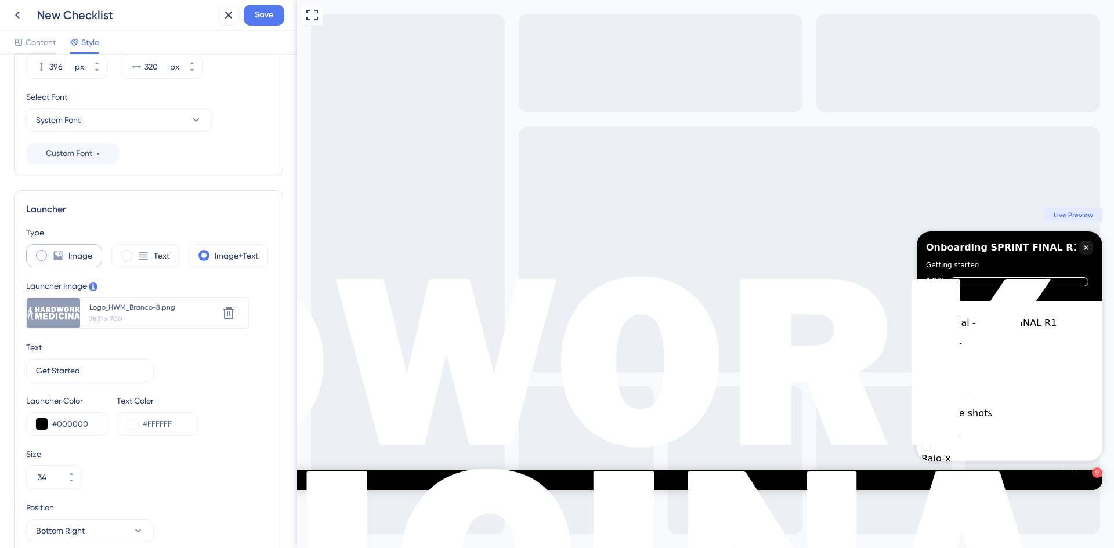
click at [49, 257] on div "Image" at bounding box center [64, 255] width 76 height 23
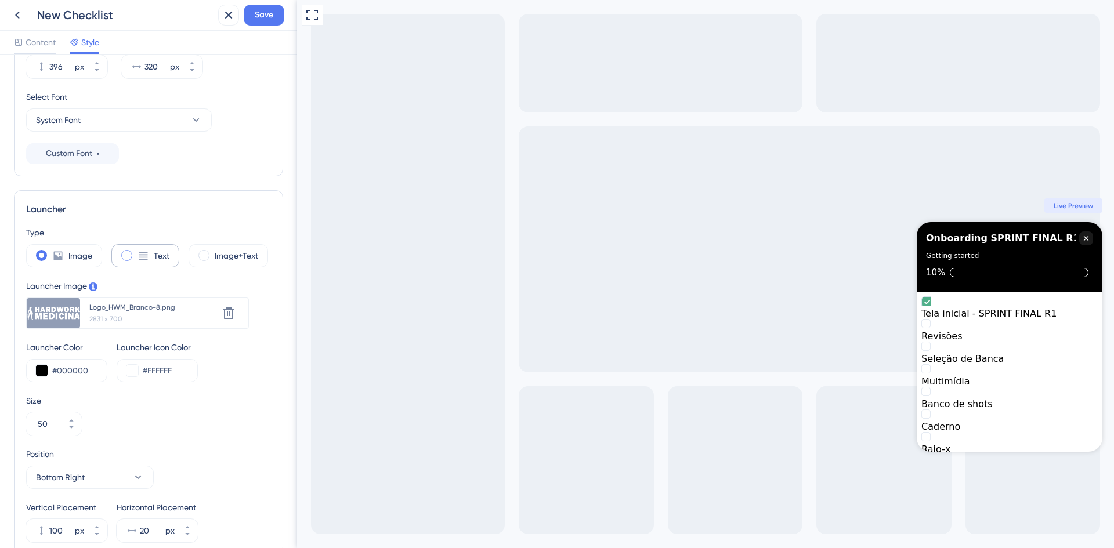
click at [142, 255] on icon at bounding box center [143, 256] width 9 height 8
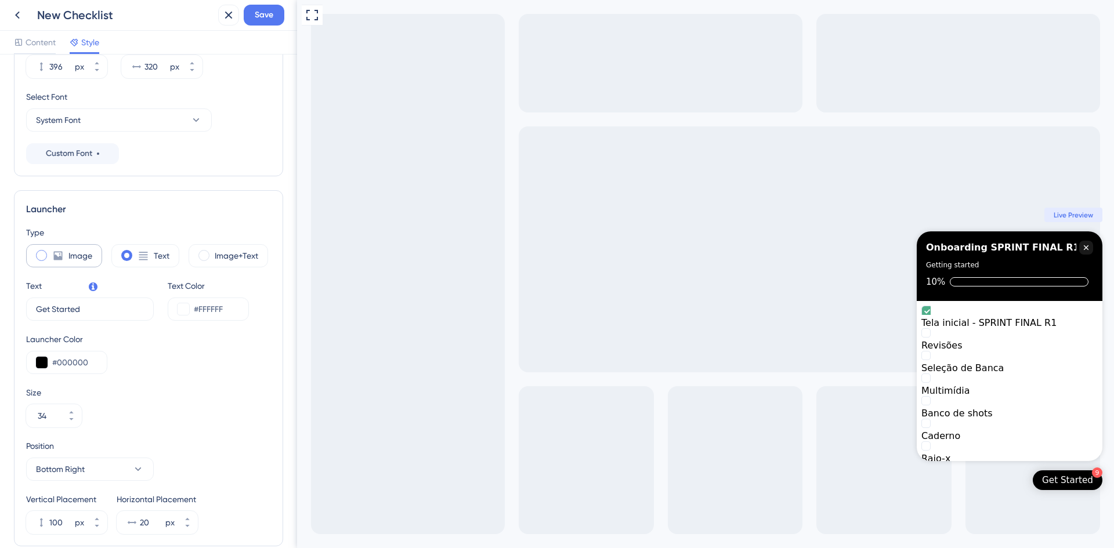
click at [50, 263] on div "Image" at bounding box center [64, 255] width 76 height 23
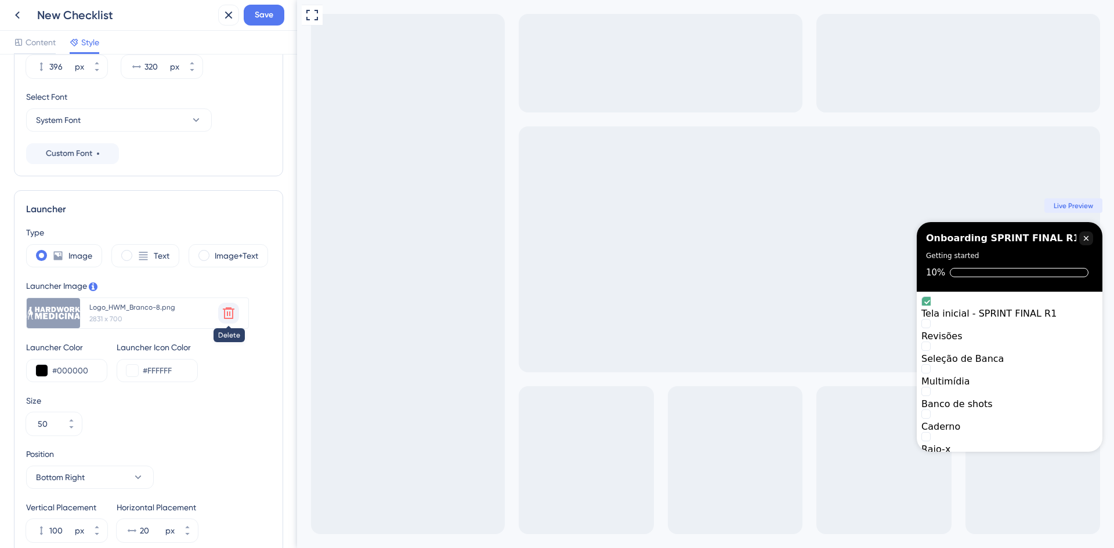
click at [226, 313] on icon at bounding box center [229, 313] width 14 height 14
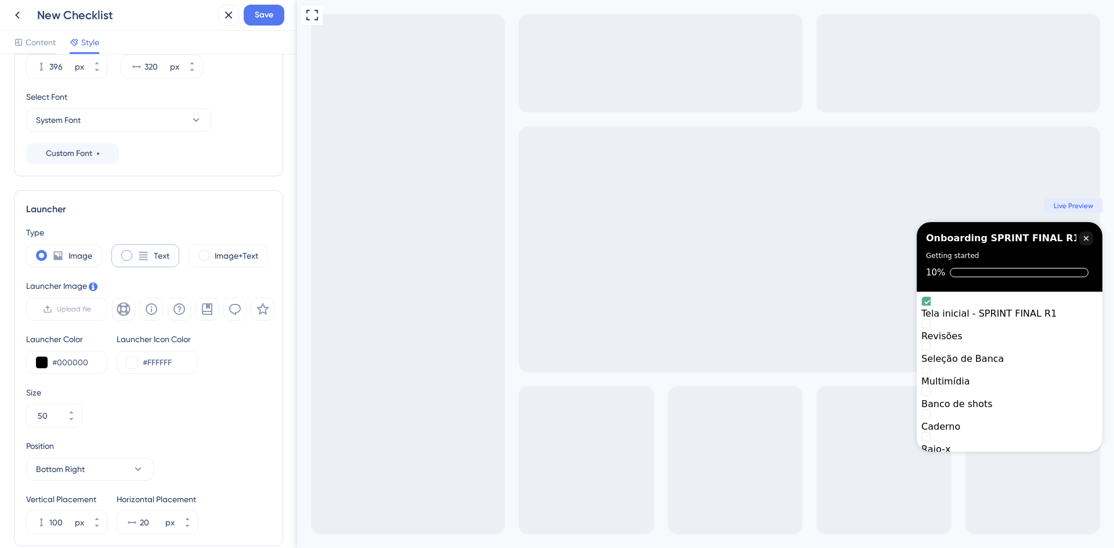
click at [136, 259] on div "Text" at bounding box center [145, 255] width 68 height 23
type input "34"
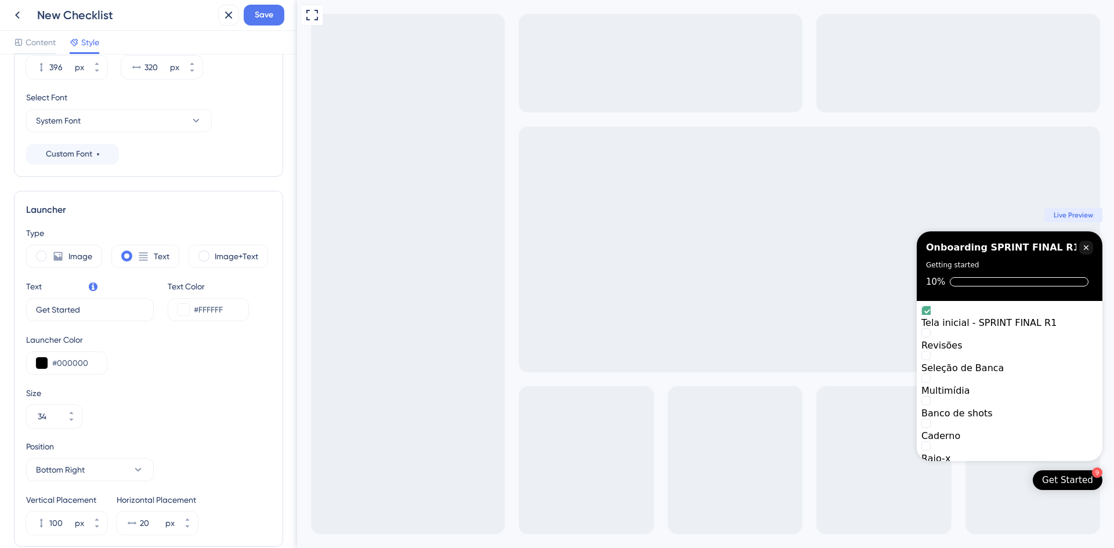
scroll to position [174, 0]
drag, startPoint x: 84, startPoint y: 309, endPoint x: 3, endPoint y: 308, distance: 80.7
click at [3, 308] on div "Color & Typography Header Color #000000 Header Text Color #FFFFFF Header Style …" at bounding box center [148, 302] width 297 height 494
type input "Bora Sprintar?"
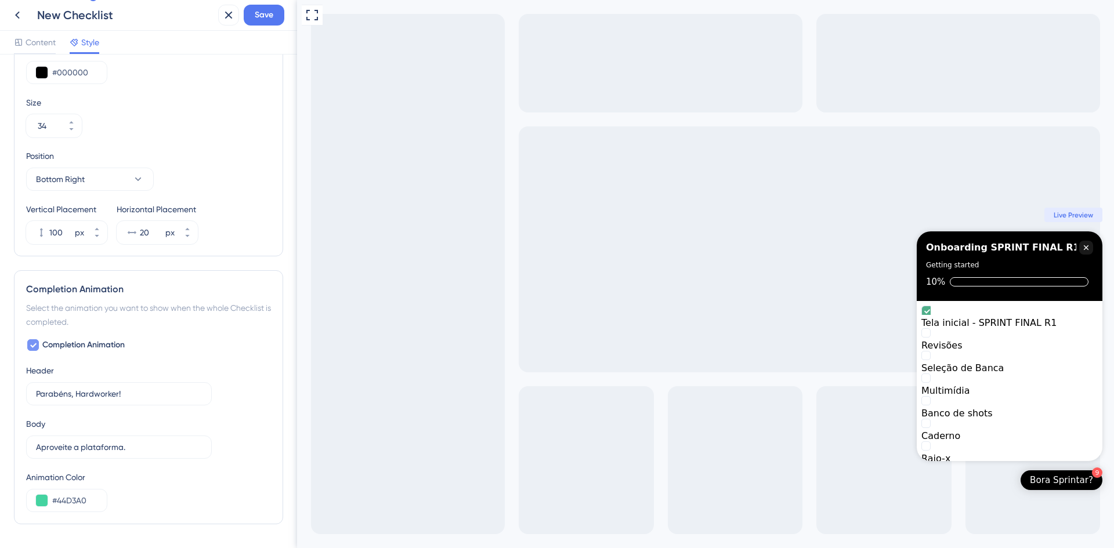
click at [35, 346] on icon at bounding box center [33, 346] width 6 height 5
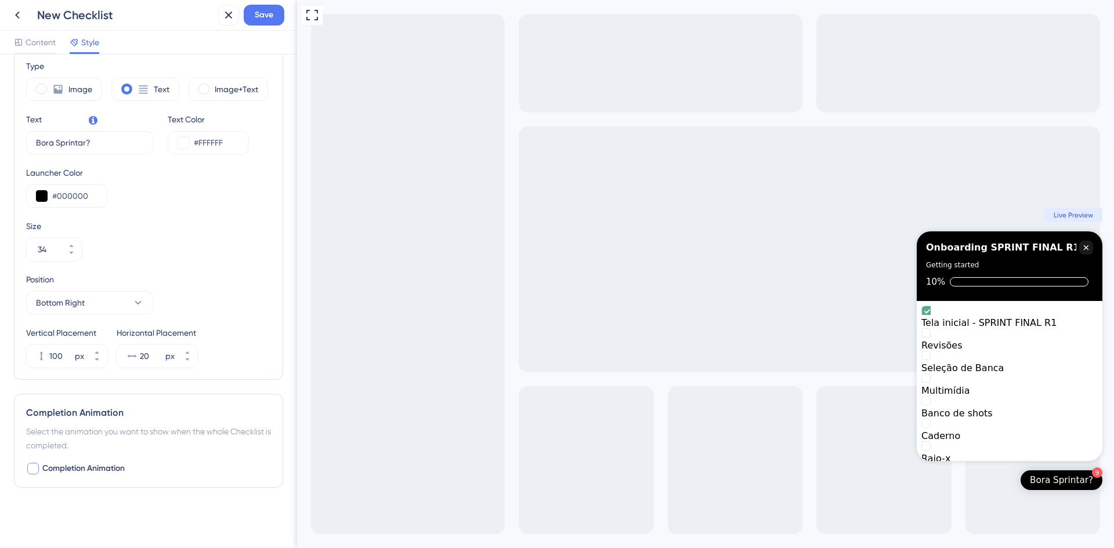
click at [40, 385] on label "Completion Animation" at bounding box center [75, 469] width 99 height 14
checkbox input "true"
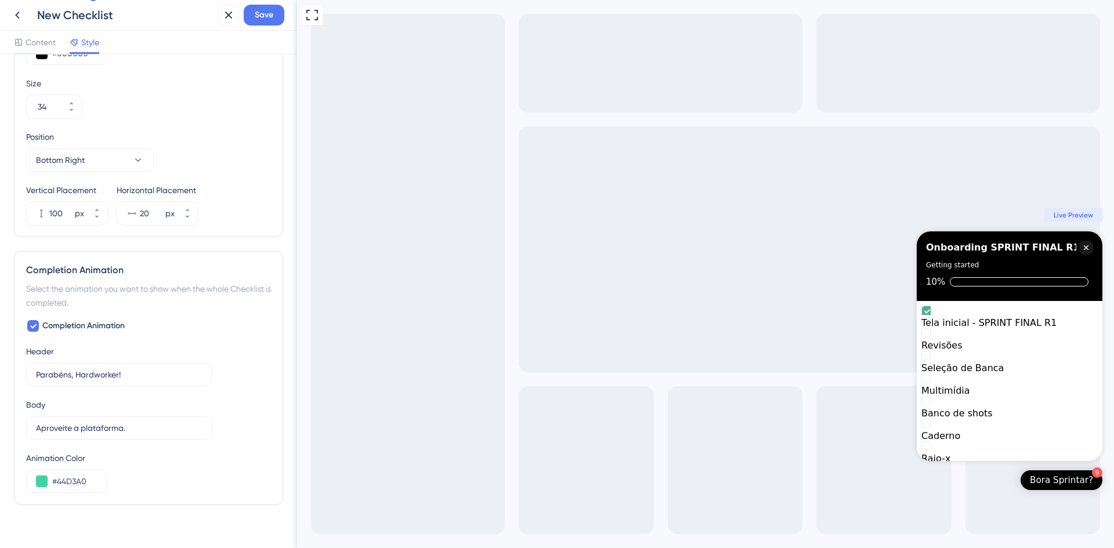
scroll to position [501, 0]
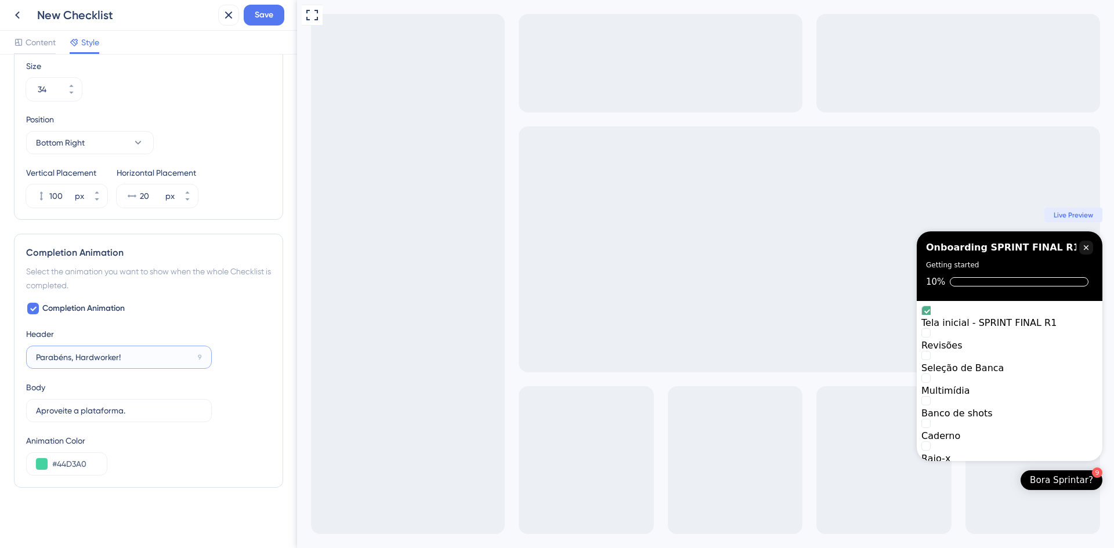
click at [127, 356] on input "Parabéns, Hardworker!" at bounding box center [114, 357] width 157 height 13
click at [142, 385] on input "Aproveite a plataforma." at bounding box center [114, 411] width 156 height 13
click at [42, 385] on button at bounding box center [42, 464] width 12 height 12
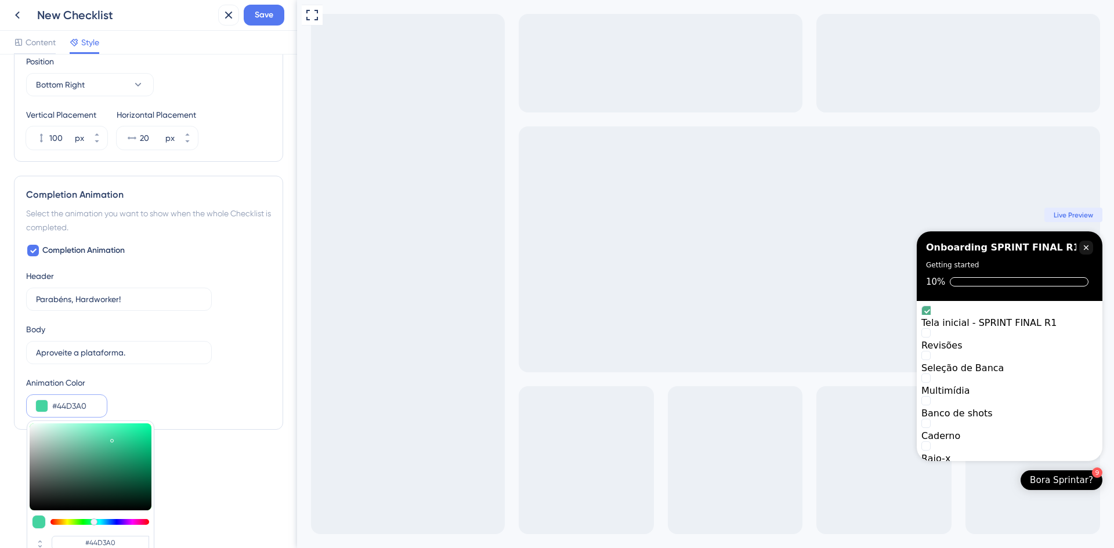
scroll to position [615, 0]
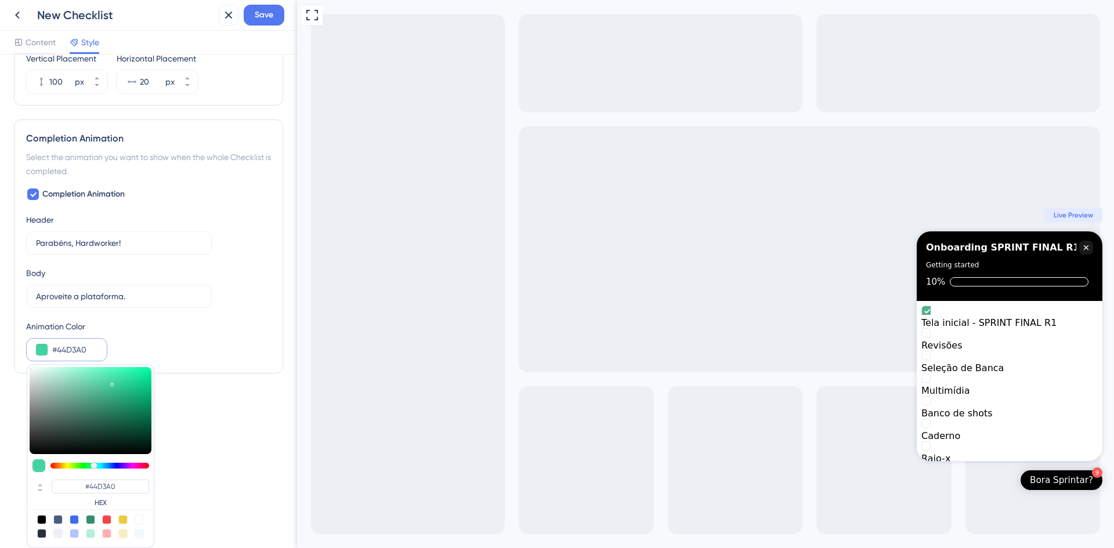
type input "#44d391"
type input "#44D391"
type input "#44d38c"
type input "#44D38C"
type input "#44d369"
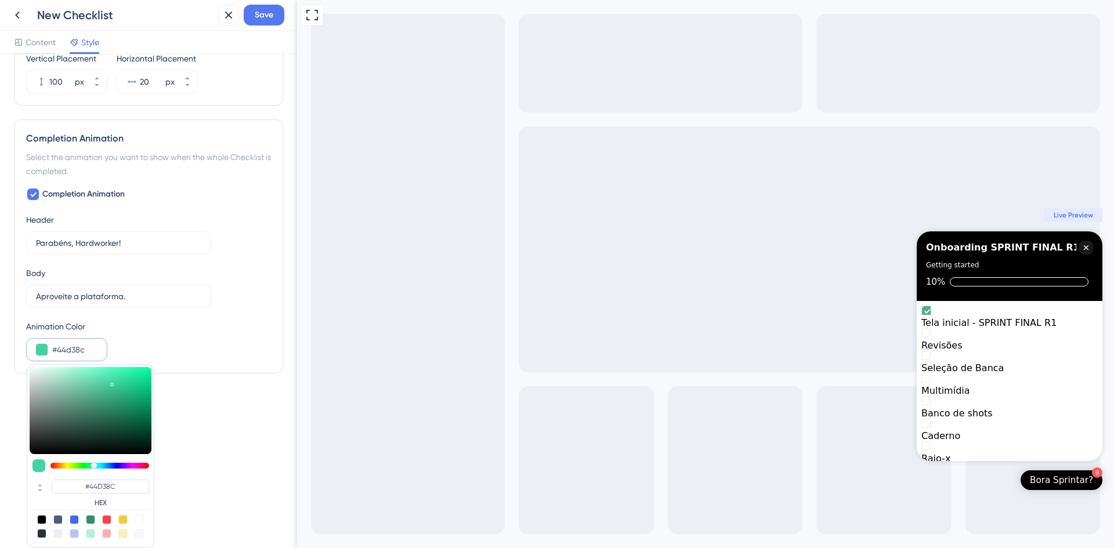
type input "#44D369"
type input "#66d344"
type input "#66D344"
type input "#8ed344"
type input "#8ED344"
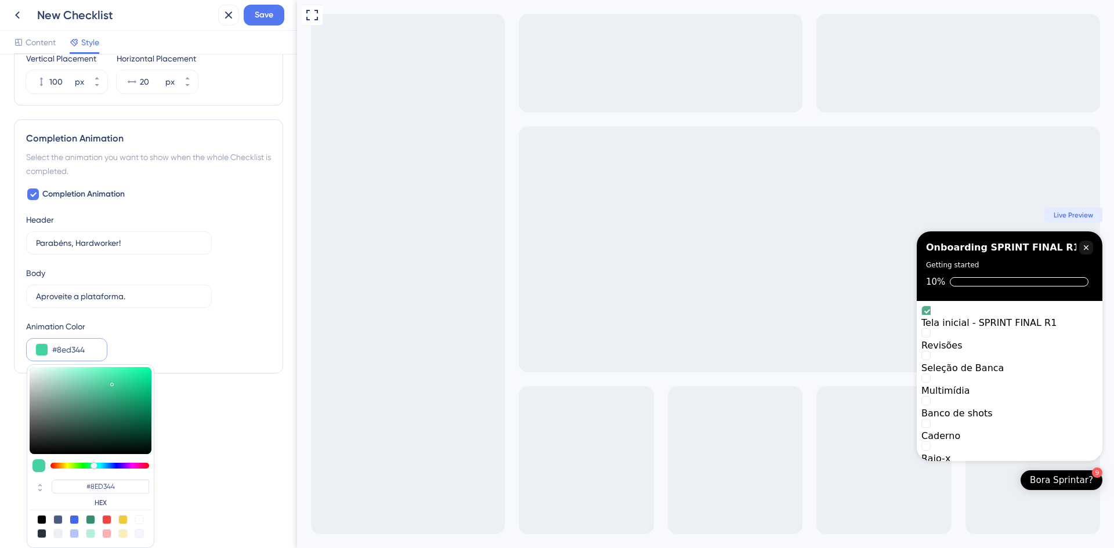
type input "#c0d344"
type input "#C0D344"
type input "#d3c744"
type input "#D3C744"
type input "#d3b344"
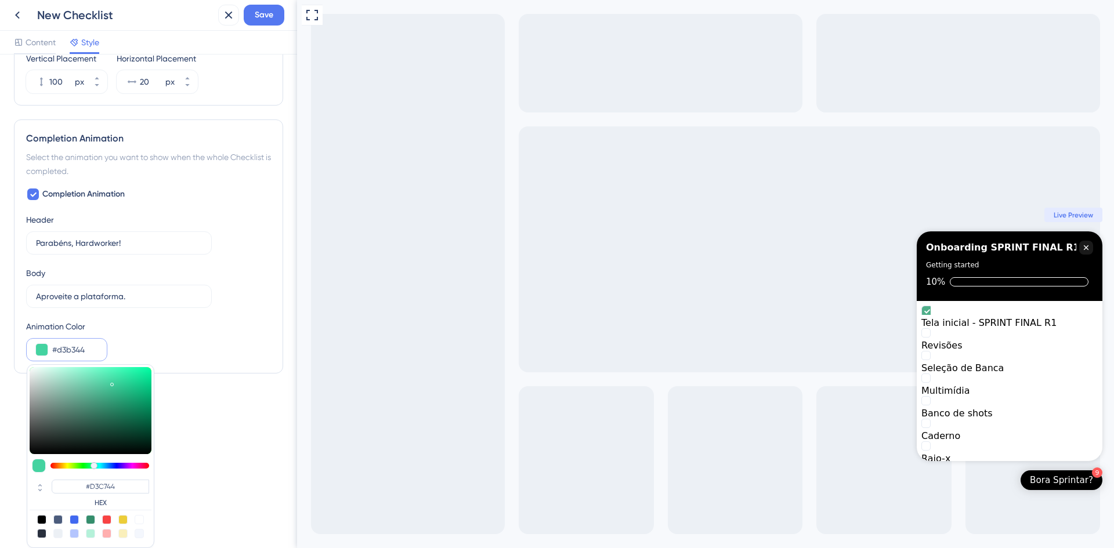
type input "#D3B344"
type input "#d3a944"
type input "#D3A944"
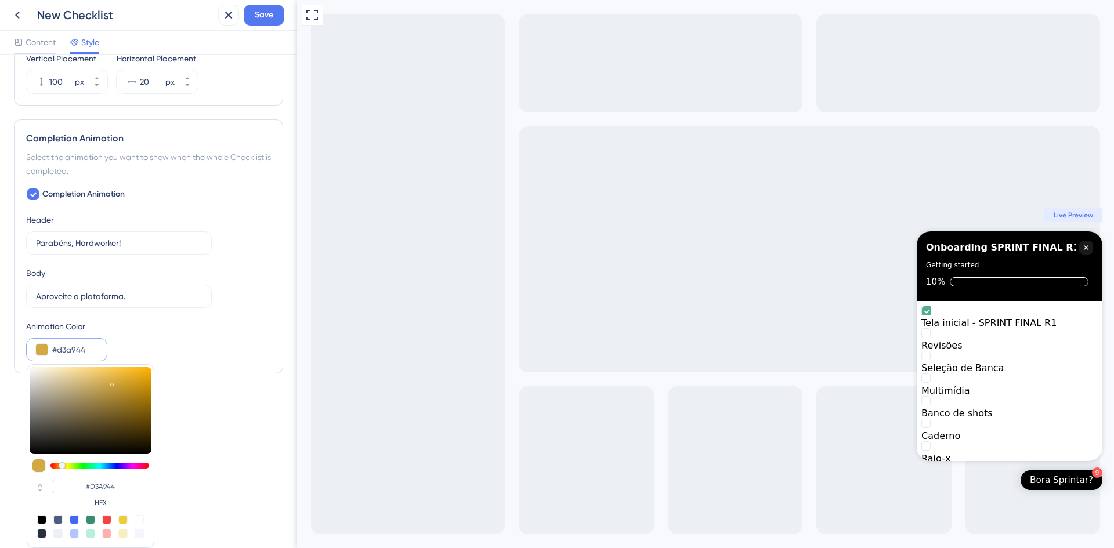
type input "#d39544"
type input "#D39544"
type input "#d38644"
type input "#D38644"
type input "#d37c44"
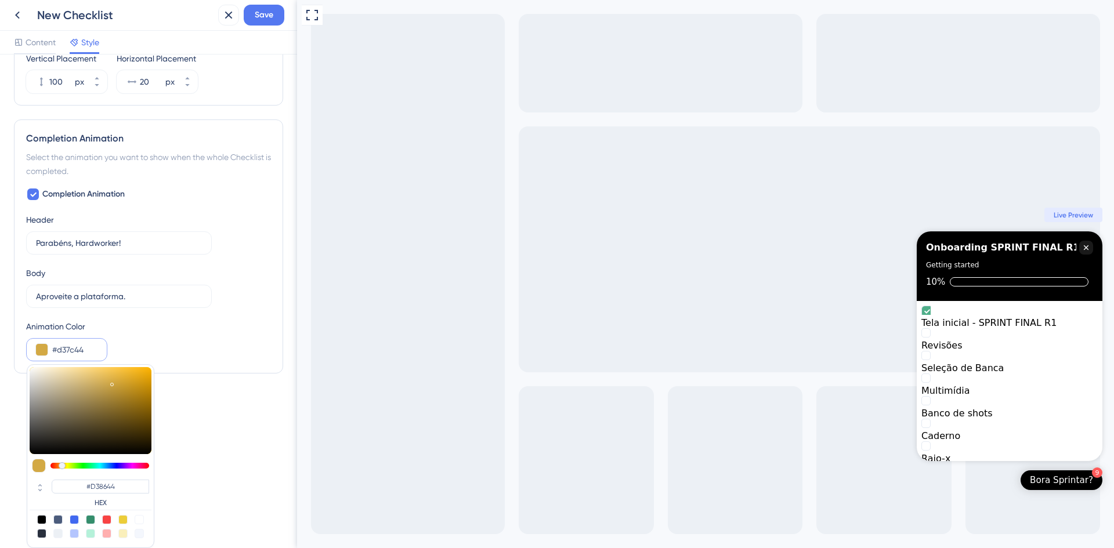
type input "#D37C44"
type input "#d37644"
type input "#D37644"
type input "#d36c44"
type input "#D36C44"
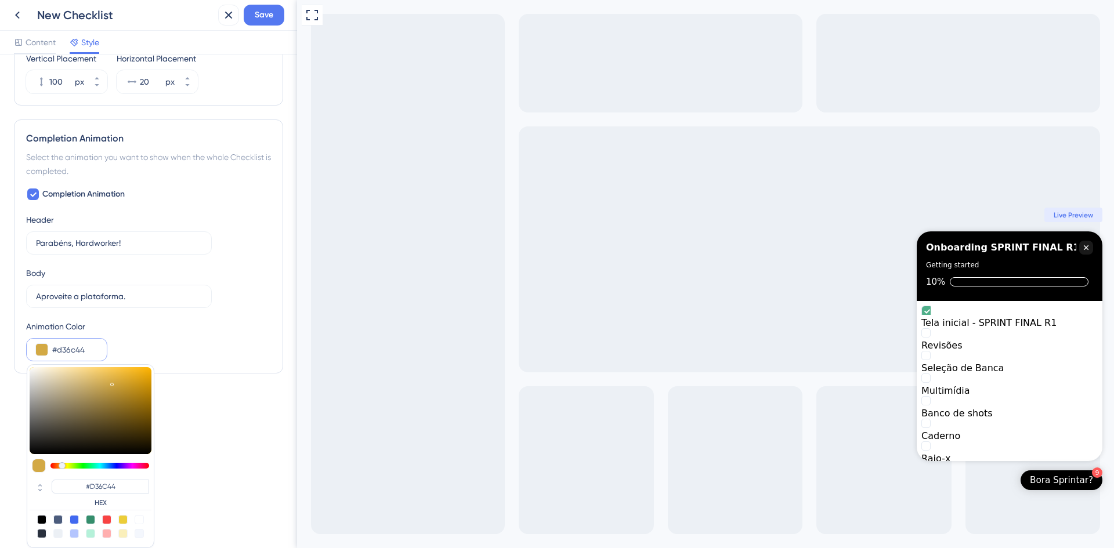
type input "#d36244"
type input "#D36244"
type input "#d34e44"
type input "#D34E44"
type input "#d34944"
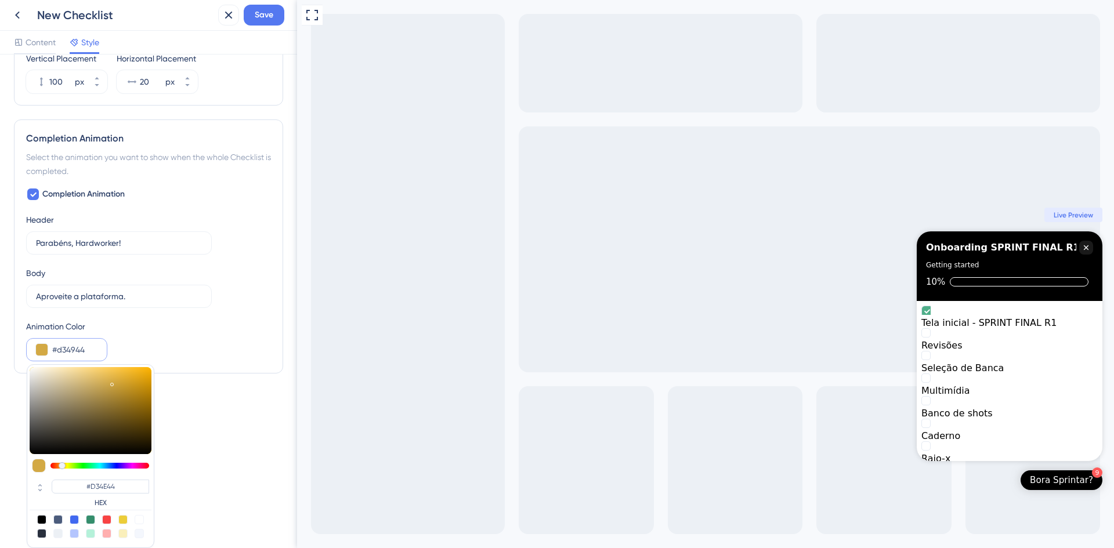
type input "#D34944"
type input "#d34444"
type input "#D34444"
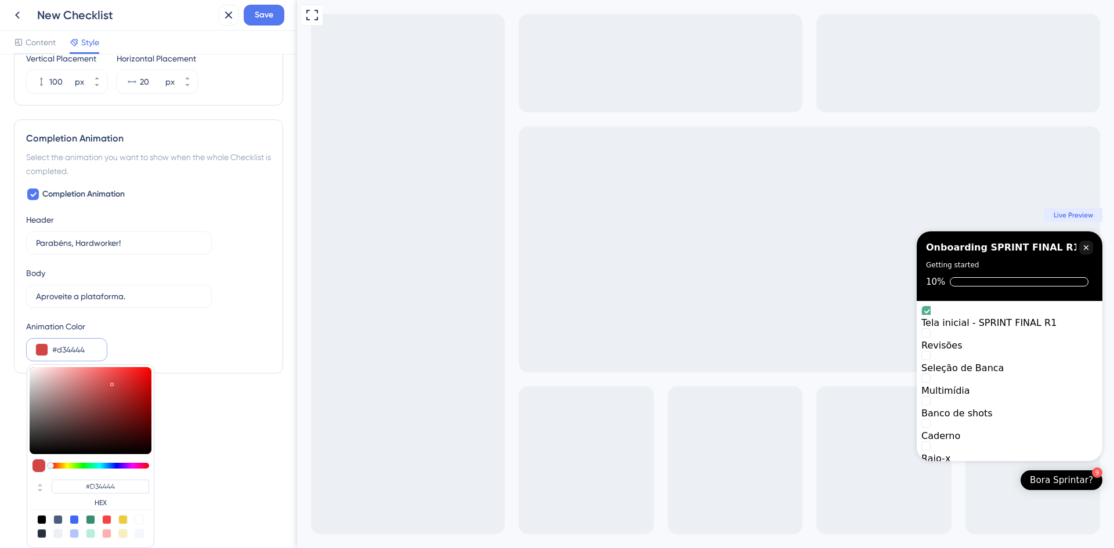
type input "#d35844"
type input "#D35844"
type input "#d36744"
type input "#D36744"
type input "#d37c44"
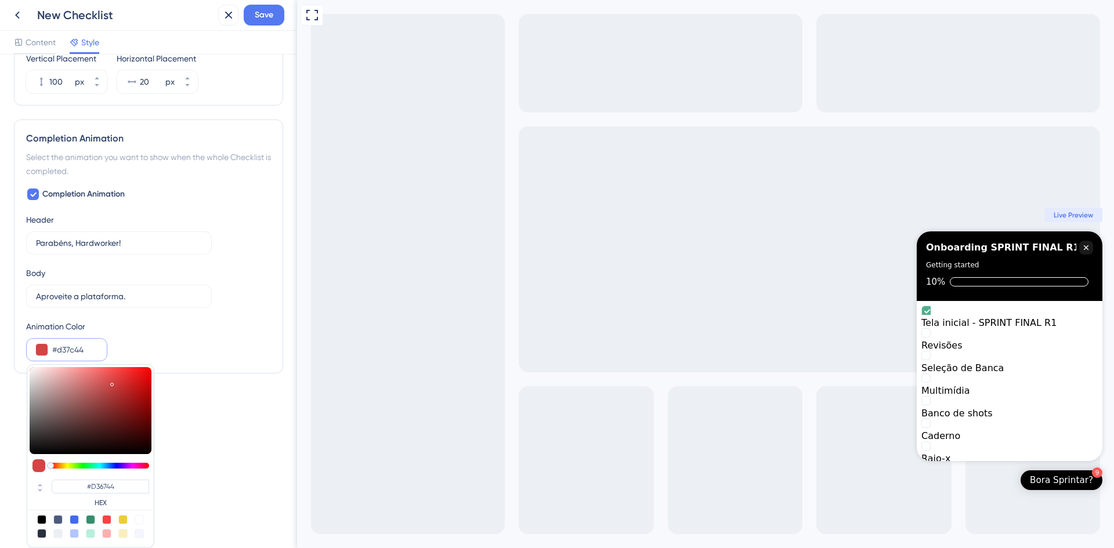
type input "#D37C44"
type input "#d38644"
type input "#D38644"
type input "#d39044"
type input "#D39044"
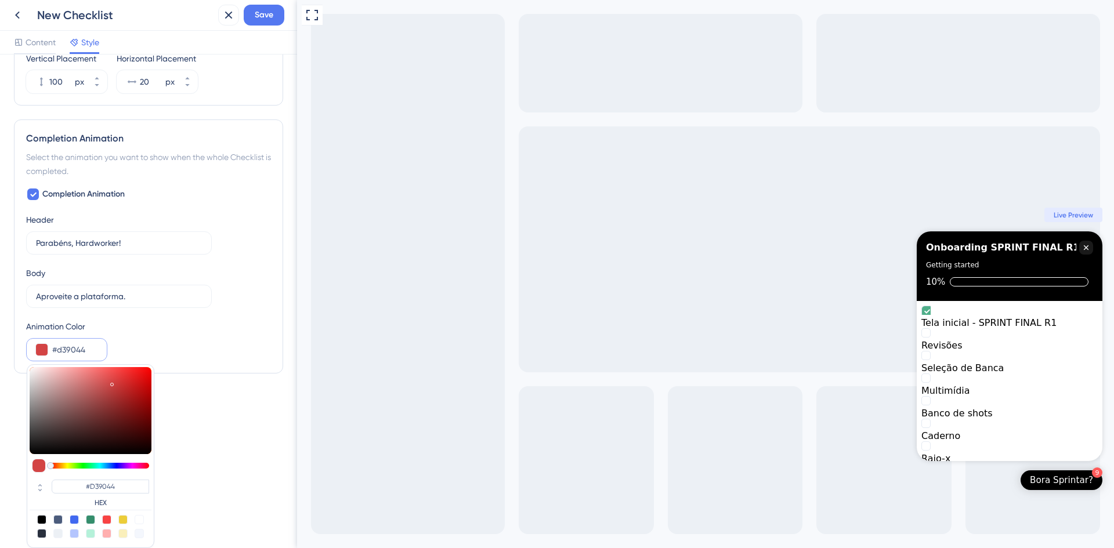
type input "#d39a44"
type input "#D39A44"
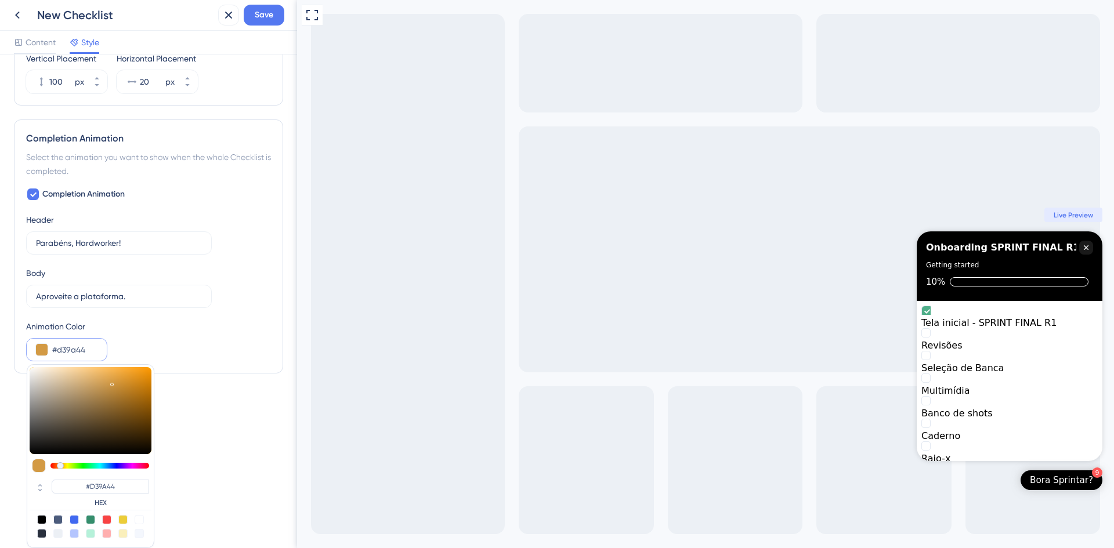
type input "#d3a444"
type input "#D3A444"
type input "#d3ae44"
type input "#D3AE44"
type input "#d3b844"
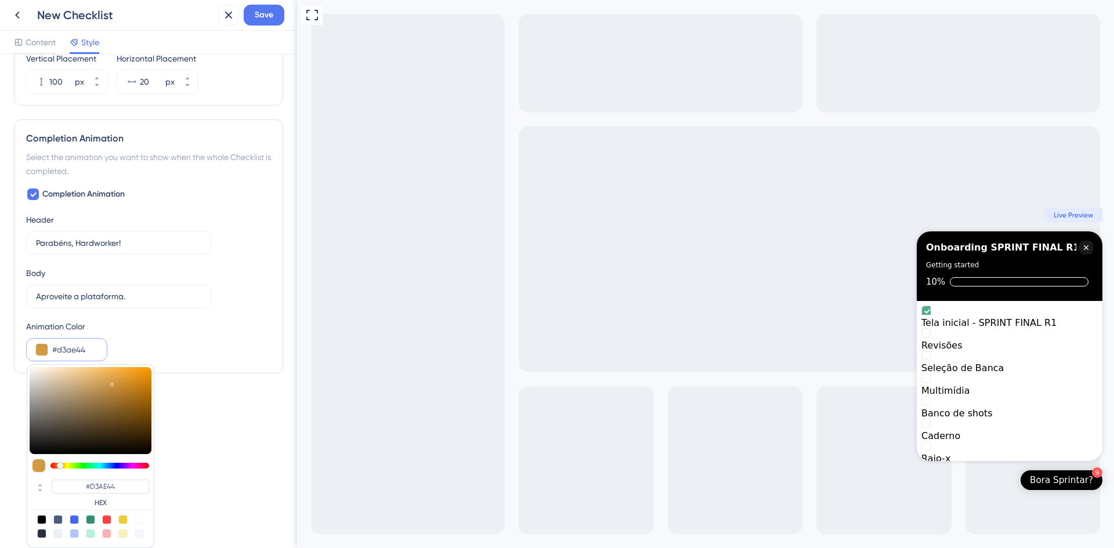
type input "#D3B844"
type input "#d3c744"
type input "#D3C744"
type input "#d0d344"
type input "#D0D344"
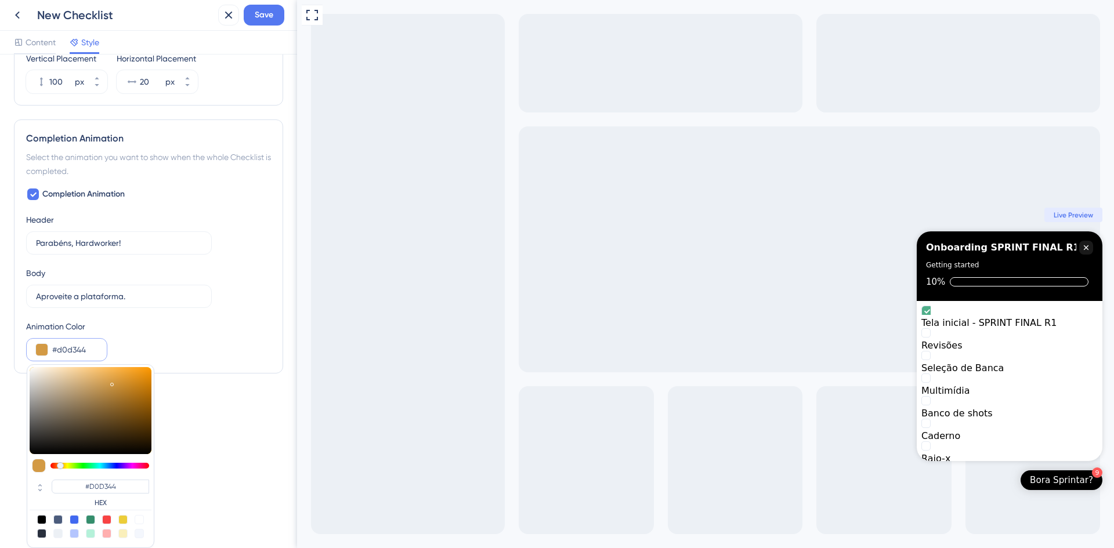
type input "#bbd344"
type input "#BBD344"
type input "#b1d344"
type input "#B1D344"
type input "#a2d344"
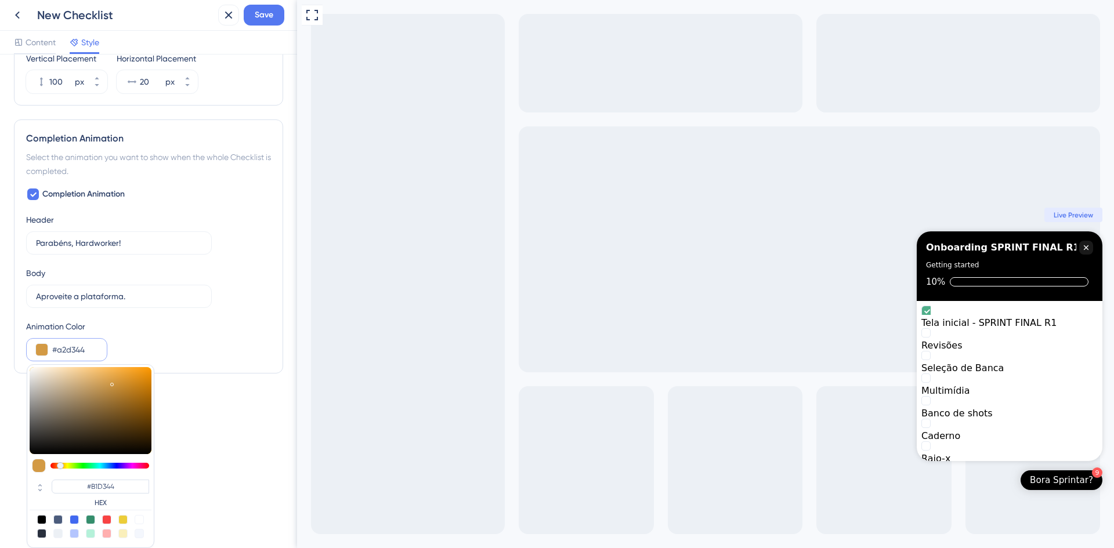
type input "#A2D344"
type input "#98d344"
type input "#98D344"
type input "#89d344"
type input "#89D344"
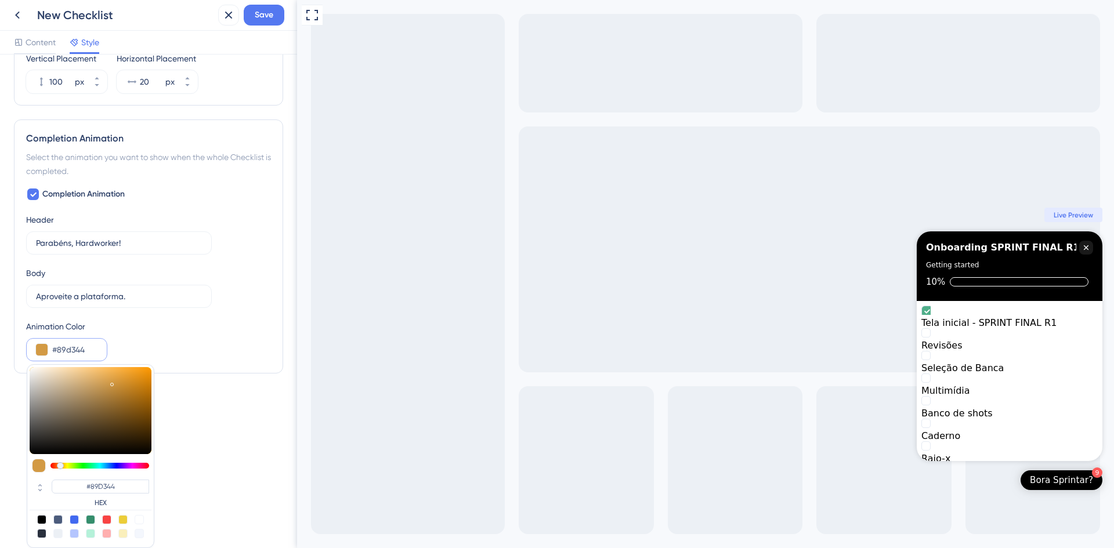
type input "#7ad344"
type input "#7AD344"
type input "#70d344"
type input "#70D344"
type input "#61d344"
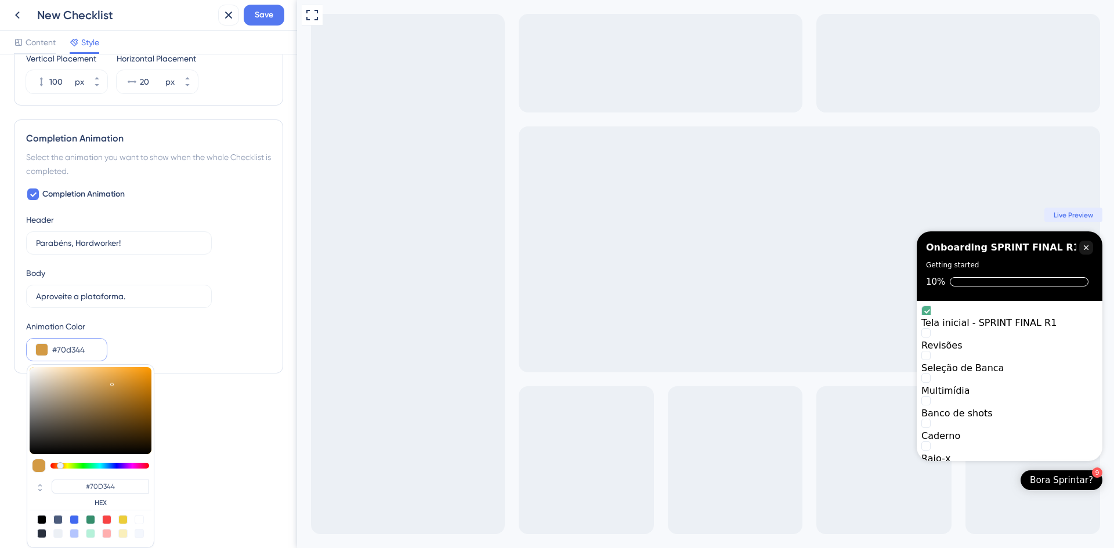
type input "#61D344"
type input "#5cd344"
type input "#5CD344"
type input "#56d344"
type input "#56D344"
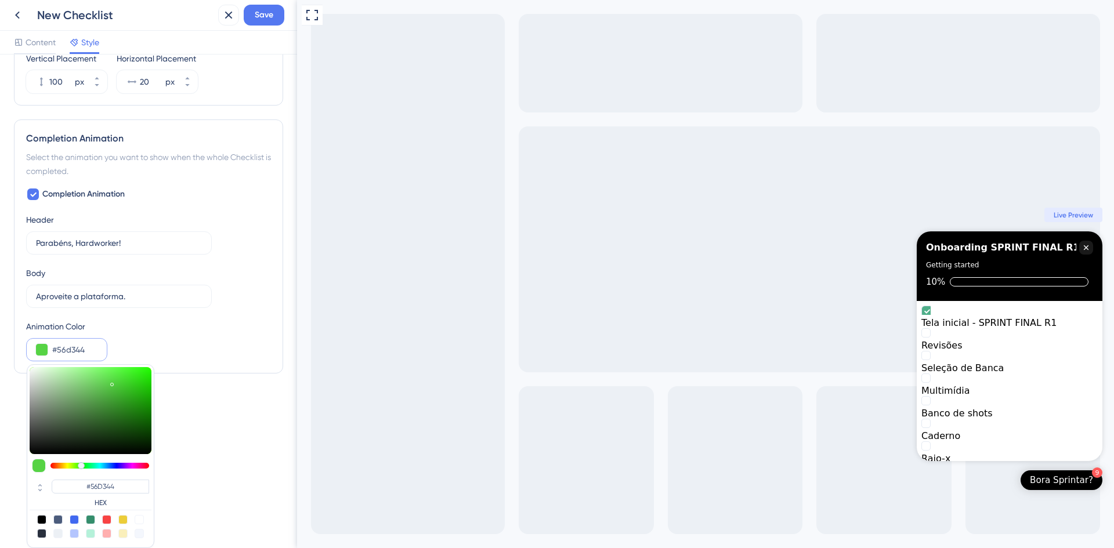
type input "#51d344"
type input "#51D344"
type input "#4cd344"
type input "#4CD344"
type input "#47d344"
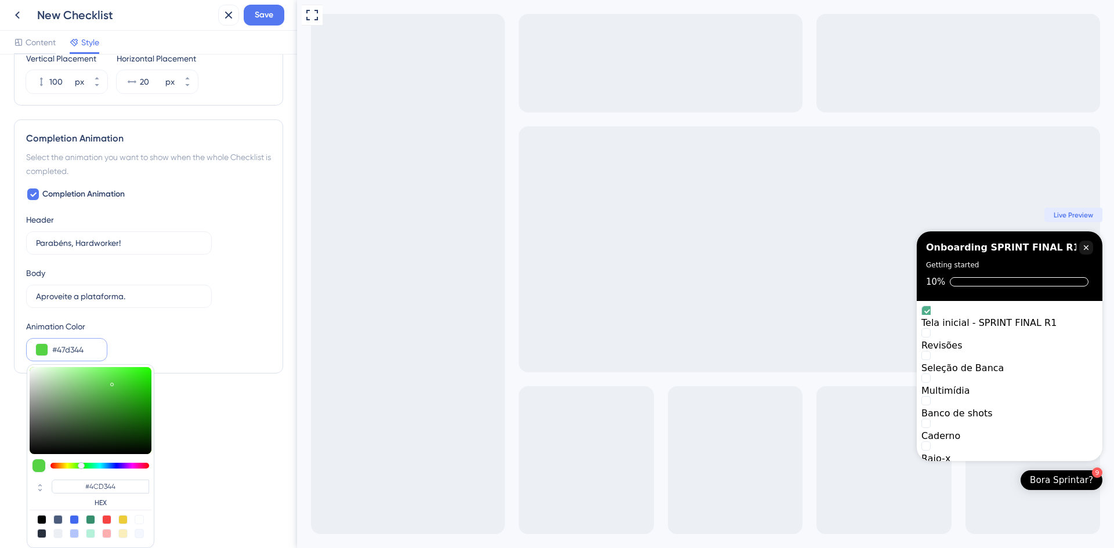
type input "#47D344"
type input "#44d346"
type input "#44D346"
type input "#44d34b"
type input "#44D34B"
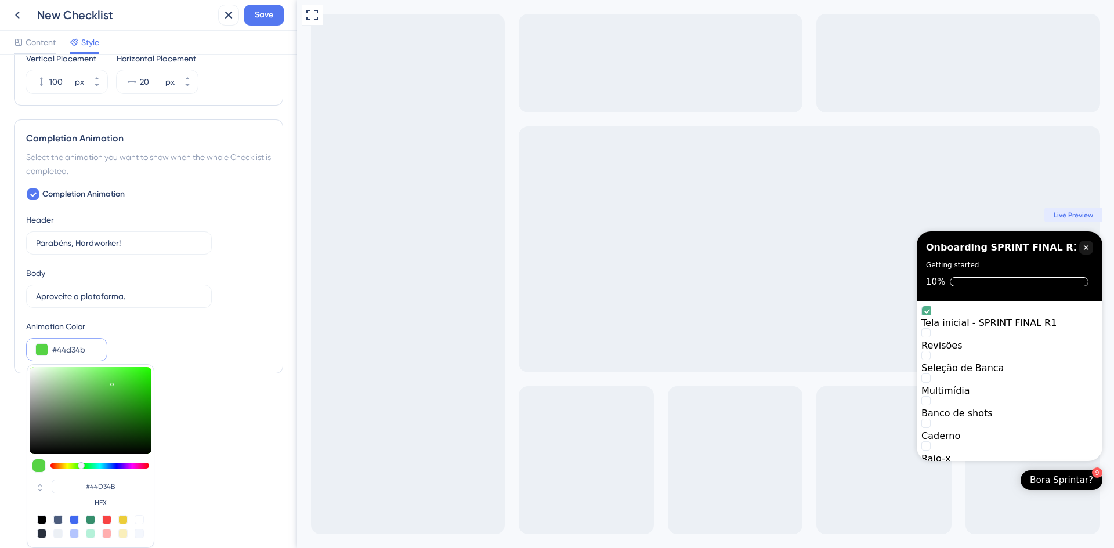
type input "#44d350"
type input "#44D350"
type input "#44d35a"
type input "#44D35A"
type input "#44d35f"
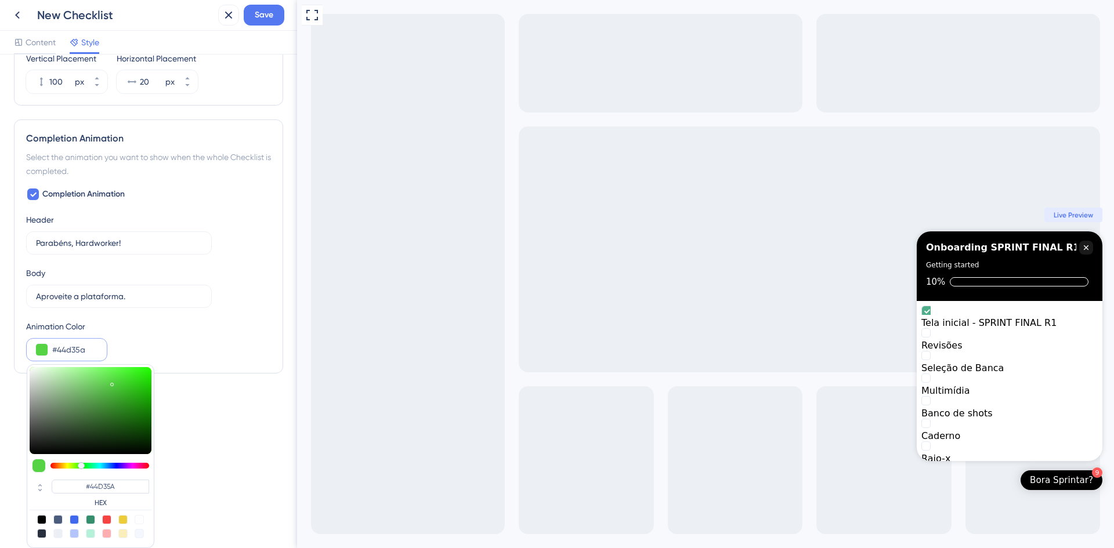
type input "#44D35F"
type input "#44d364"
type input "#44D364"
type input "#44d369"
type input "#44D369"
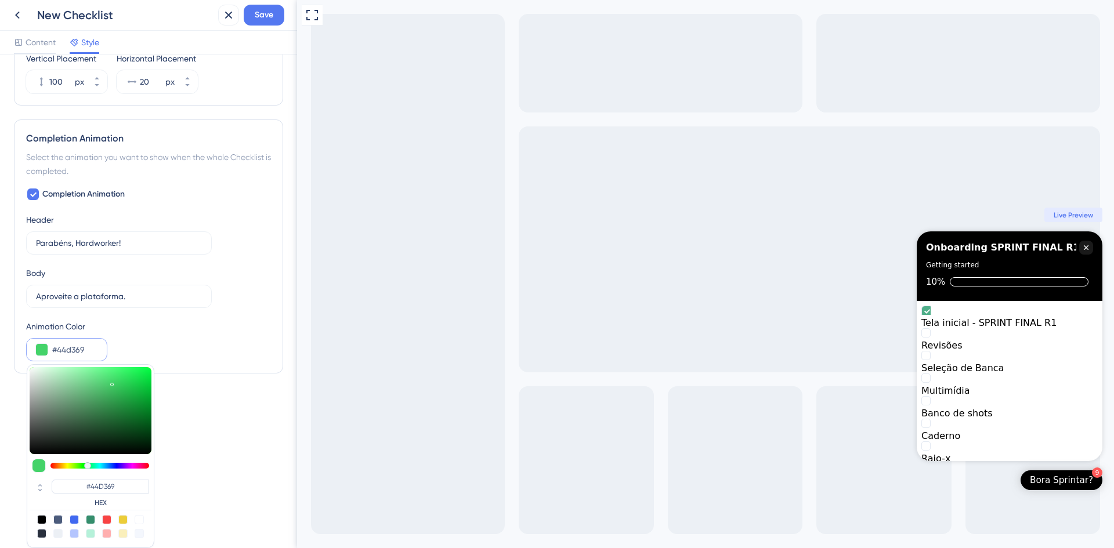
type input "#44d364"
type input "#44D364"
type input "#44d35f"
type input "#44D35F"
type input "#44d35a"
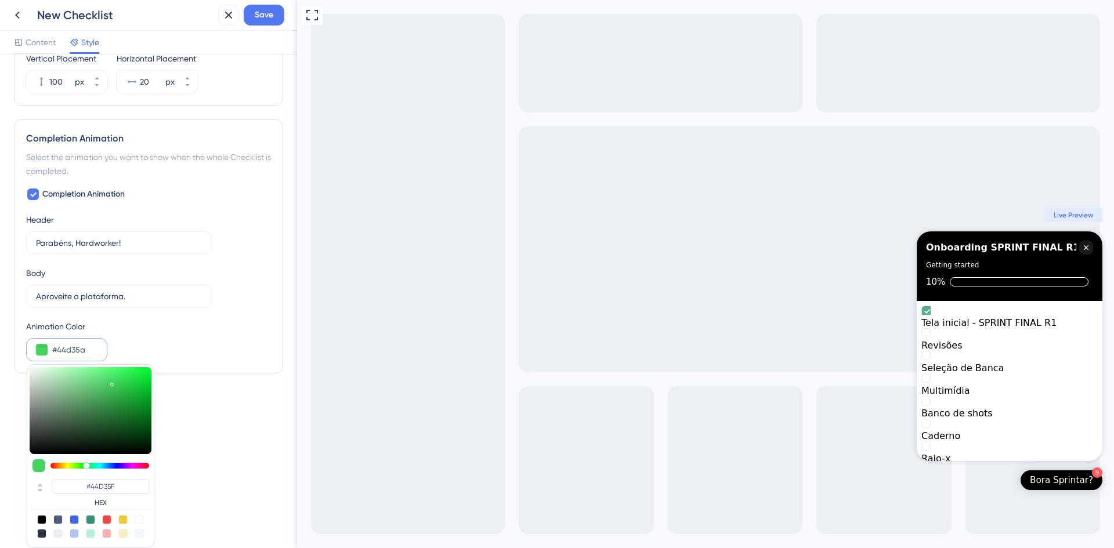
type input "#44D35A"
type input "#44d350"
type input "#44D350"
type input "#44d34b"
type input "#44D34B"
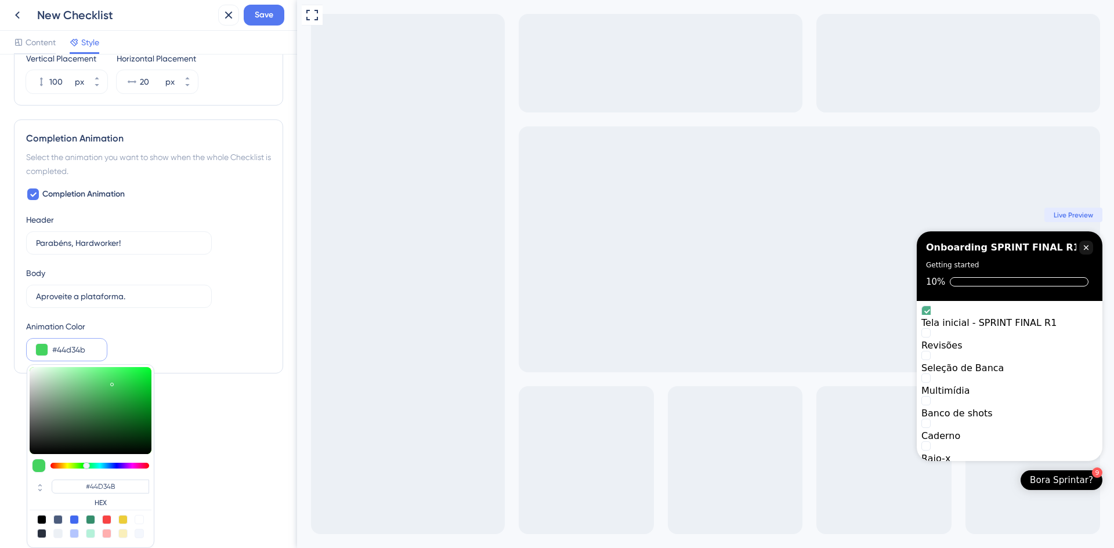
type input "#44d346"
type input "#44D346"
drag, startPoint x: 92, startPoint y: 464, endPoint x: 84, endPoint y: 464, distance: 8.7
click at [84, 385] on div at bounding box center [83, 466] width 7 height 7
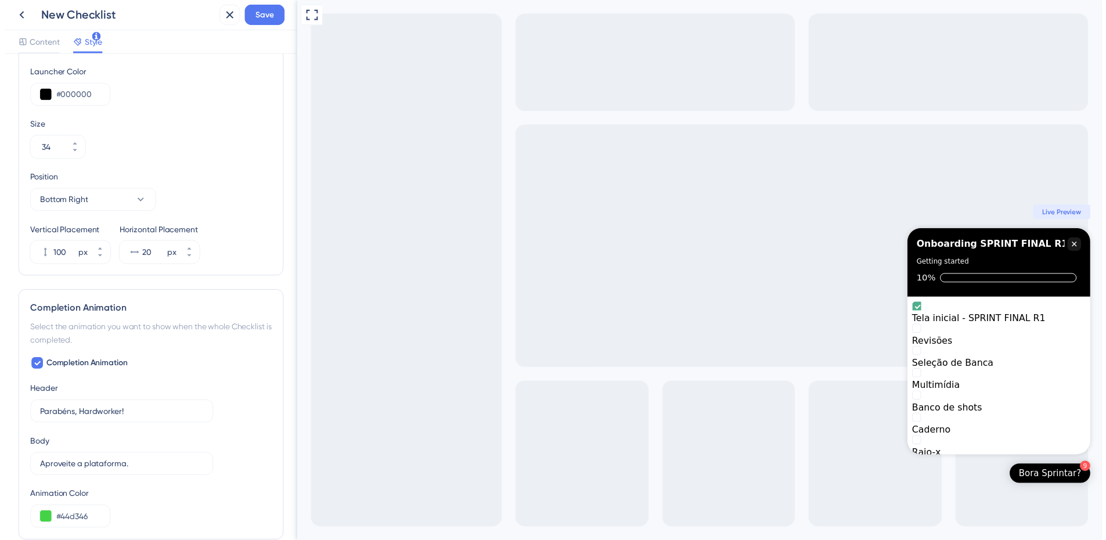
scroll to position [385, 0]
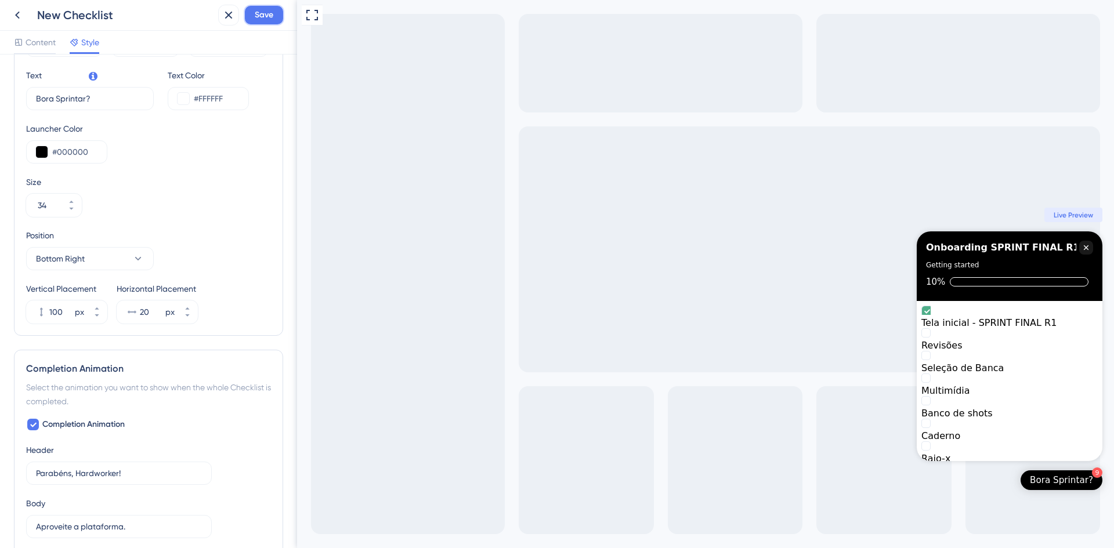
click at [258, 23] on button "Save" at bounding box center [264, 15] width 41 height 21
click at [22, 14] on icon at bounding box center [17, 15] width 14 height 14
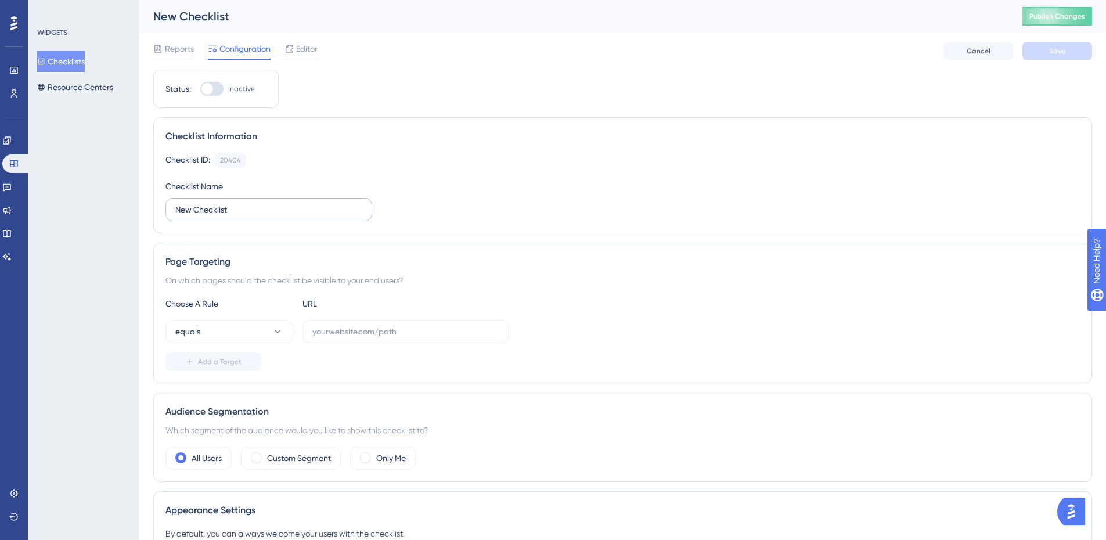
click at [236, 200] on label "New Checklist" at bounding box center [268, 209] width 207 height 23
click at [236, 203] on input "New Checklist" at bounding box center [268, 209] width 187 height 13
drag, startPoint x: 262, startPoint y: 200, endPoint x: 130, endPoint y: 200, distance: 132.3
click at [139, 200] on div "Performance Users Engagement Widgets Feedback Product Updates Knowledge Base AI…" at bounding box center [622, 491] width 966 height 983
click at [283, 205] on input "New Checklist" at bounding box center [268, 209] width 187 height 13
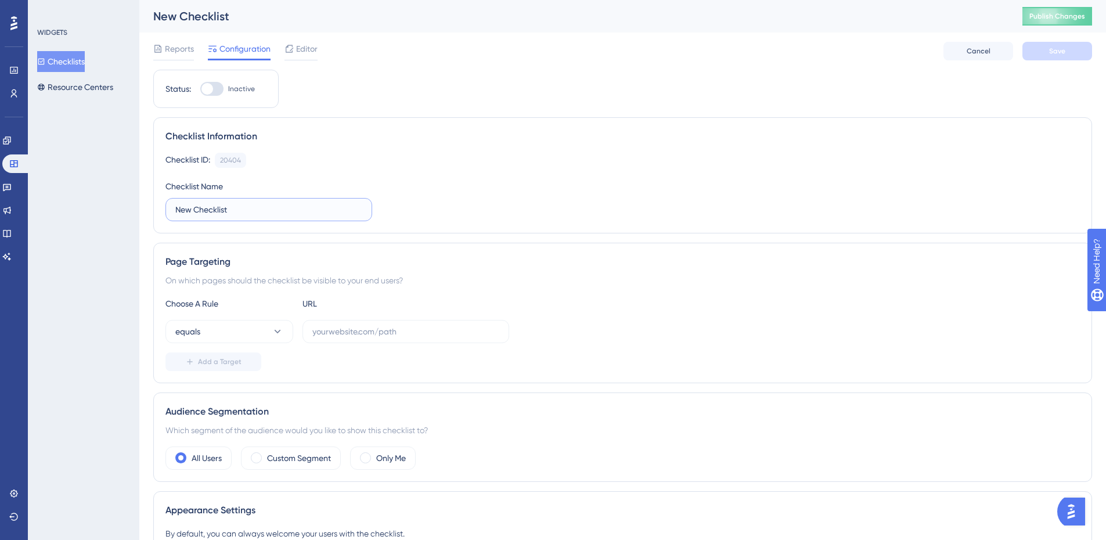
drag, startPoint x: 293, startPoint y: 209, endPoint x: 113, endPoint y: 204, distance: 180.6
click at [139, 204] on div "Performance Users Engagement Widgets Feedback Product Updates Knowledge Base AI…" at bounding box center [622, 491] width 966 height 983
type input "Onboarding SPRINT FINAL R1"
click at [375, 323] on label at bounding box center [405, 331] width 207 height 23
click at [375, 325] on input "text" at bounding box center [405, 331] width 187 height 13
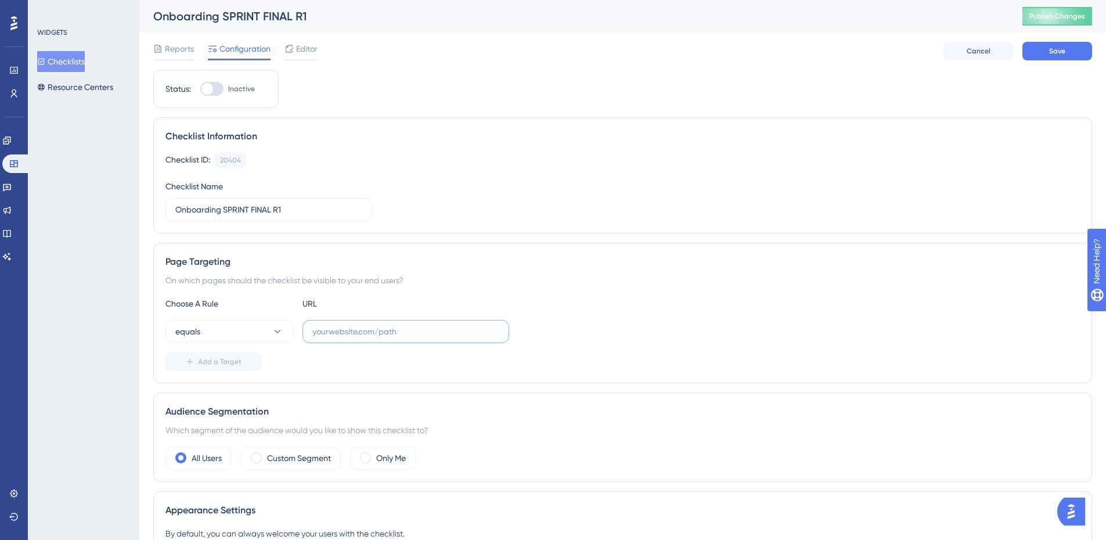
click at [392, 332] on input "text" at bounding box center [405, 331] width 187 height 13
paste input "[URL][DOMAIN_NAME]"
type input "[URL][DOMAIN_NAME]"
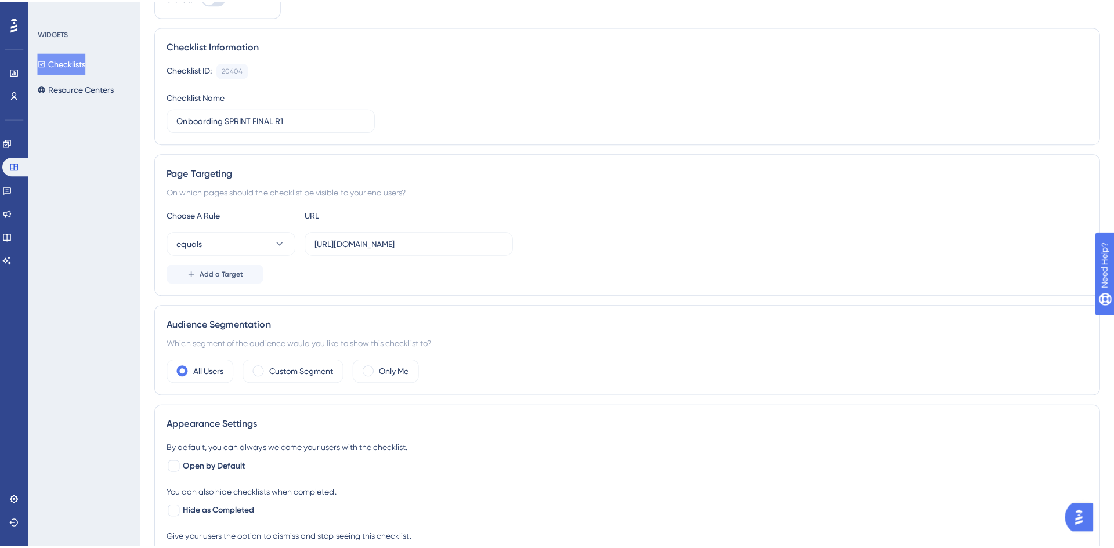
scroll to position [0, 0]
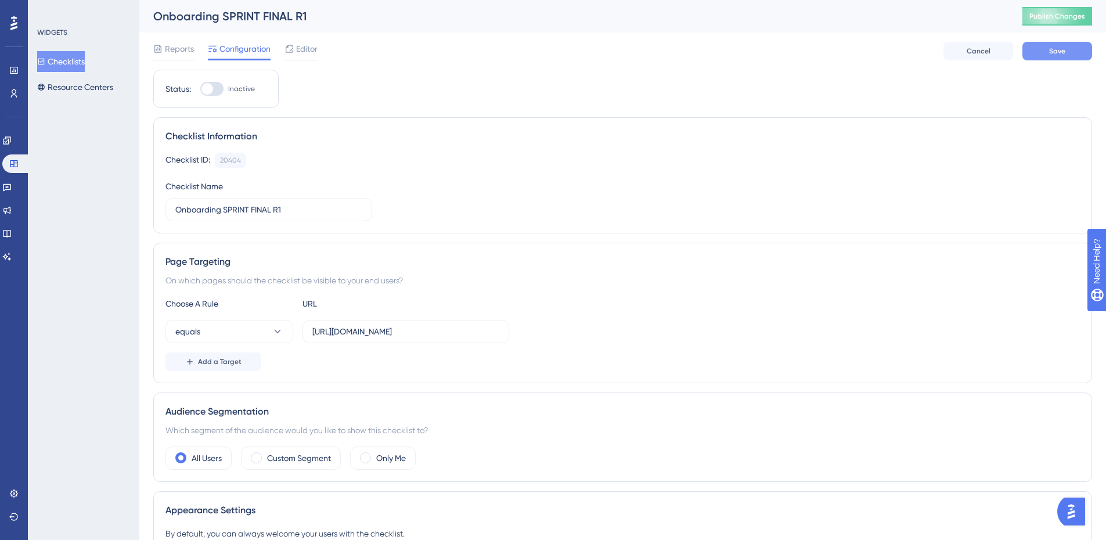
click at [734, 55] on button "Save" at bounding box center [1057, 51] width 70 height 19
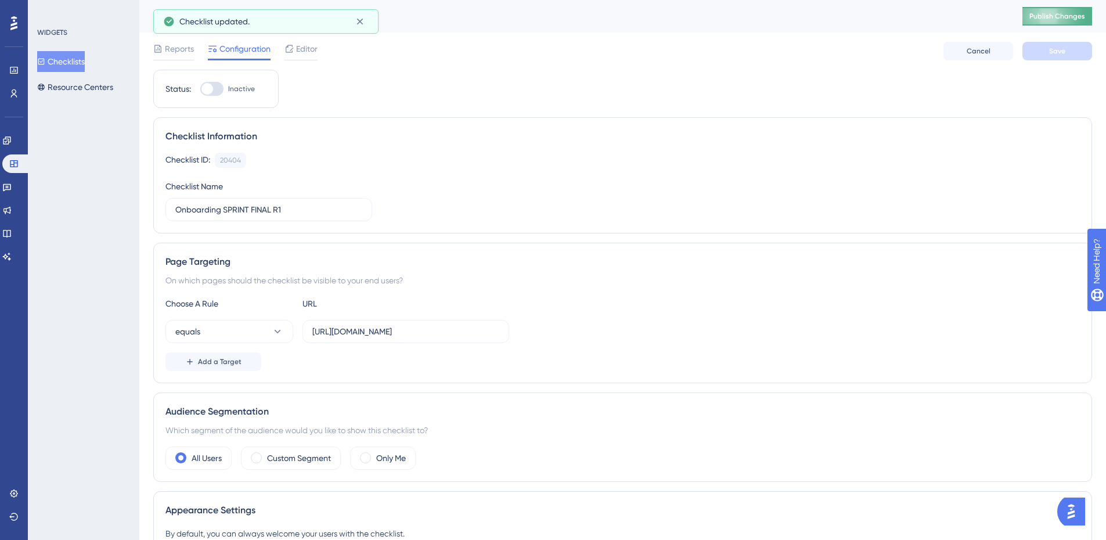
click at [734, 12] on span "Publish Changes" at bounding box center [1057, 16] width 56 height 9
click at [362, 18] on icon at bounding box center [360, 22] width 12 height 12
click at [636, 385] on div "All Users Custom Segment Only Me" at bounding box center [622, 457] width 914 height 23
click at [305, 50] on span "Editor" at bounding box center [306, 49] width 21 height 14
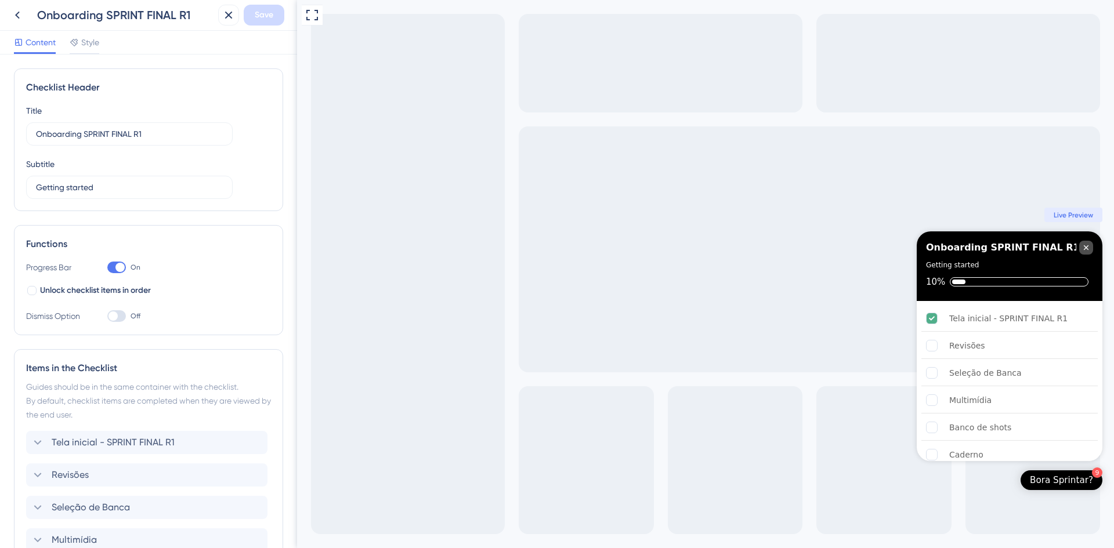
click at [734, 246] on icon "Close Checklist" at bounding box center [1086, 247] width 9 height 9
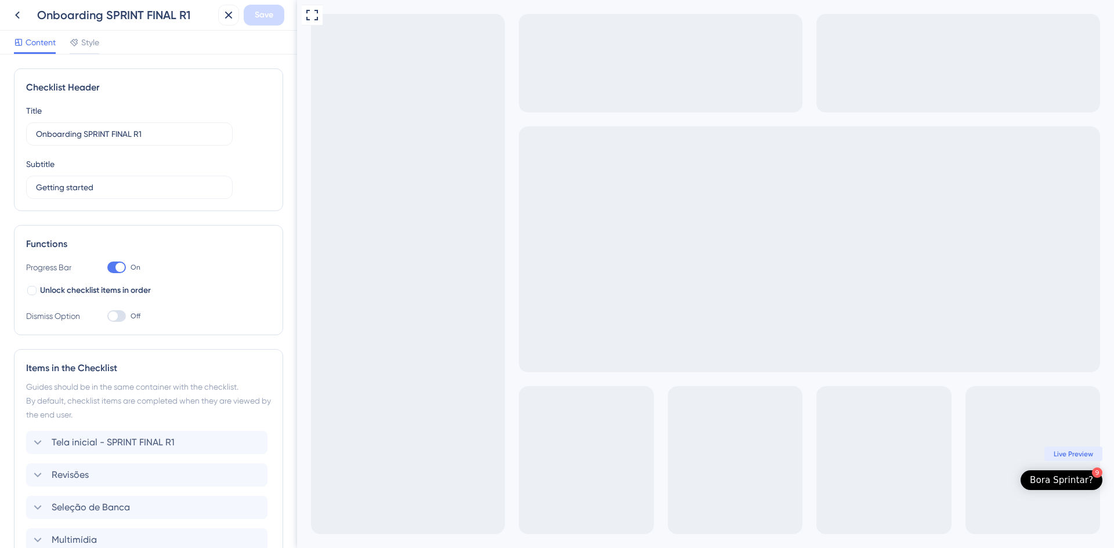
click at [734, 385] on div "Bora Sprintar?" at bounding box center [1061, 481] width 63 height 12
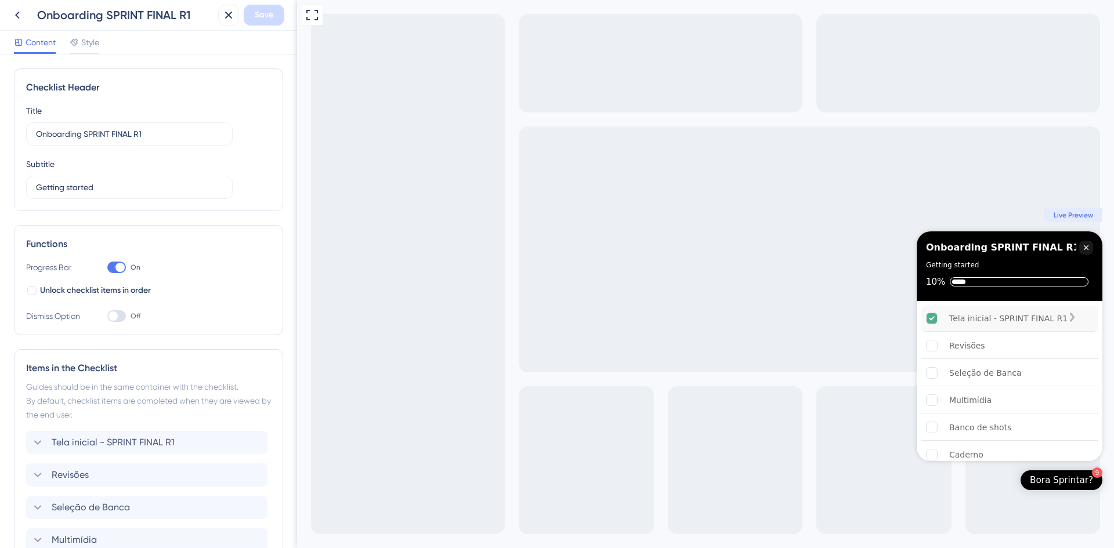
click at [734, 322] on icon "Tela inicial - SPRINT FINAL R1 is complete." at bounding box center [932, 318] width 11 height 11
click at [734, 319] on icon "Tela inicial - SPRINT FINAL R1 is complete." at bounding box center [932, 318] width 6 height 4
click at [734, 319] on icon "Tela inicial - SPRINT FINAL R1 is complete." at bounding box center [1072, 317] width 9 height 9
click at [734, 319] on div "Tela inicial - SPRINT FINAL R1" at bounding box center [1008, 319] width 118 height 14
click at [734, 344] on div "Revisões" at bounding box center [1010, 346] width 176 height 26
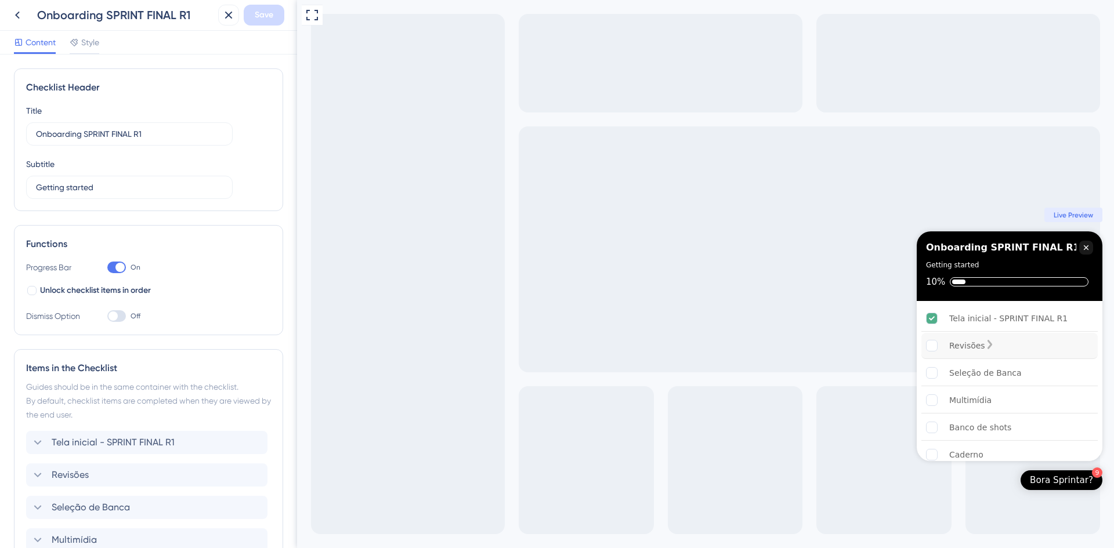
click at [734, 349] on rect "Revisões is incomplete." at bounding box center [932, 346] width 11 height 11
click at [734, 377] on rect "Seleção de Banca is incomplete." at bounding box center [932, 373] width 11 height 11
click at [734, 385] on rect "Multimídia is incomplete." at bounding box center [932, 400] width 11 height 11
click at [734, 385] on div "Banco de shots" at bounding box center [1010, 428] width 176 height 26
click at [123, 180] on label "Getting started" at bounding box center [129, 187] width 207 height 23
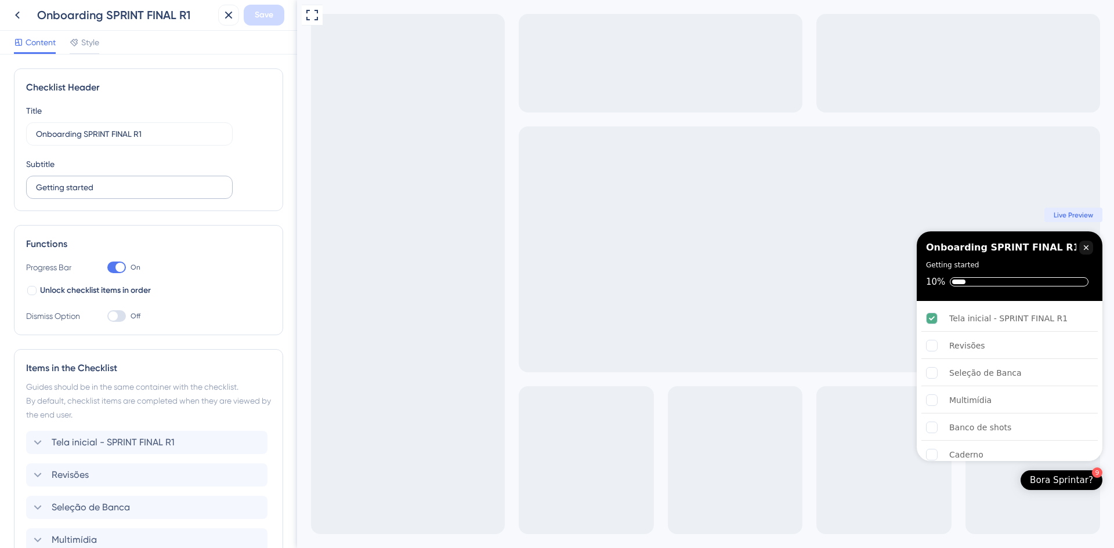
click at [123, 181] on input "Getting started" at bounding box center [129, 187] width 187 height 13
drag, startPoint x: 179, startPoint y: 188, endPoint x: 0, endPoint y: 185, distance: 179.4
click at [0, 185] on div "Checklist Header Title Onboarding SPRINT FINAL R1 Subtitle Getting started Func…" at bounding box center [148, 302] width 297 height 494
type input "Conheças mais sobre o seu Sprint Final R1."
click at [273, 9] on span "Save" at bounding box center [264, 15] width 19 height 14
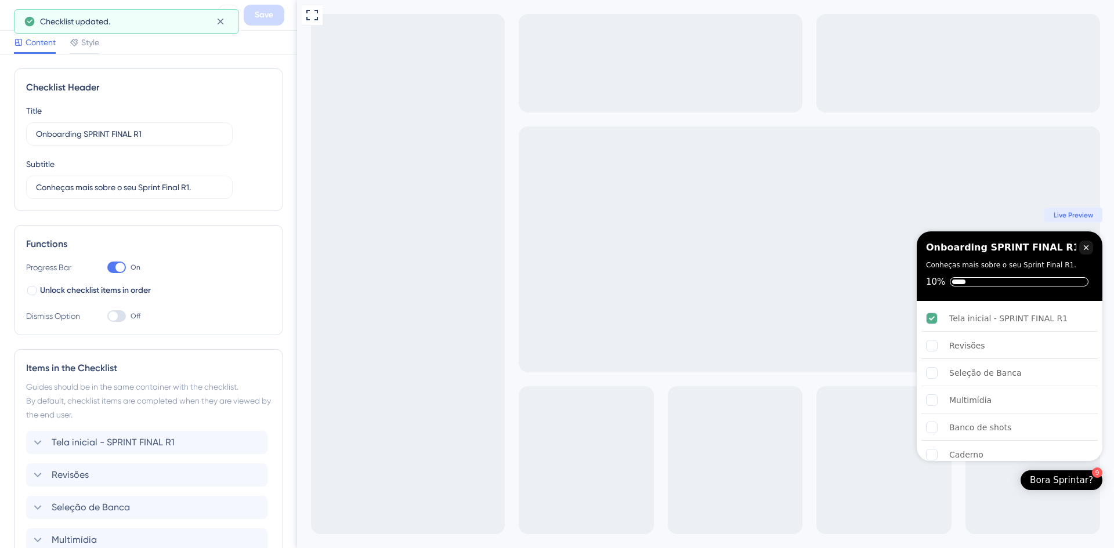
click at [117, 267] on div at bounding box center [119, 267] width 9 height 9
click at [107, 268] on input "On" at bounding box center [107, 268] width 1 height 1
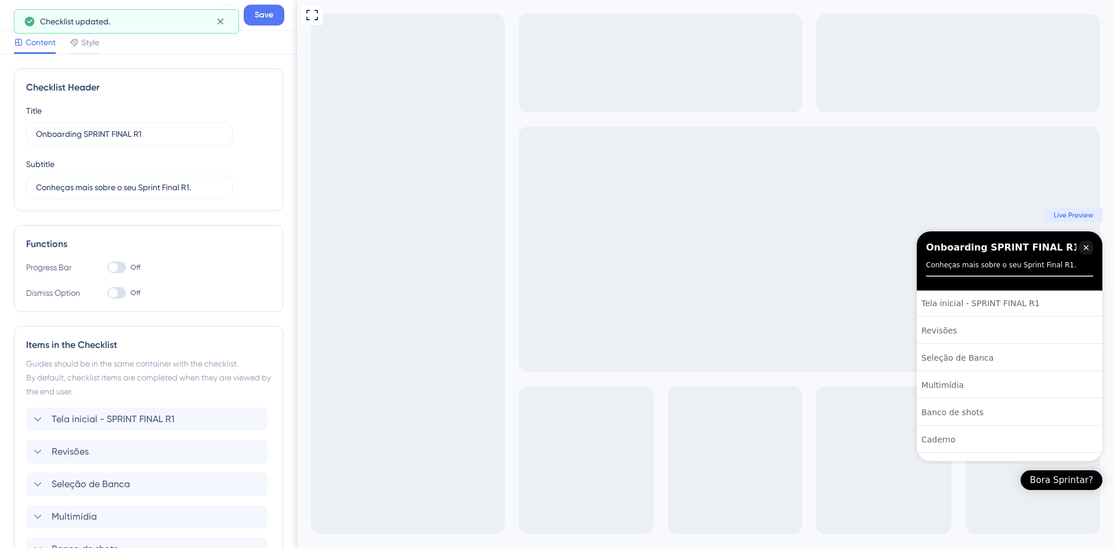
click at [117, 267] on div at bounding box center [113, 267] width 9 height 9
click at [107, 268] on input "Off" at bounding box center [107, 268] width 1 height 1
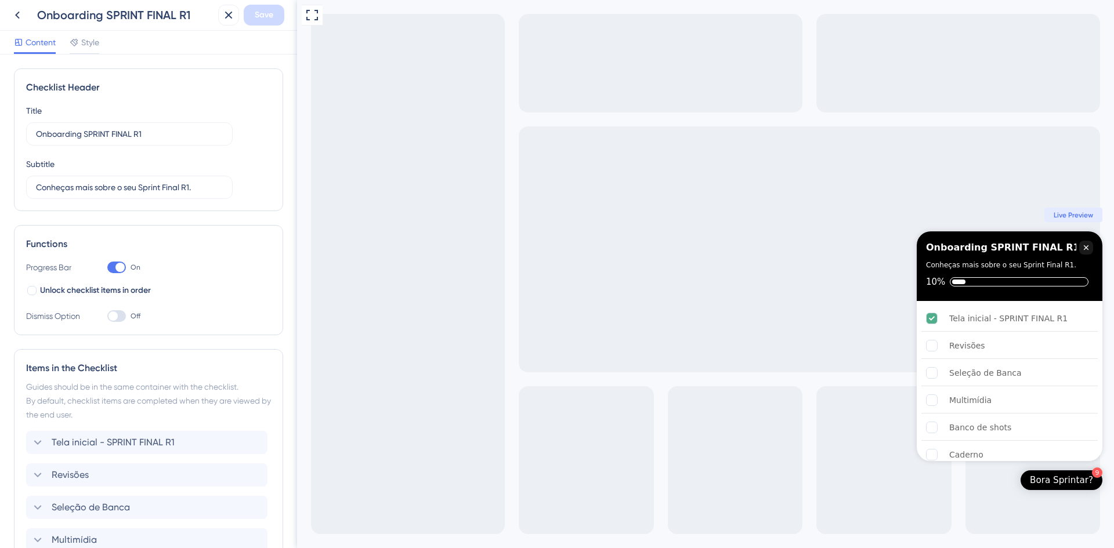
click at [117, 267] on div at bounding box center [119, 267] width 9 height 9
click at [107, 268] on input "On" at bounding box center [107, 268] width 1 height 1
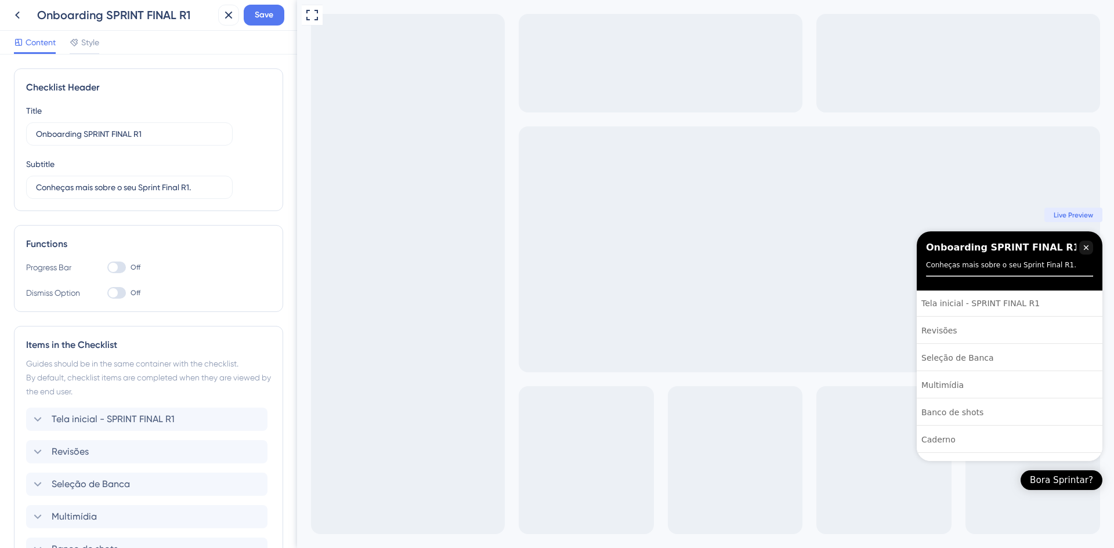
click at [117, 267] on div at bounding box center [113, 267] width 9 height 9
click at [107, 268] on input "Off" at bounding box center [107, 268] width 1 height 1
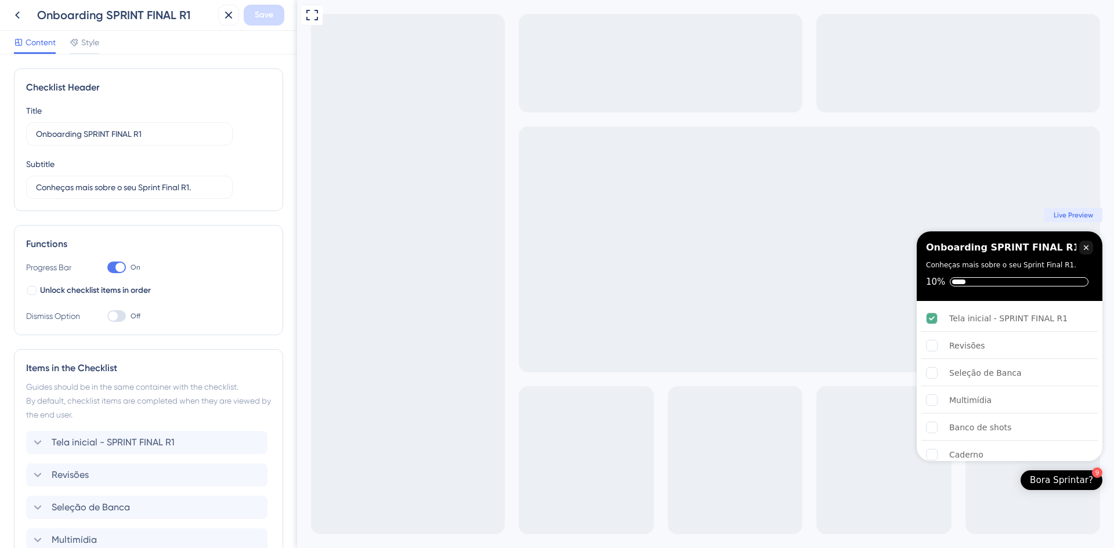
click at [117, 267] on div at bounding box center [119, 267] width 9 height 9
click at [107, 268] on input "On" at bounding box center [107, 268] width 1 height 1
checkbox input "false"
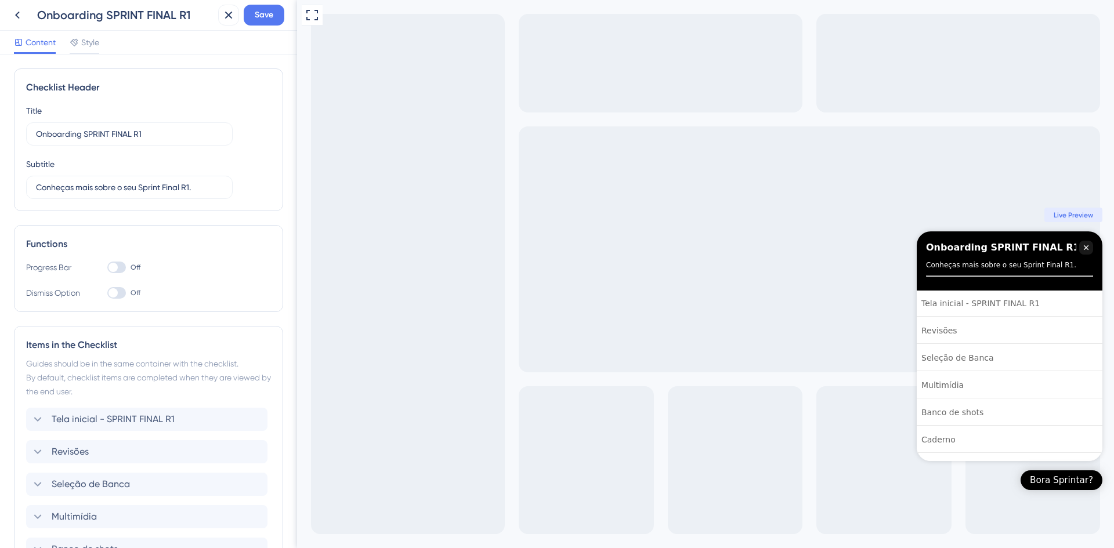
click at [117, 294] on div at bounding box center [113, 292] width 9 height 9
click at [107, 294] on input "Off" at bounding box center [107, 293] width 1 height 1
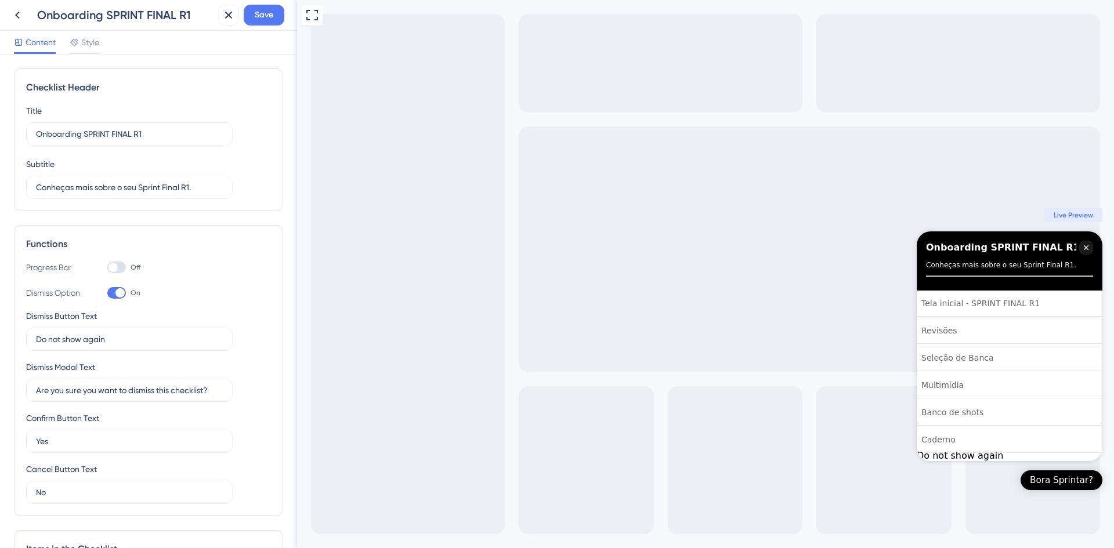
click at [117, 294] on div at bounding box center [119, 292] width 9 height 9
click at [107, 294] on input "On" at bounding box center [107, 293] width 1 height 1
checkbox input "false"
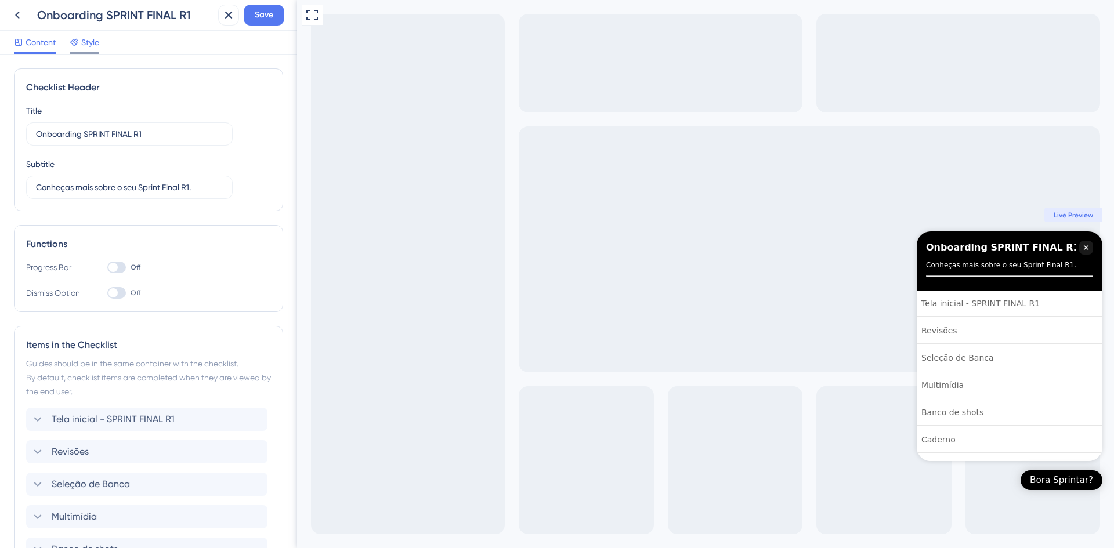
click at [91, 36] on span "Style" at bounding box center [90, 42] width 18 height 14
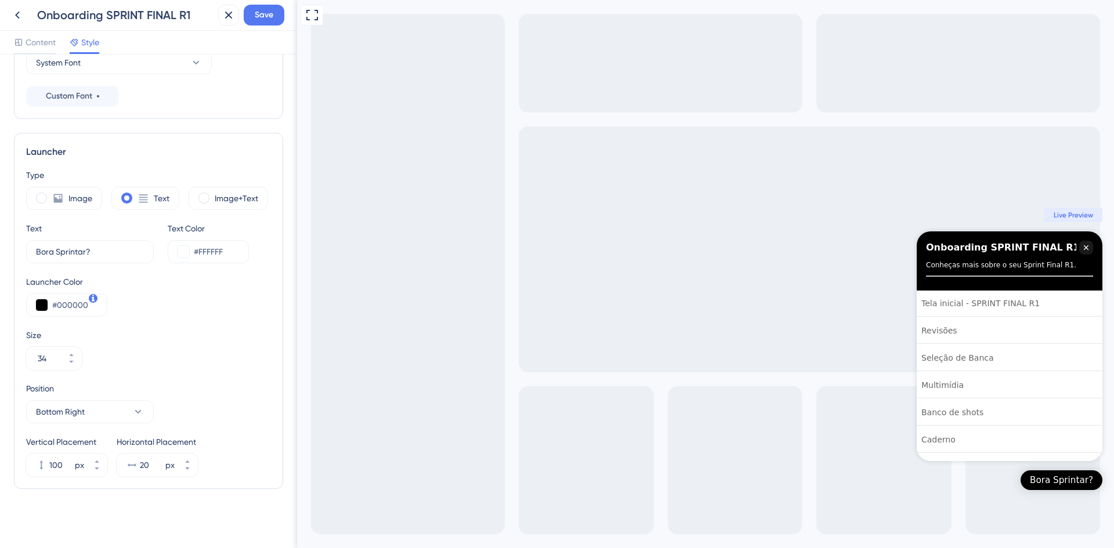
scroll to position [233, 0]
click at [127, 385] on button "Bottom Right" at bounding box center [90, 410] width 128 height 23
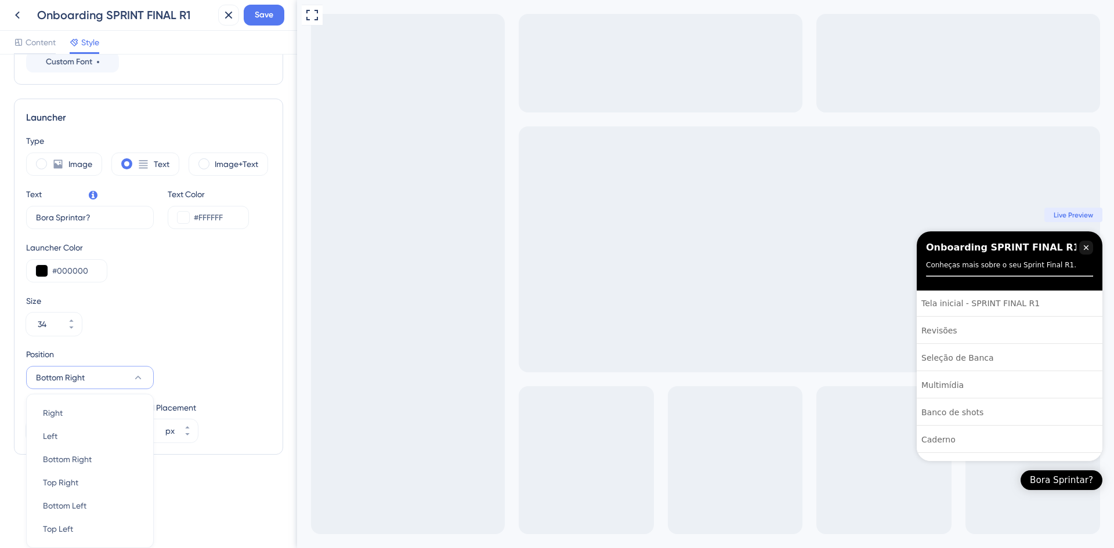
click at [223, 341] on div "Type Image Text Image+Text Text Bora Sprintar? 6 Text Color #FFFFFF Launcher Co…" at bounding box center [148, 288] width 245 height 309
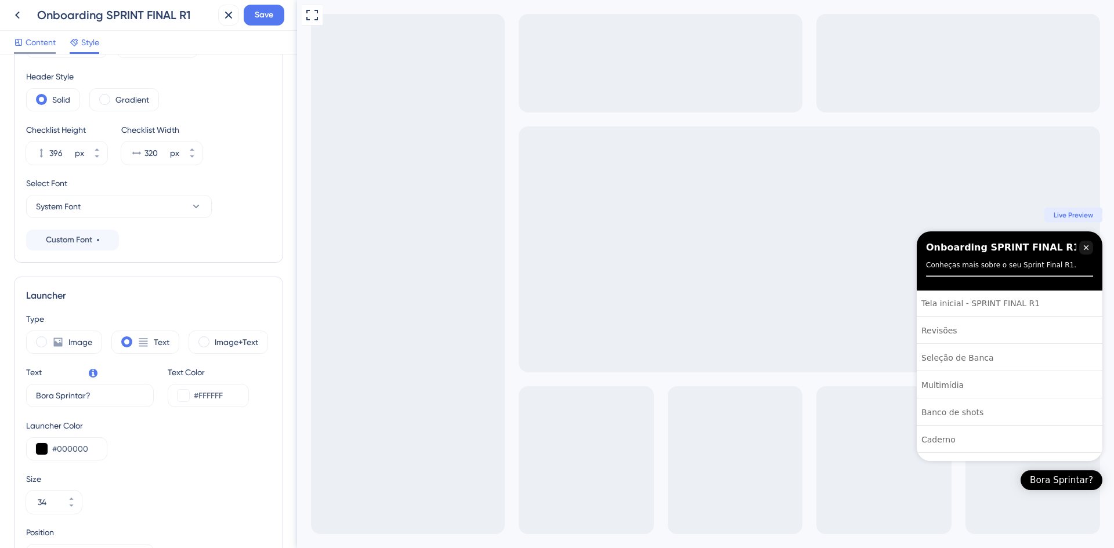
scroll to position [0, 0]
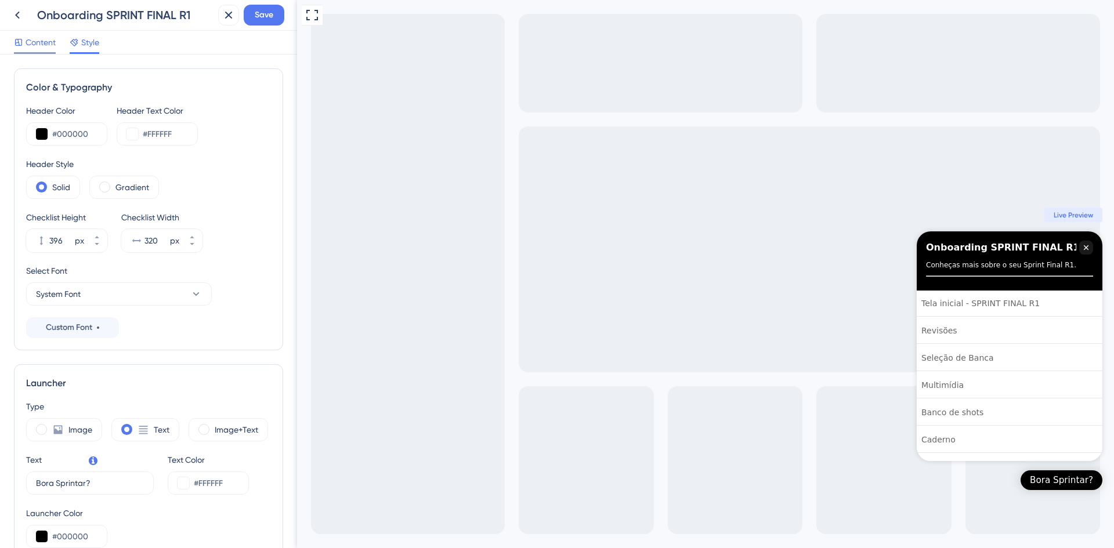
click at [40, 39] on span "Content" at bounding box center [41, 42] width 30 height 14
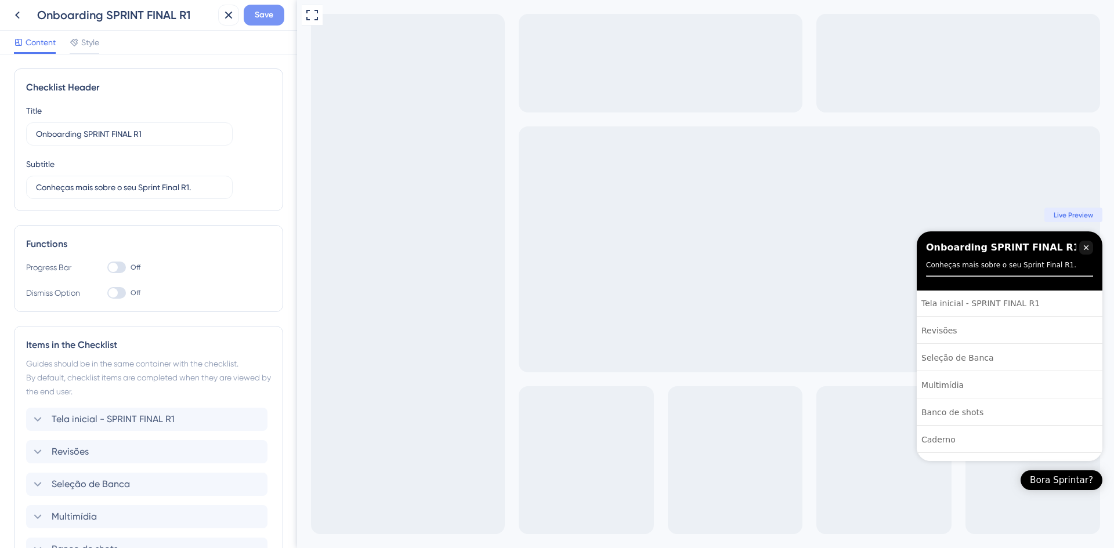
click at [270, 15] on span "Save" at bounding box center [264, 15] width 19 height 14
click at [219, 23] on icon at bounding box center [221, 22] width 12 height 12
click at [20, 12] on icon at bounding box center [17, 15] width 14 height 14
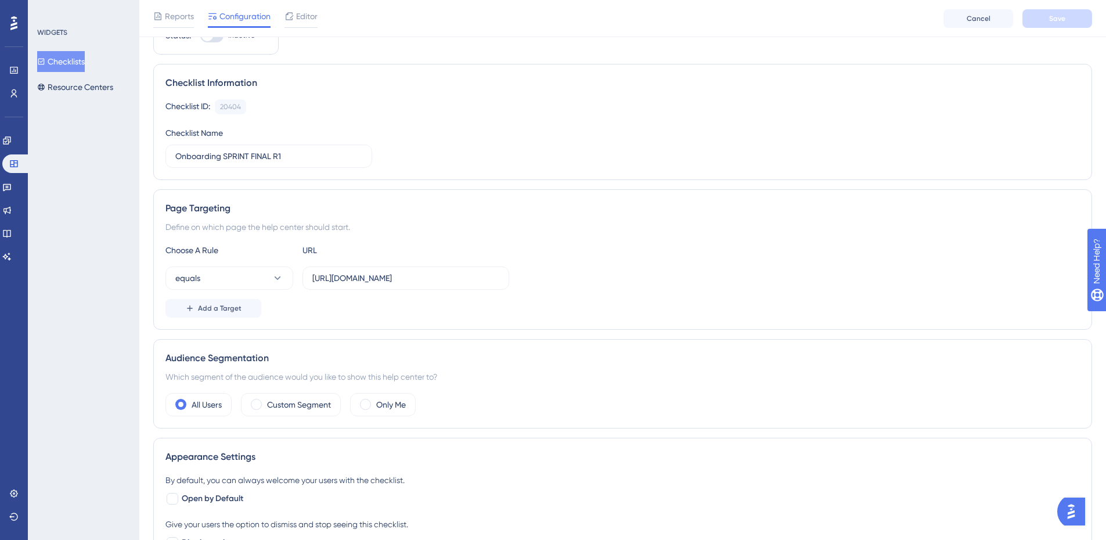
scroll to position [174, 0]
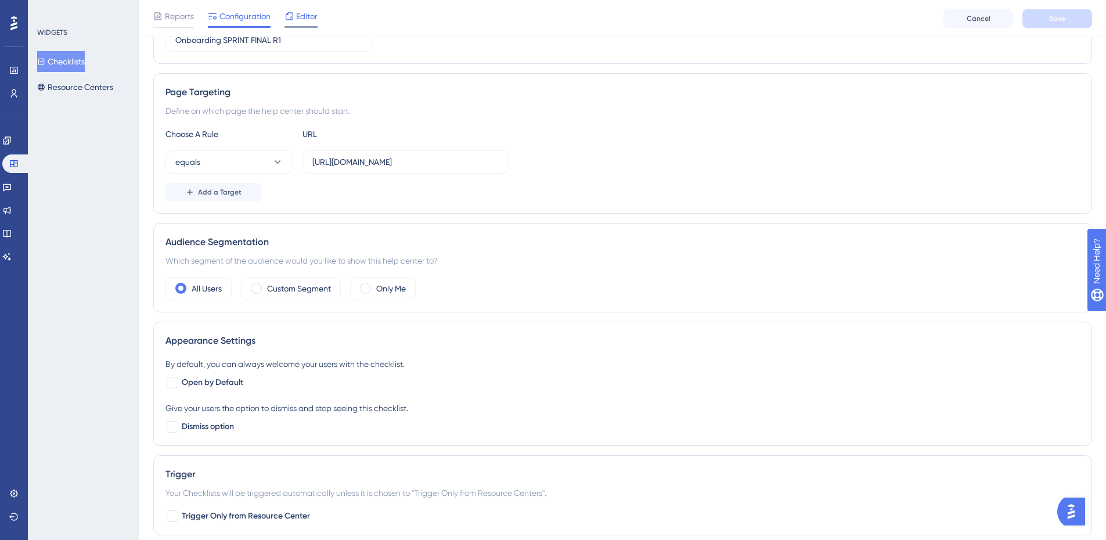
click at [301, 21] on span "Editor" at bounding box center [306, 16] width 21 height 14
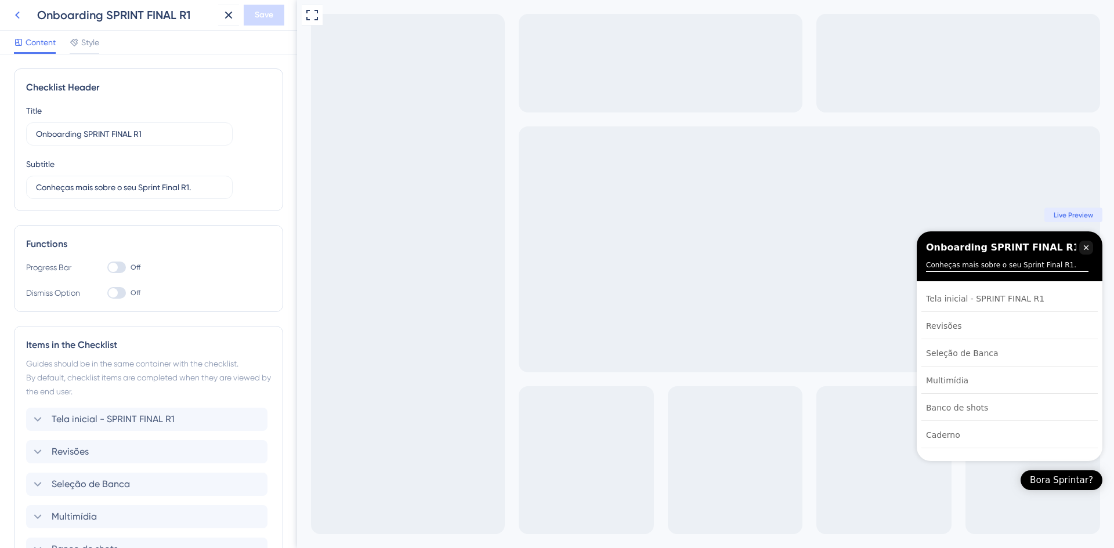
click at [22, 19] on icon at bounding box center [17, 15] width 14 height 14
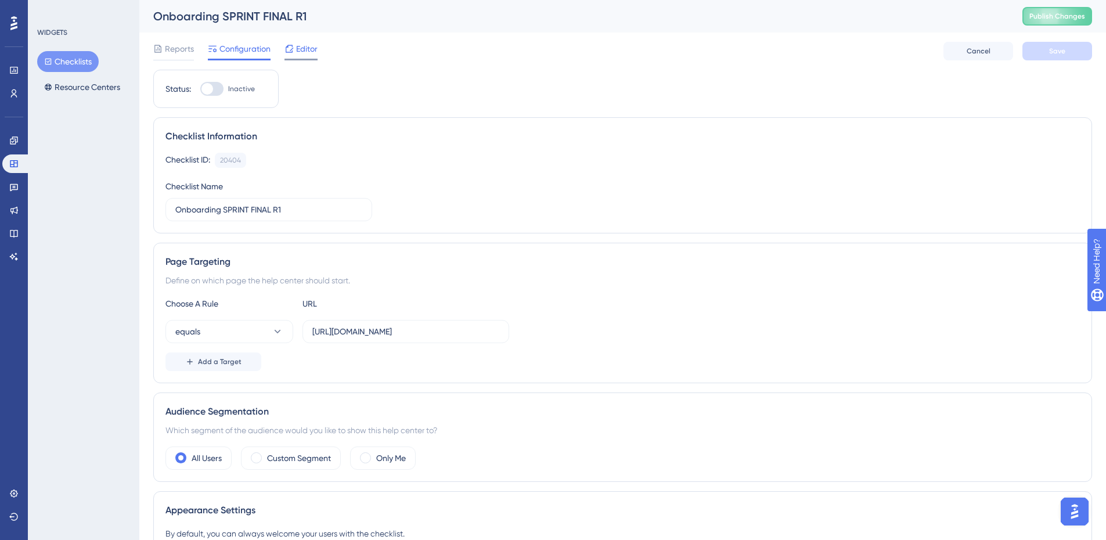
click at [310, 50] on span "Editor" at bounding box center [306, 49] width 21 height 14
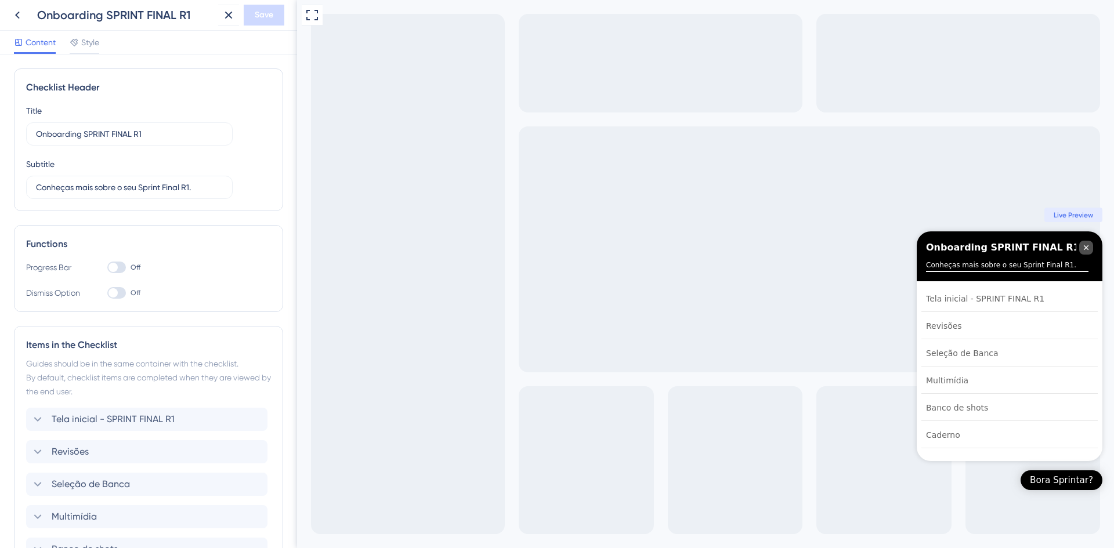
click at [1089, 248] on icon "Close Checklist" at bounding box center [1086, 247] width 9 height 9
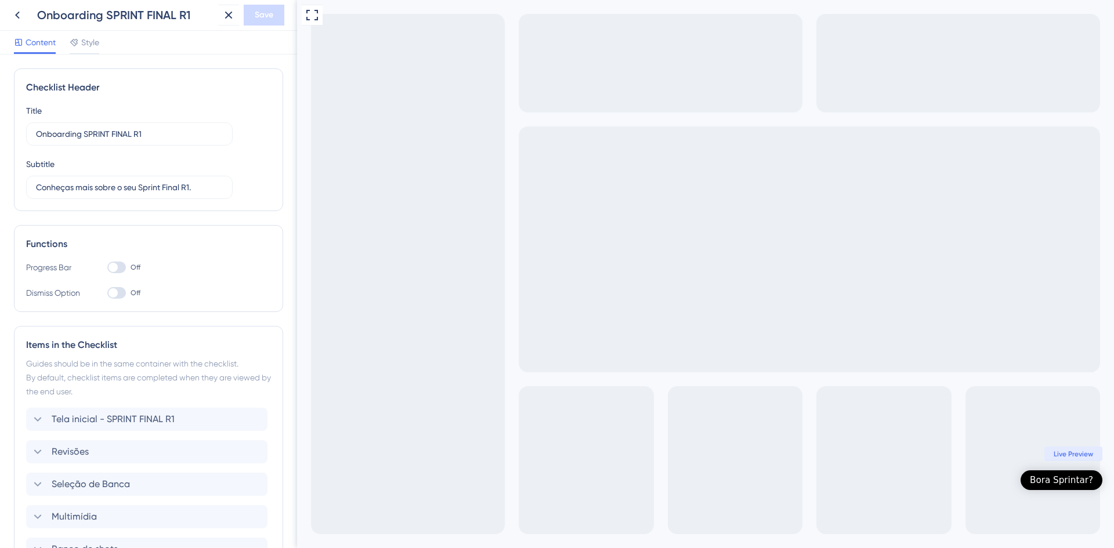
click at [1082, 478] on div "Bora Sprintar?" at bounding box center [1061, 481] width 63 height 12
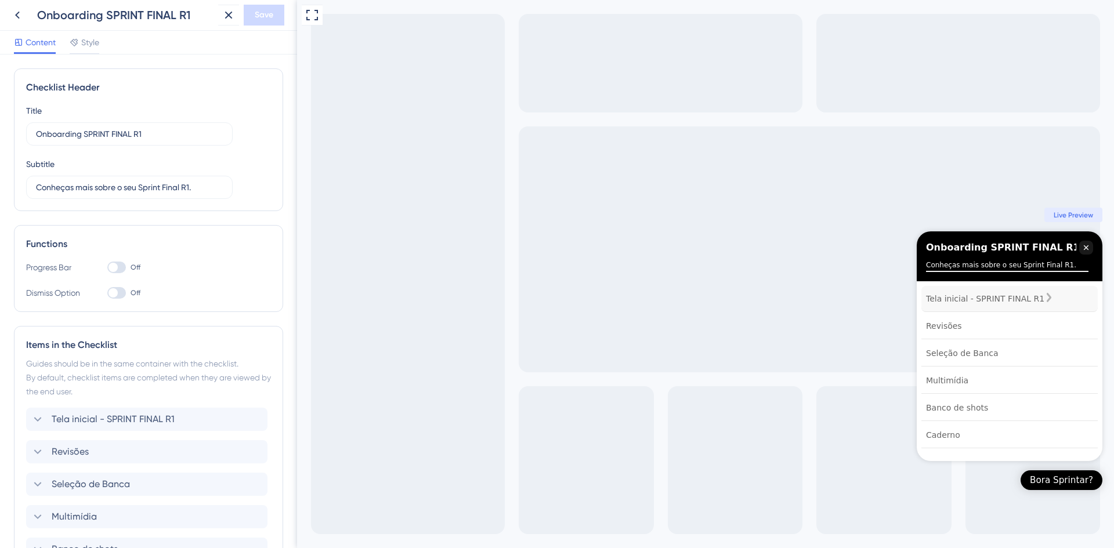
click at [1054, 295] on div "Checklist items" at bounding box center [1049, 299] width 9 height 12
click at [973, 290] on div "Tela inicial - SPRINT FINAL R1" at bounding box center [1010, 299] width 176 height 26
click at [967, 301] on div "Tela inicial - SPRINT FINAL R1" at bounding box center [985, 299] width 118 height 14
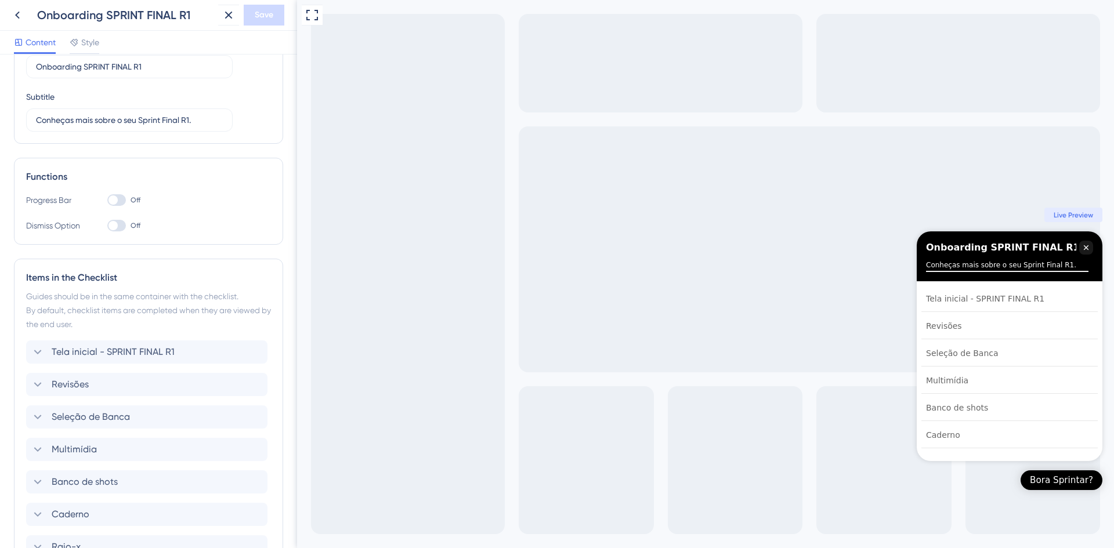
scroll to position [174, 0]
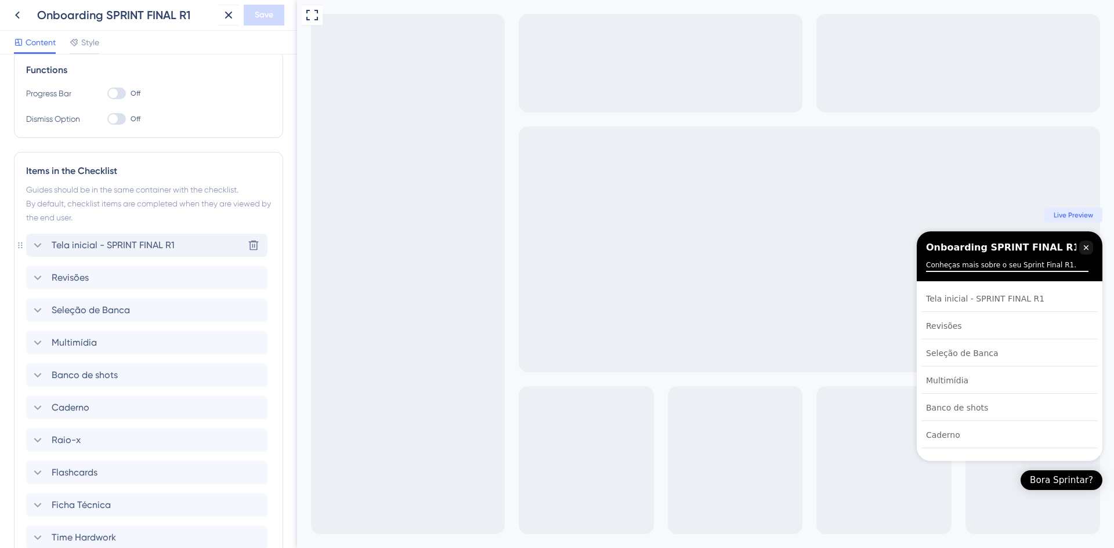
click at [33, 242] on icon at bounding box center [38, 246] width 14 height 14
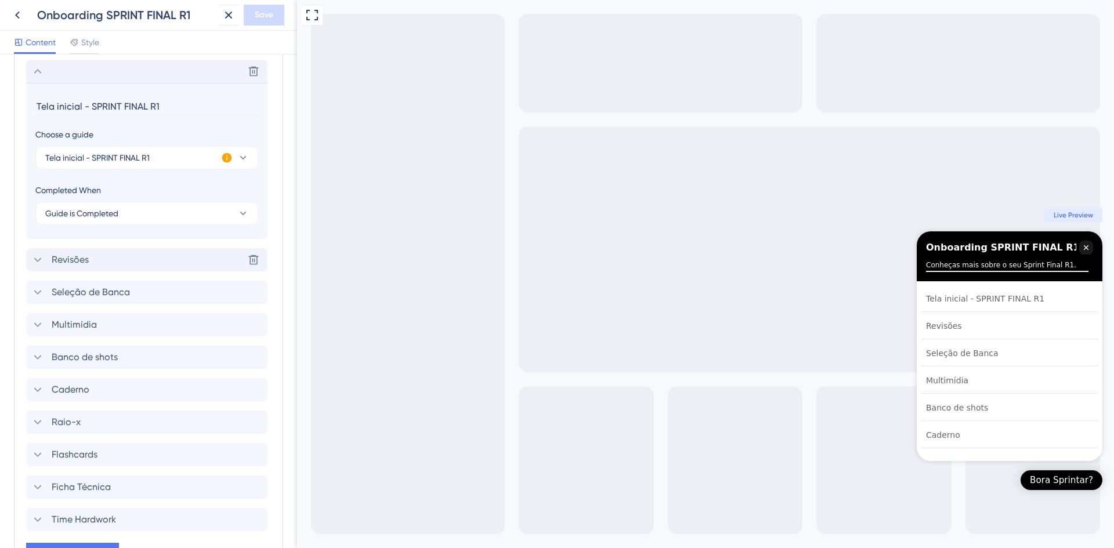
scroll to position [353, 0]
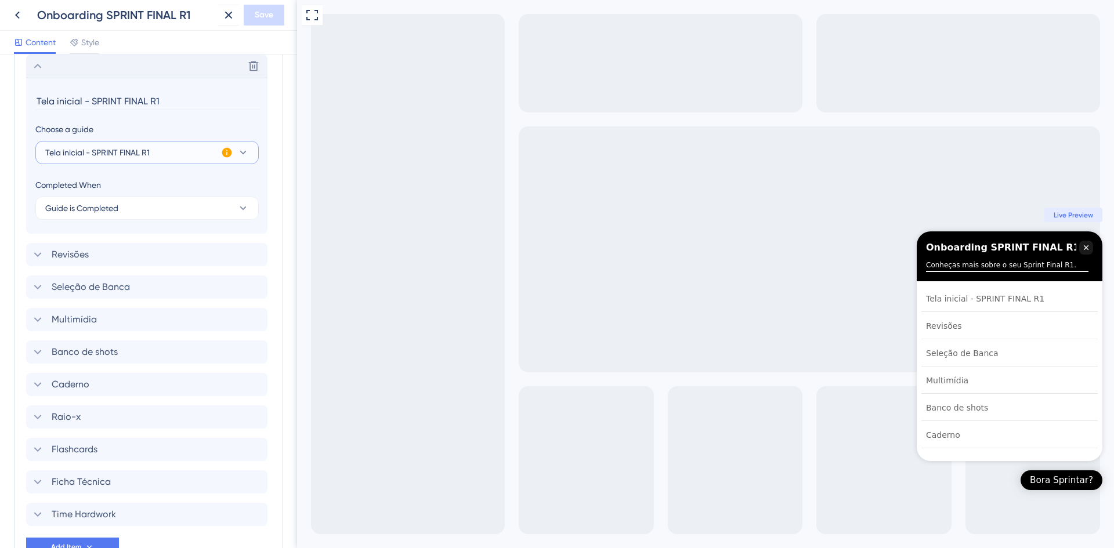
click at [145, 148] on span "Tela inicial - SPRINT FINAL R1" at bounding box center [97, 153] width 104 height 14
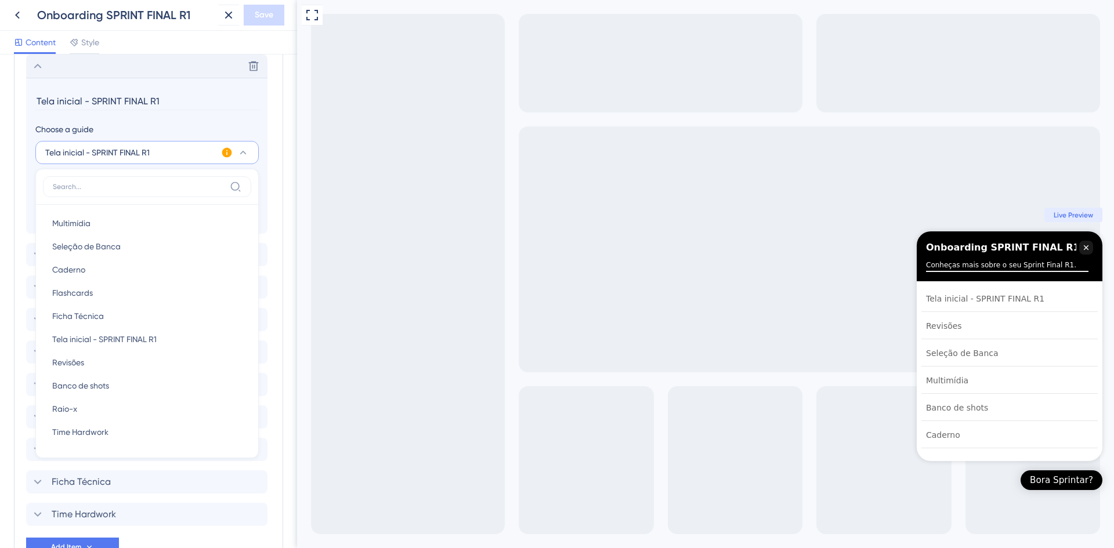
scroll to position [366, 0]
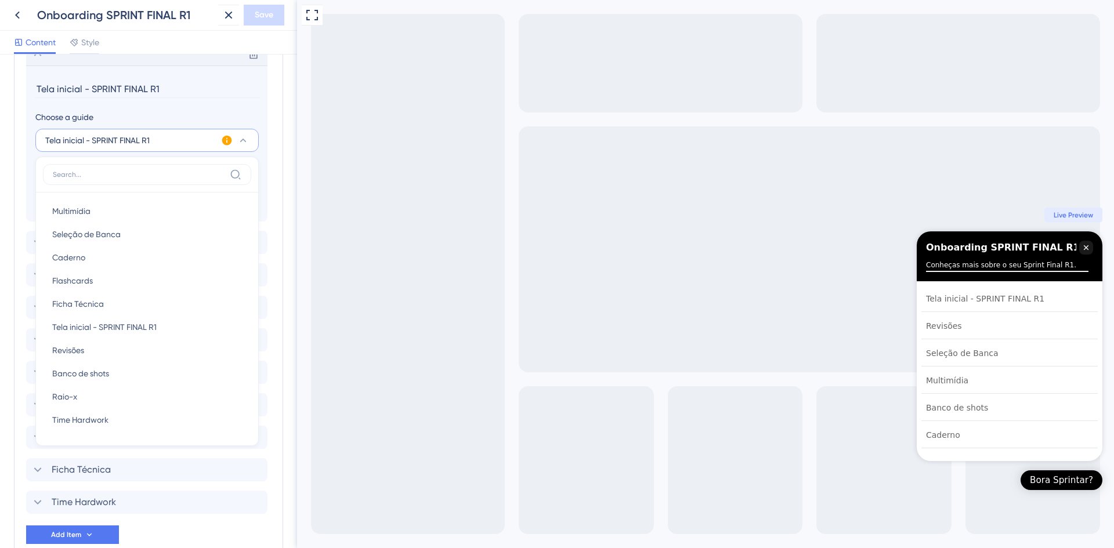
click at [185, 149] on button "Tela inicial - SPRINT FINAL R1" at bounding box center [146, 140] width 223 height 23
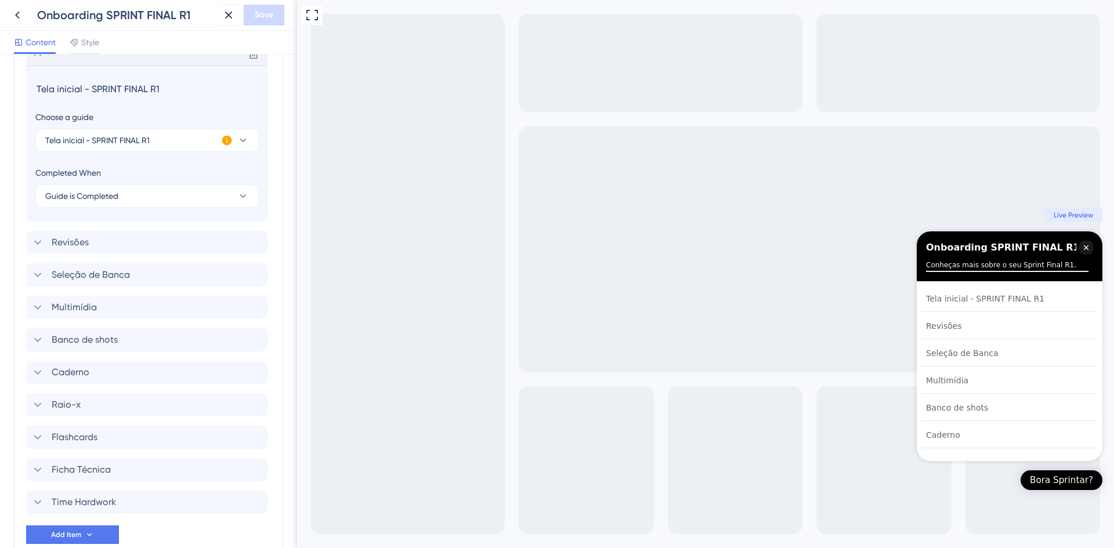
click at [227, 141] on icon at bounding box center [227, 141] width 12 height 12
click at [286, 203] on div "Checklist Header Title Onboarding SPRINT FINAL R1 Subtitle Conheças mais sobre …" at bounding box center [148, 302] width 297 height 494
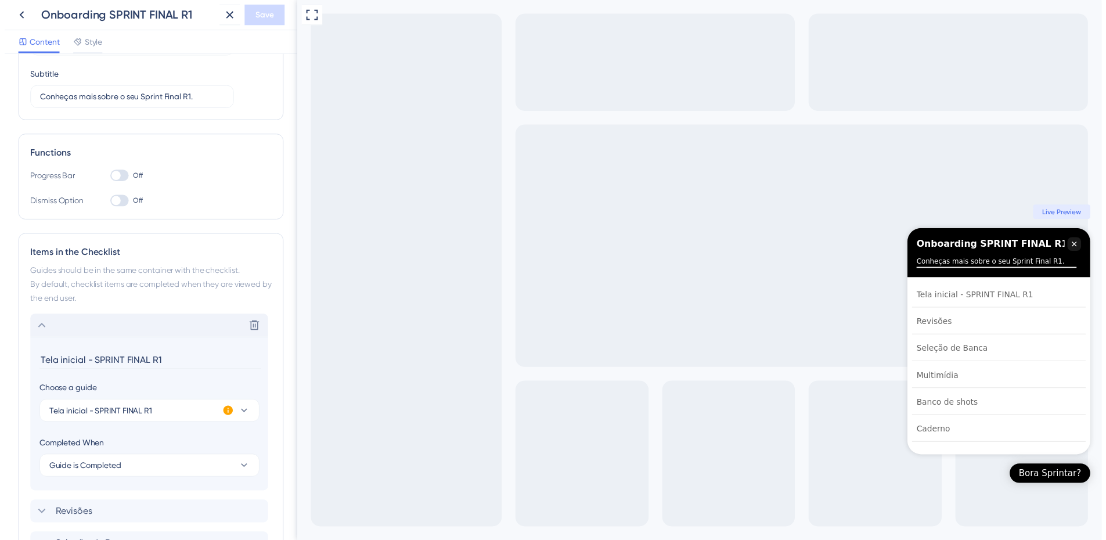
scroll to position [0, 0]
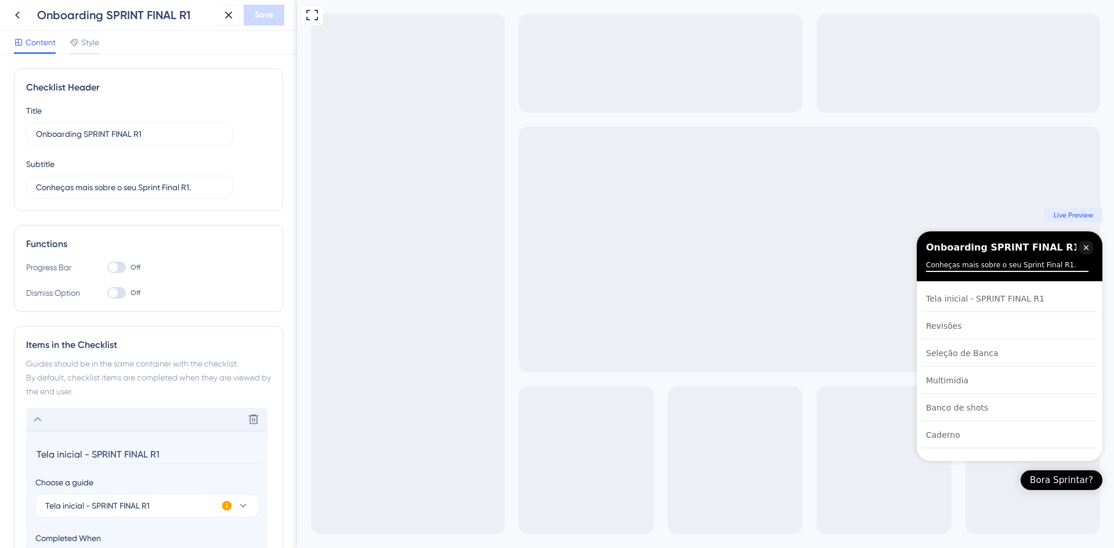
click at [116, 265] on div at bounding box center [113, 267] width 9 height 9
click at [107, 268] on input "Off" at bounding box center [107, 268] width 1 height 1
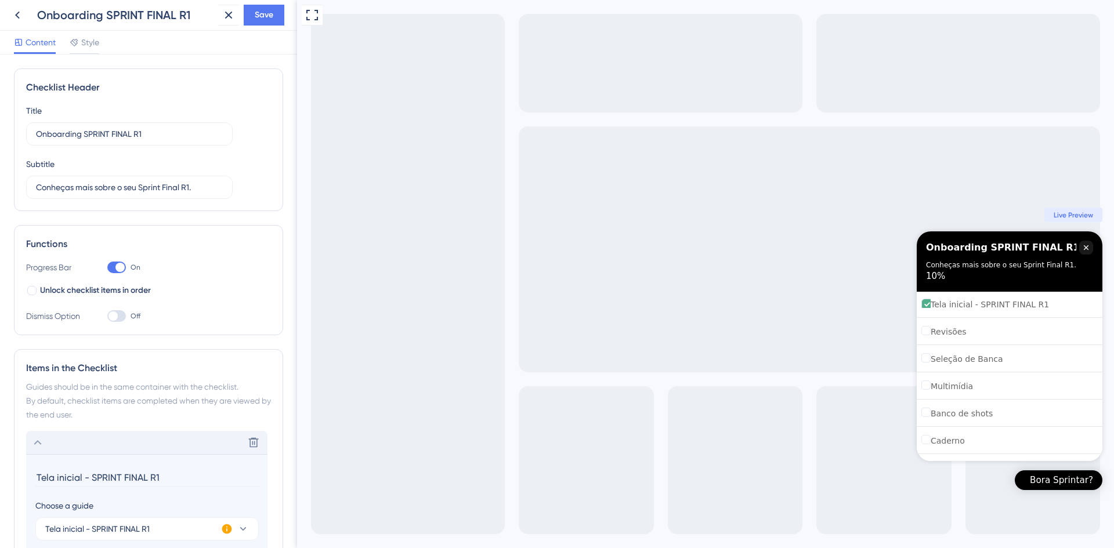
click at [116, 265] on div at bounding box center [119, 267] width 9 height 9
click at [107, 268] on input "On" at bounding box center [107, 268] width 1 height 1
checkbox input "false"
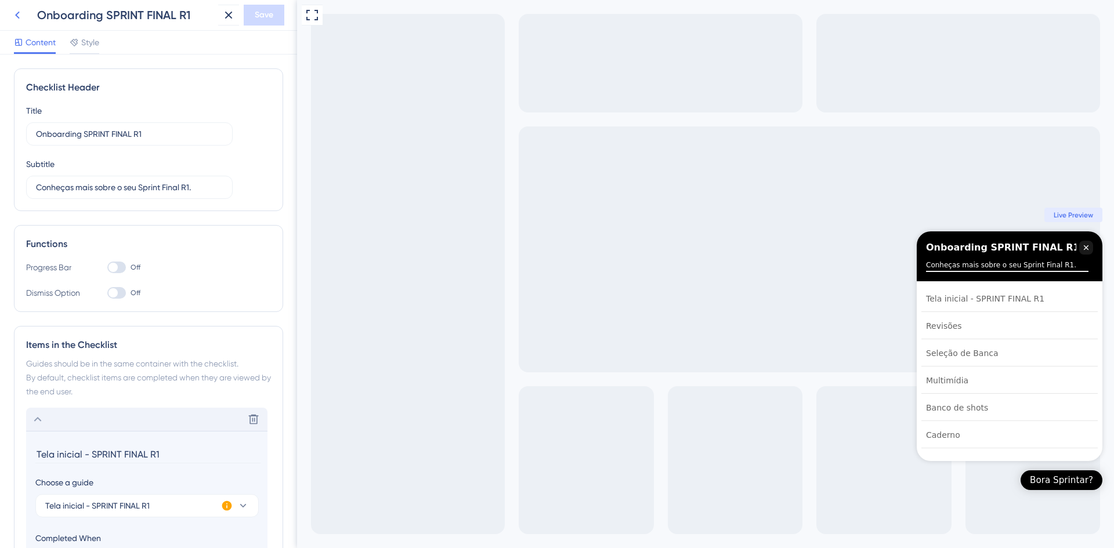
click at [13, 19] on icon at bounding box center [17, 15] width 14 height 14
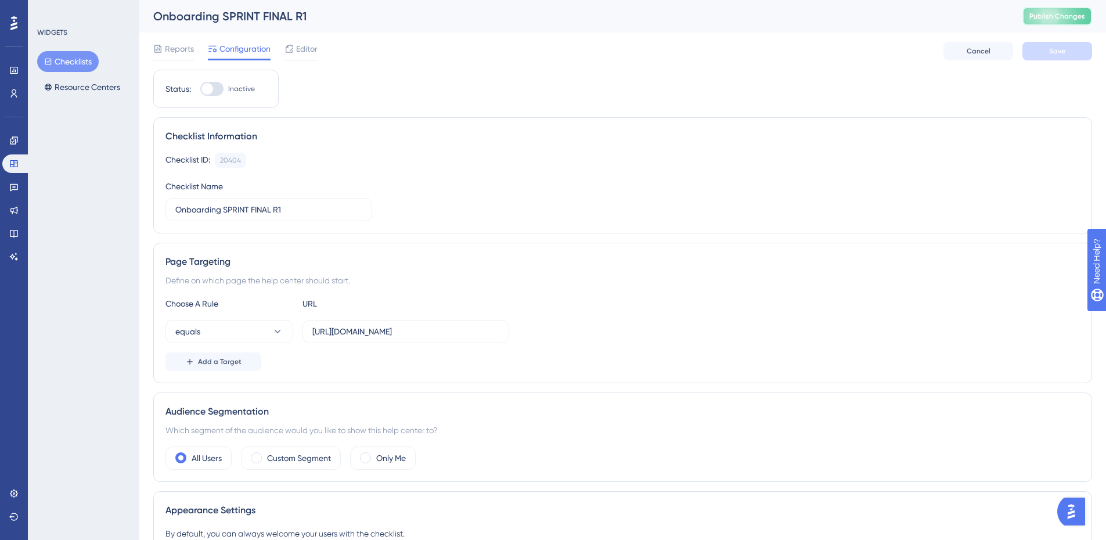
drag, startPoint x: 1057, startPoint y: 24, endPoint x: 1031, endPoint y: 23, distance: 26.7
click at [1057, 24] on button "Publish Changes" at bounding box center [1057, 16] width 70 height 19
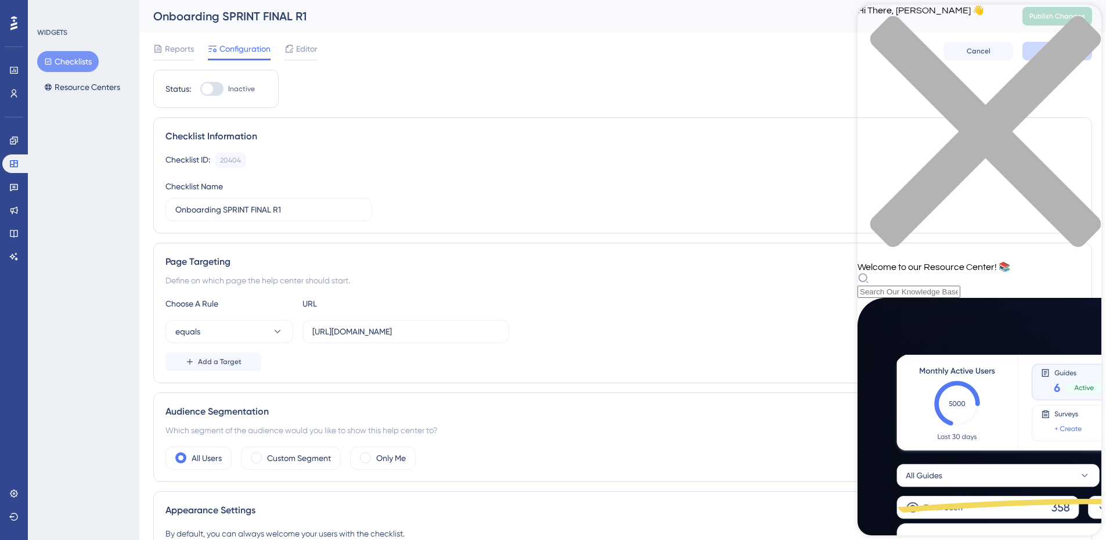
click at [1077, 19] on div "close resource center" at bounding box center [979, 138] width 244 height 245
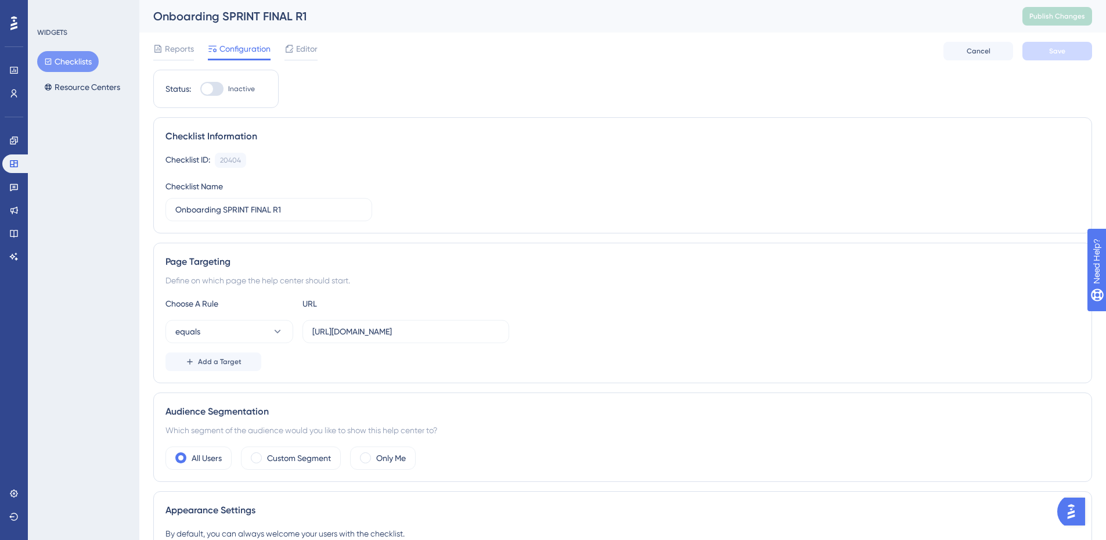
click at [1076, 515] on img "Open AI Assistant Launcher" at bounding box center [1070, 511] width 21 height 21
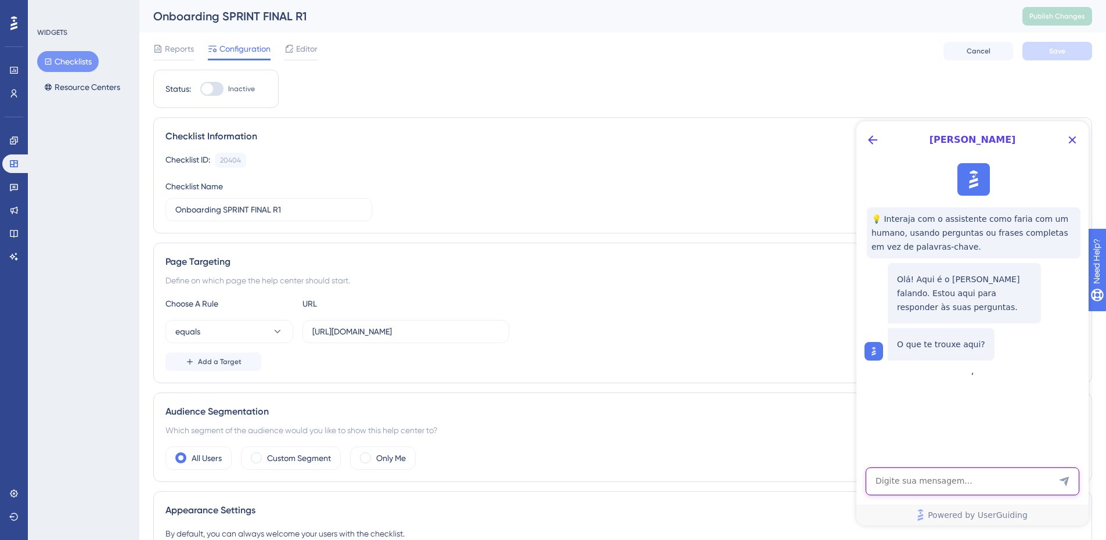
click at [995, 478] on textarea "AI Assistant Text Input" at bounding box center [972, 481] width 214 height 28
type textarea "f"
click at [868, 135] on icon "Back Button" at bounding box center [872, 140] width 14 height 14
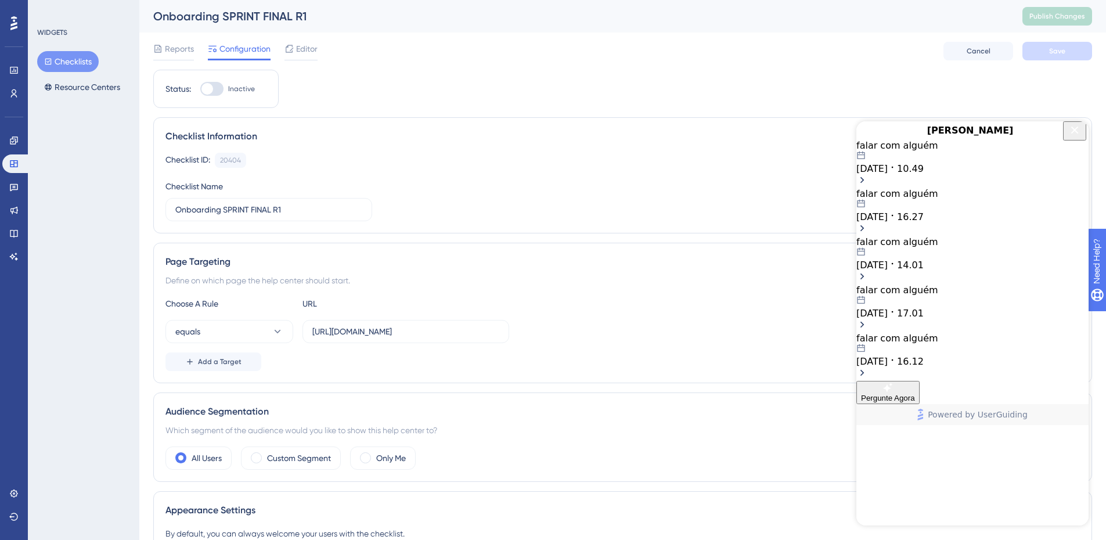
click at [983, 151] on div "falar com alguém" at bounding box center [972, 145] width 232 height 11
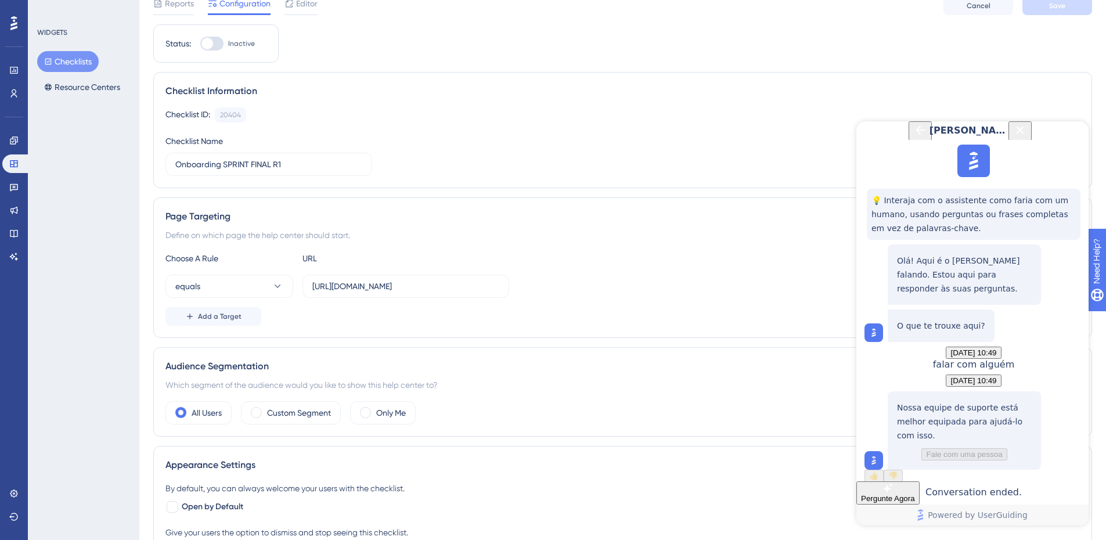
scroll to position [174, 0]
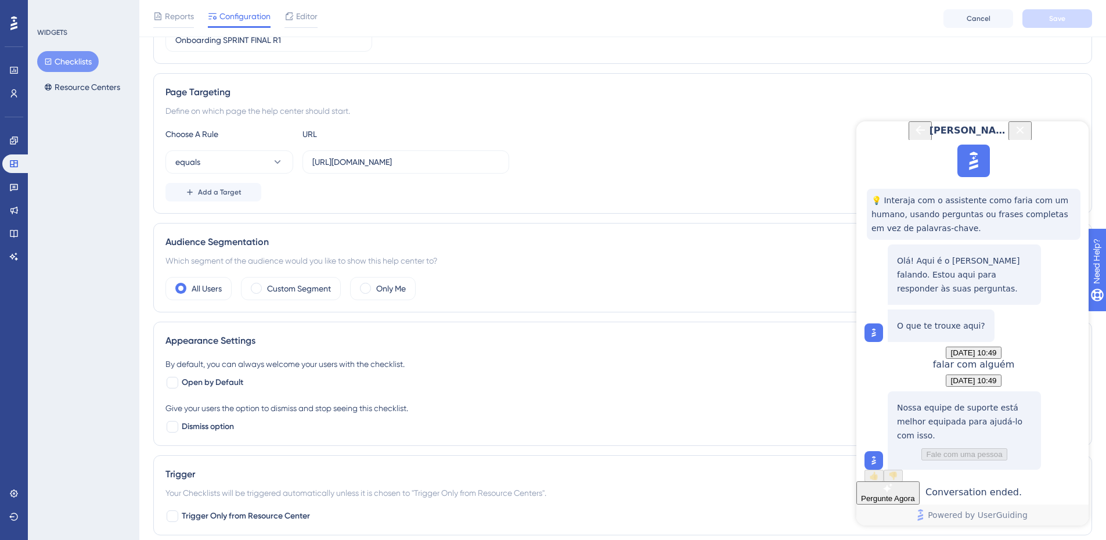
click at [915, 494] on span "Pergunte Agora" at bounding box center [888, 498] width 54 height 9
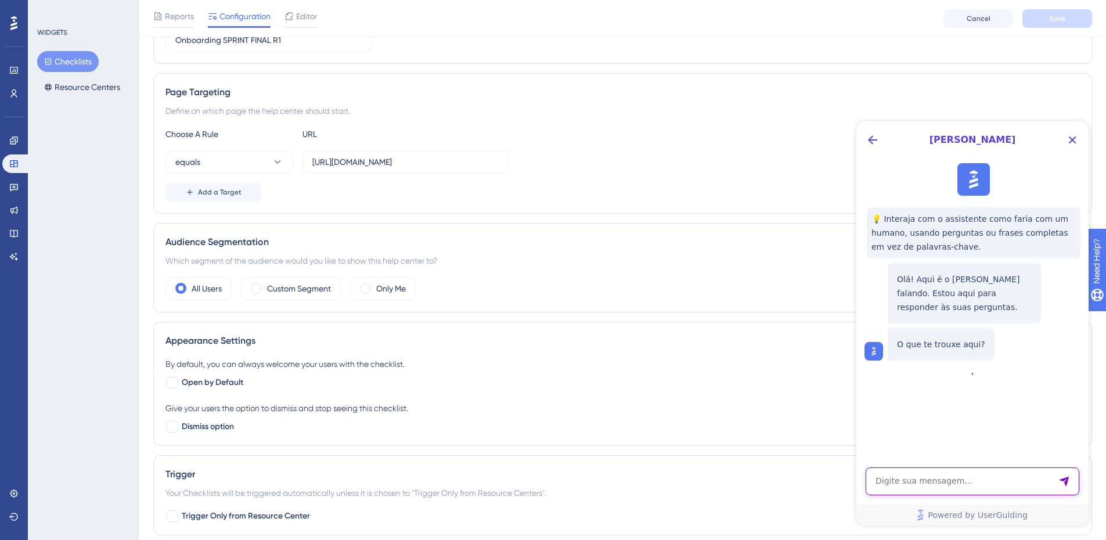
click at [987, 483] on textarea "AI Assistant Text Input" at bounding box center [972, 481] width 214 height 28
type textarea "falar com alguém"
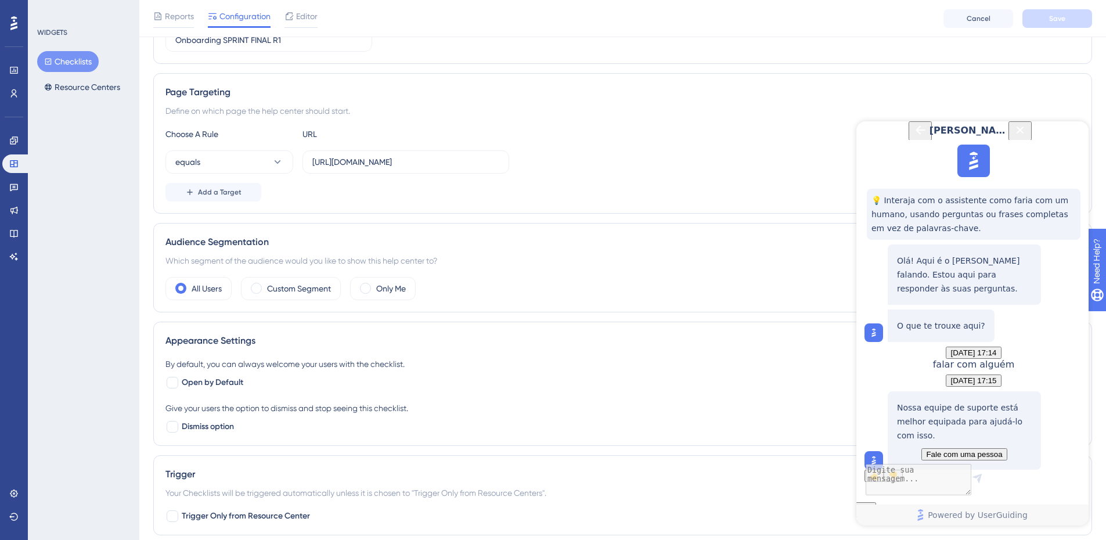
scroll to position [103, 0]
click at [979, 450] on span "Fale com uma pessoa" at bounding box center [964, 454] width 76 height 9
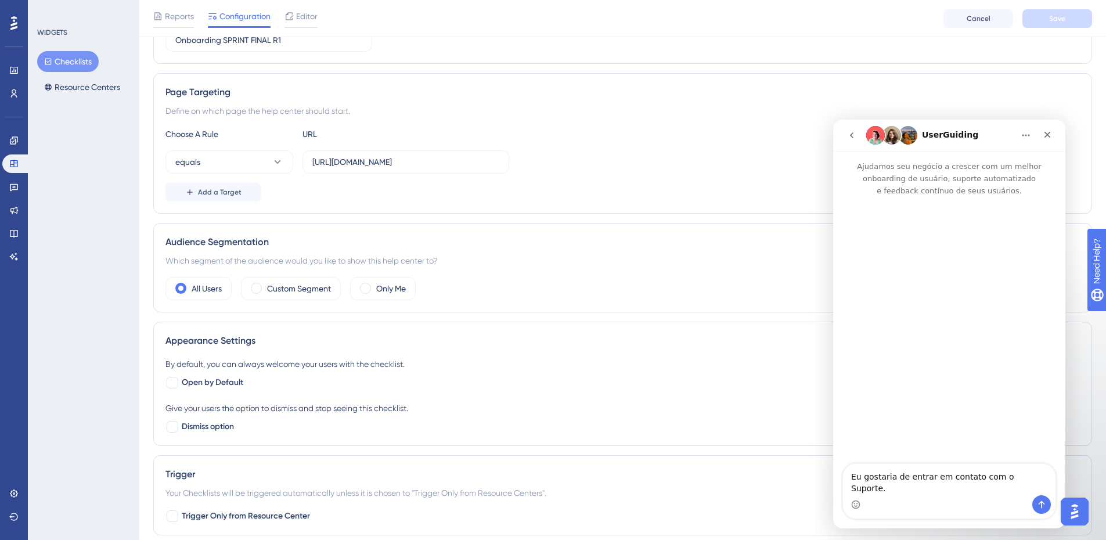
scroll to position [0, 0]
click at [1049, 505] on button "Enviar mensagem…" at bounding box center [1041, 504] width 19 height 19
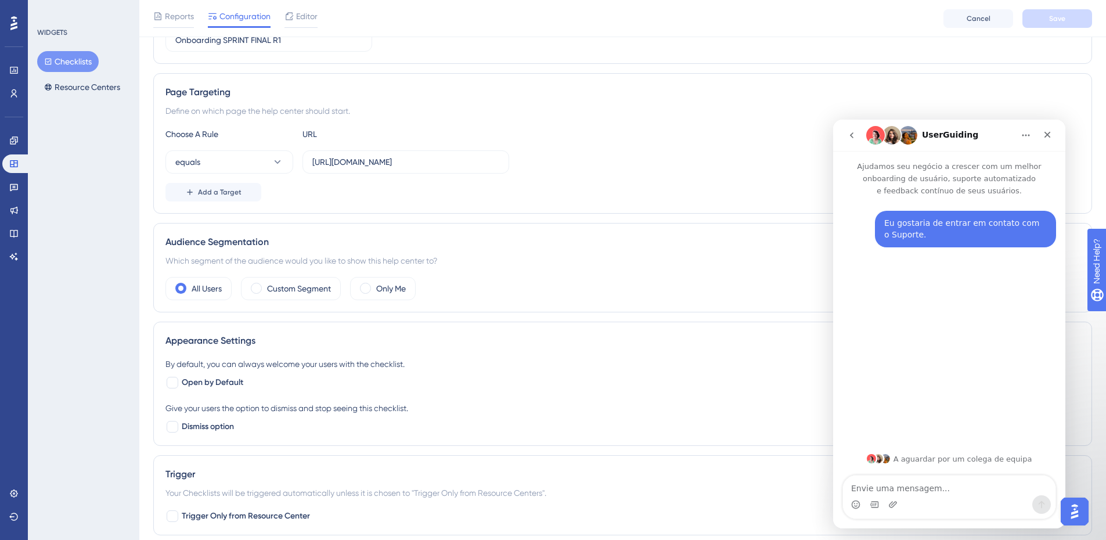
click at [907, 136] on img "Messenger da Intercom" at bounding box center [907, 135] width 19 height 19
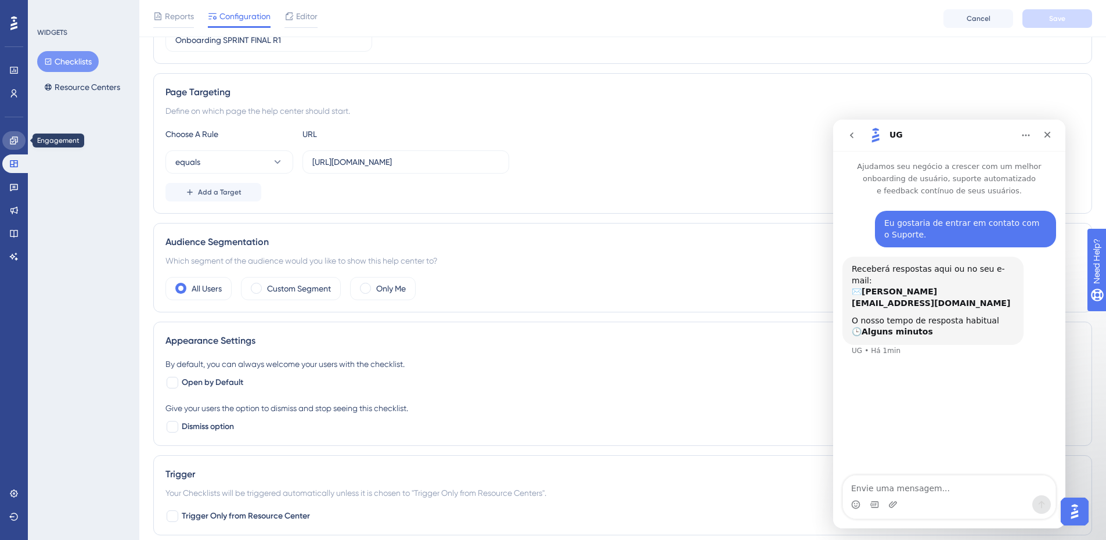
click at [16, 140] on icon at bounding box center [14, 140] width 8 height 8
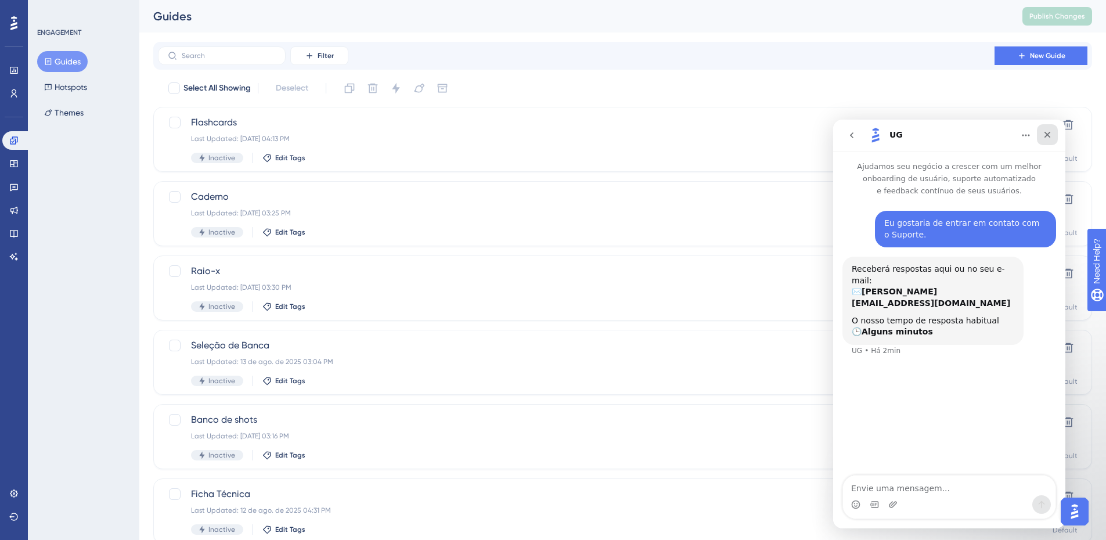
click at [1048, 135] on icon "Fechar" at bounding box center [1047, 135] width 6 height 6
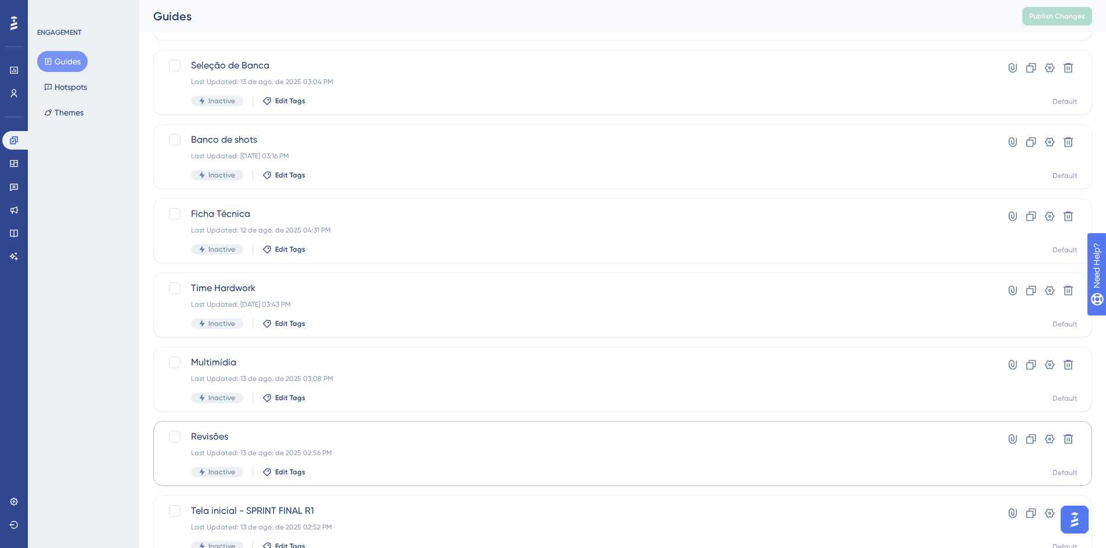
scroll to position [329, 0]
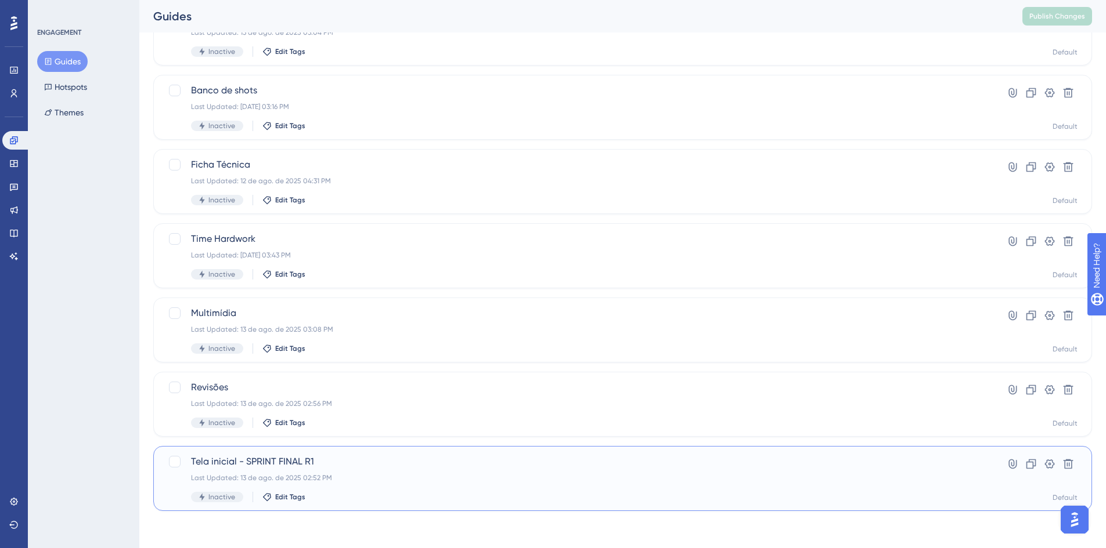
click at [386, 472] on div "Tela inicial - SPRINT FINAL R1 Last Updated: 13 de ago. de 2025 02:52 PM Inacti…" at bounding box center [576, 479] width 770 height 48
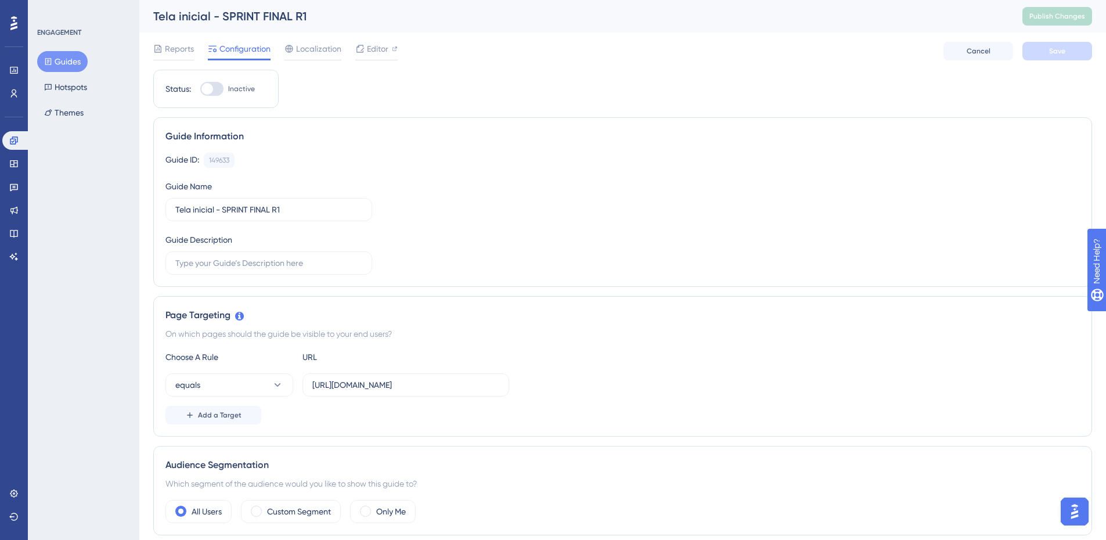
click at [380, 62] on div "Reports Configuration Localization Editor Cancel Save" at bounding box center [622, 51] width 938 height 37
click at [376, 54] on span "Editor" at bounding box center [377, 49] width 21 height 14
